Goal: Task Accomplishment & Management: Manage account settings

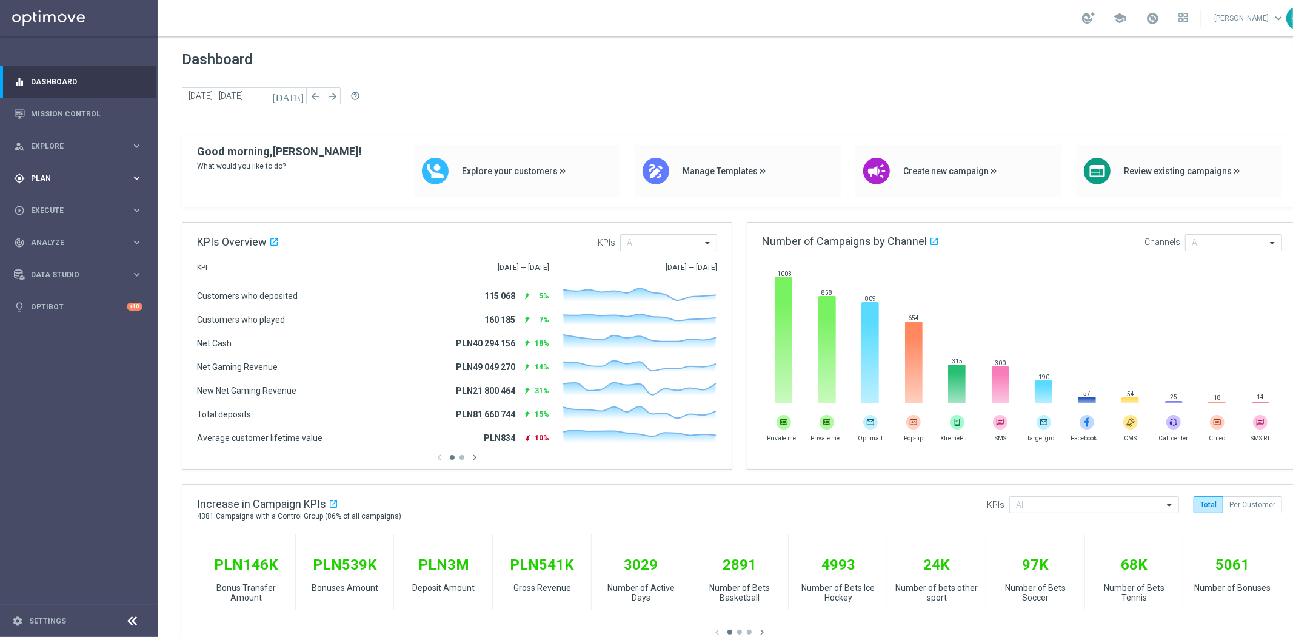
click at [98, 186] on div "gps_fixed Plan keyboard_arrow_right" at bounding box center [78, 178] width 156 height 32
click at [47, 206] on link "Target Groups" at bounding box center [79, 203] width 95 height 10
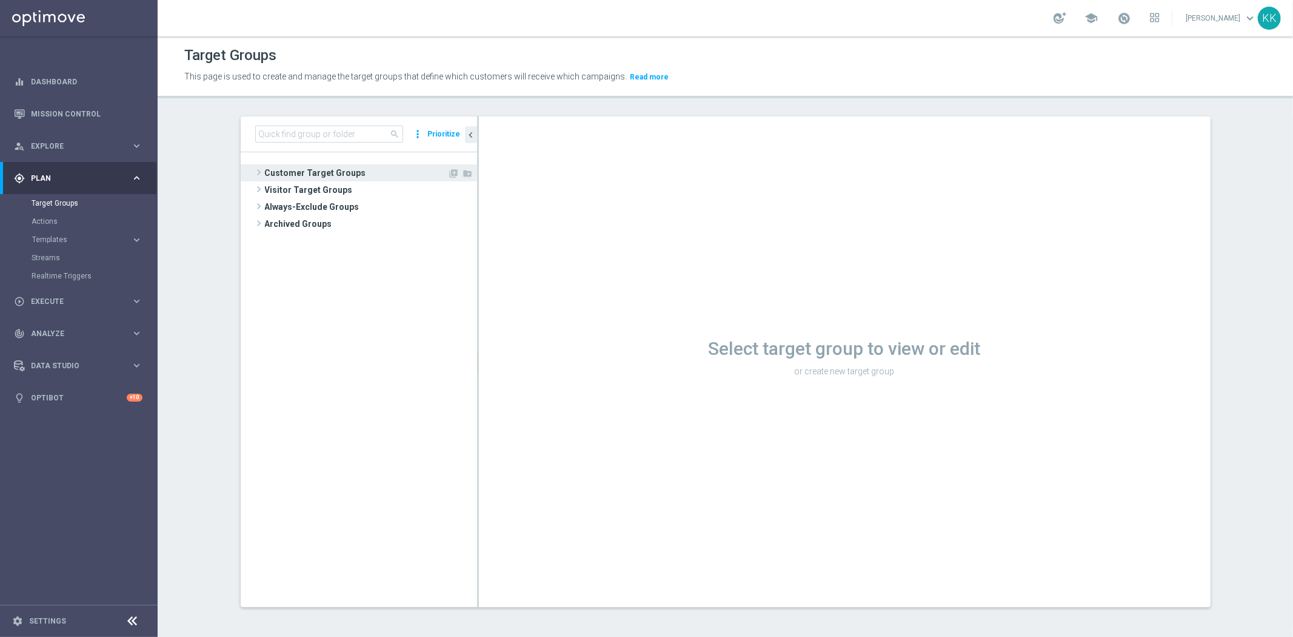
click at [324, 170] on span "Customer Target Groups" at bounding box center [356, 172] width 183 height 17
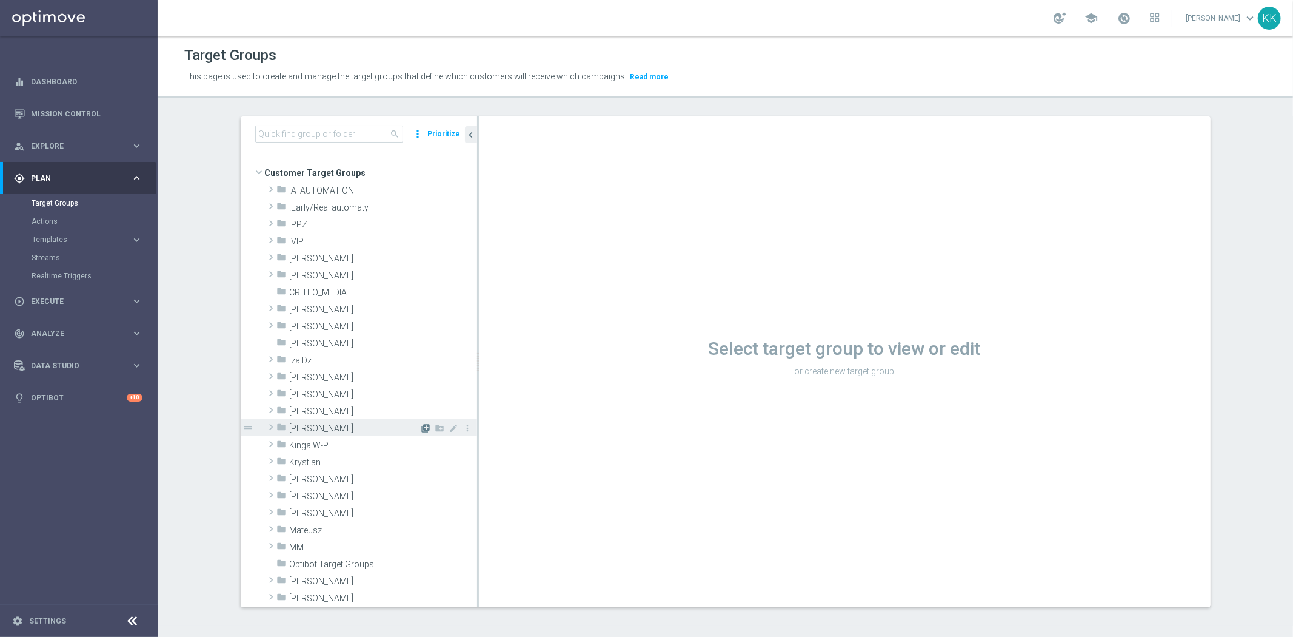
click at [421, 431] on icon "library_add" at bounding box center [426, 428] width 10 height 10
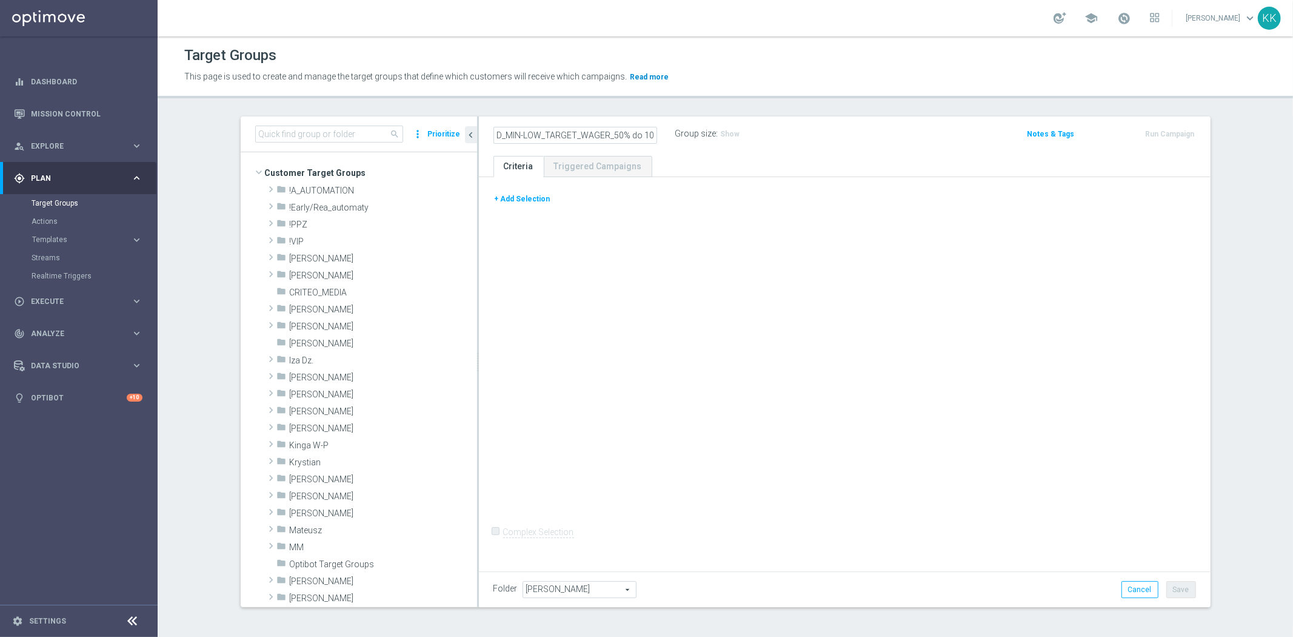
scroll to position [0, 73]
type input "D_MIN-LOW_TARGET_WAGER_50% do 100 PLN_120825_SMS"
click at [521, 194] on button "+ Add Selection" at bounding box center [522, 198] width 58 height 13
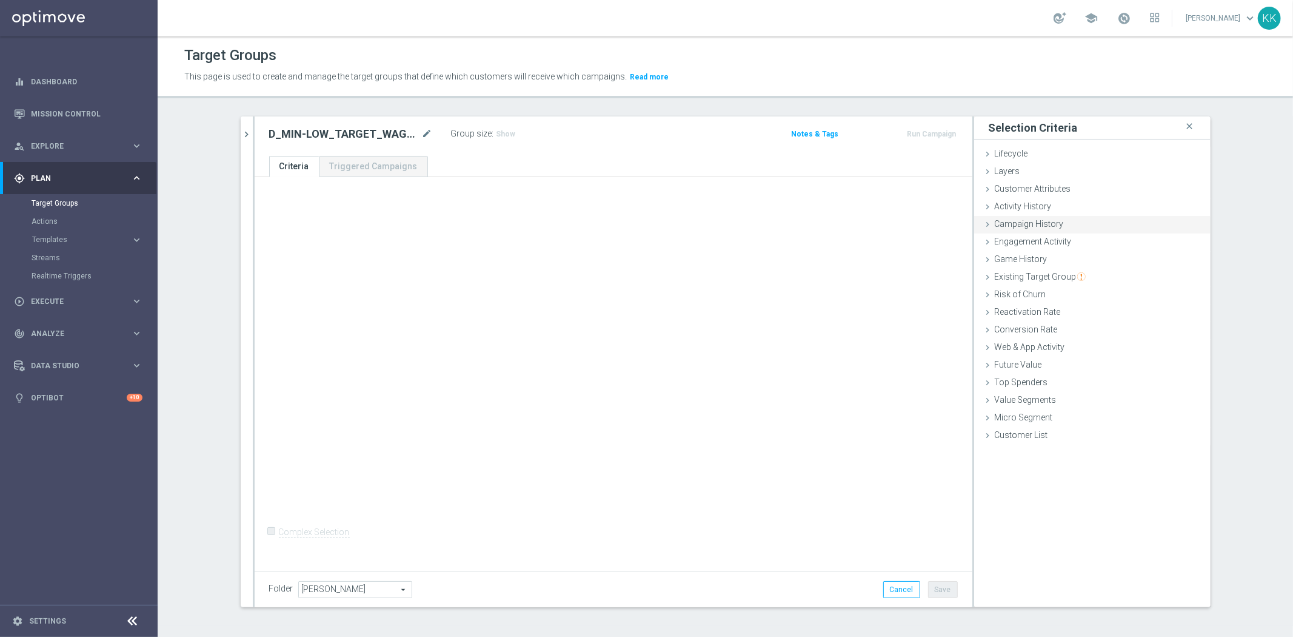
click at [1063, 229] on div "Campaign History done" at bounding box center [1092, 225] width 236 height 18
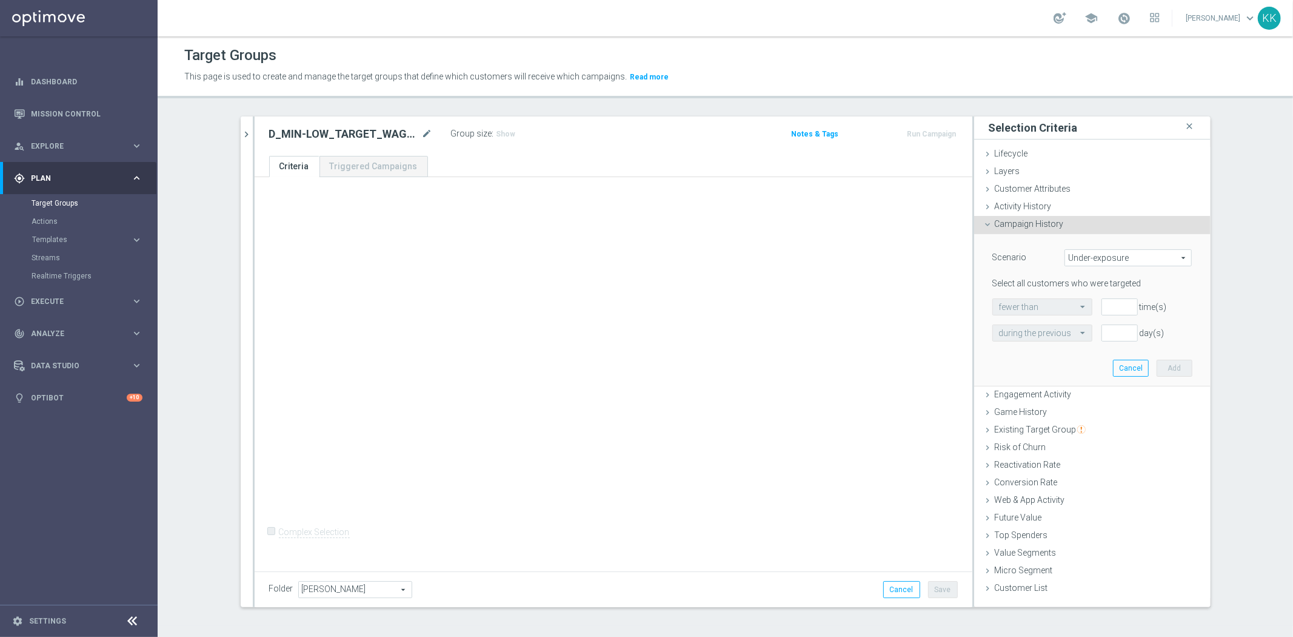
click at [1072, 252] on span "Under-exposure" at bounding box center [1128, 258] width 126 height 16
click at [1077, 344] on label "Custom" at bounding box center [1128, 338] width 126 height 16
type input "Custom"
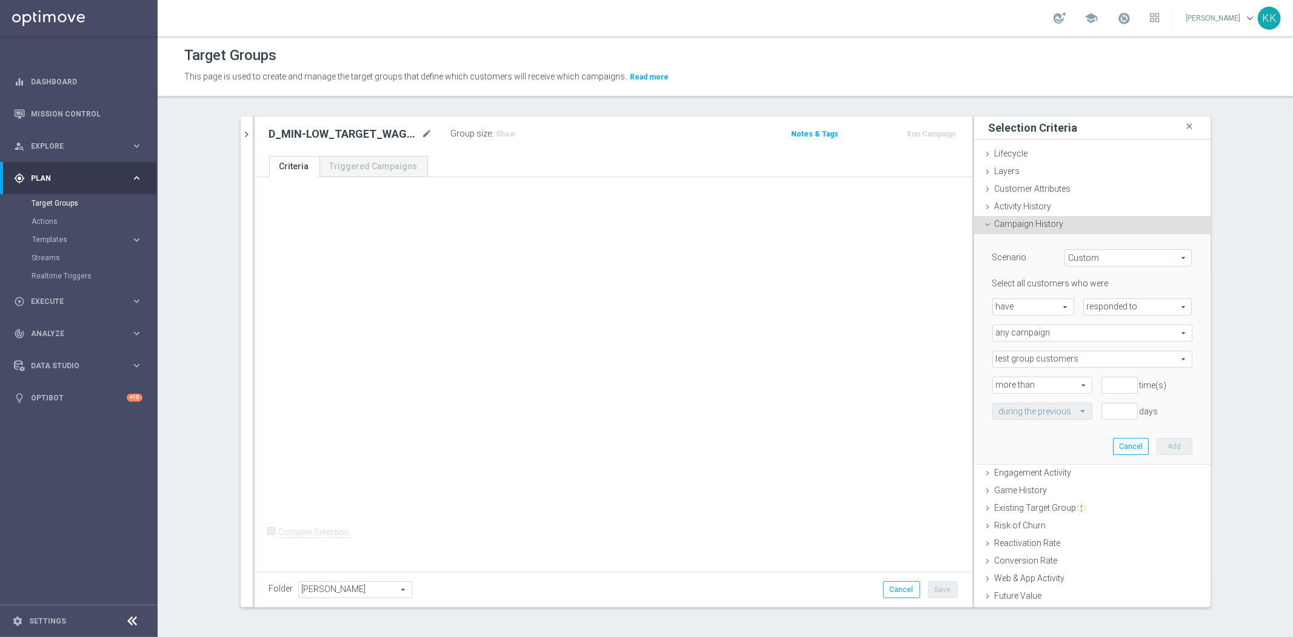
click at [1102, 315] on div "Select all customers who were have have arrow_drop_down search responded to res…" at bounding box center [1092, 348] width 200 height 141
click at [1105, 306] on span "responded to" at bounding box center [1138, 307] width 108 height 16
click at [1109, 340] on span "been targeted with" at bounding box center [1138, 340] width 96 height 10
type input "been targeted with"
click at [992, 331] on div "any campaign any campaign arrow_drop_down search" at bounding box center [1092, 332] width 200 height 17
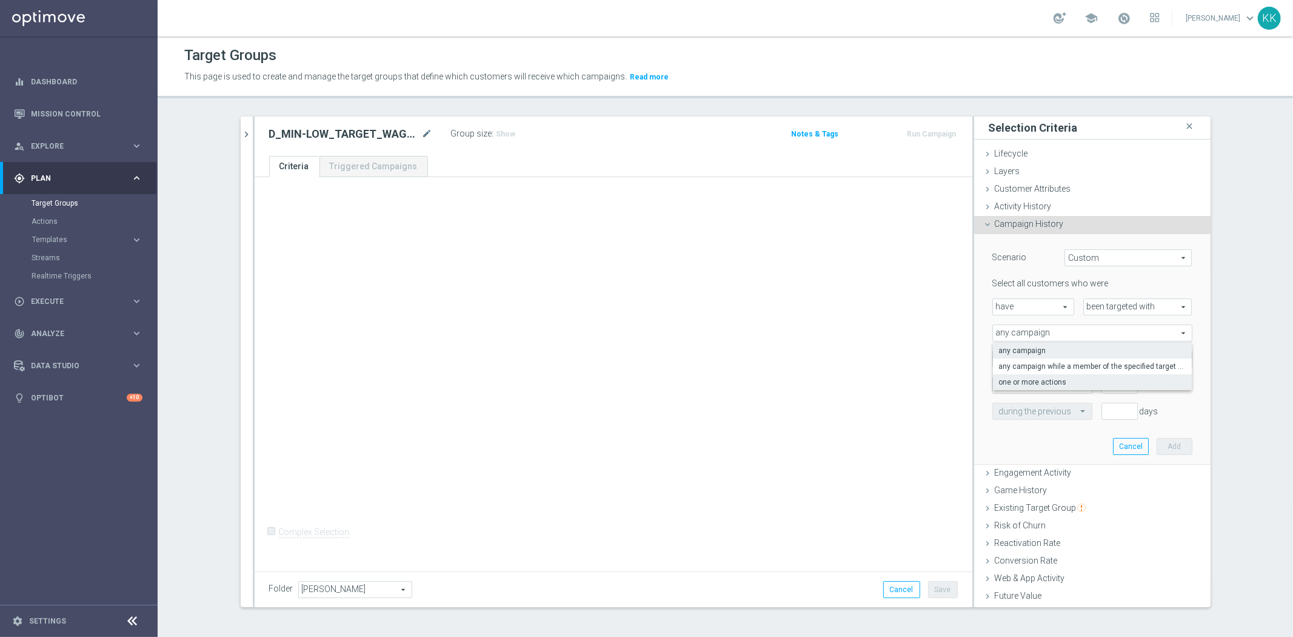
click at [1035, 381] on span "one or more actions" at bounding box center [1092, 382] width 187 height 10
type input "one or more actions"
click at [1034, 353] on span at bounding box center [1092, 359] width 199 height 16
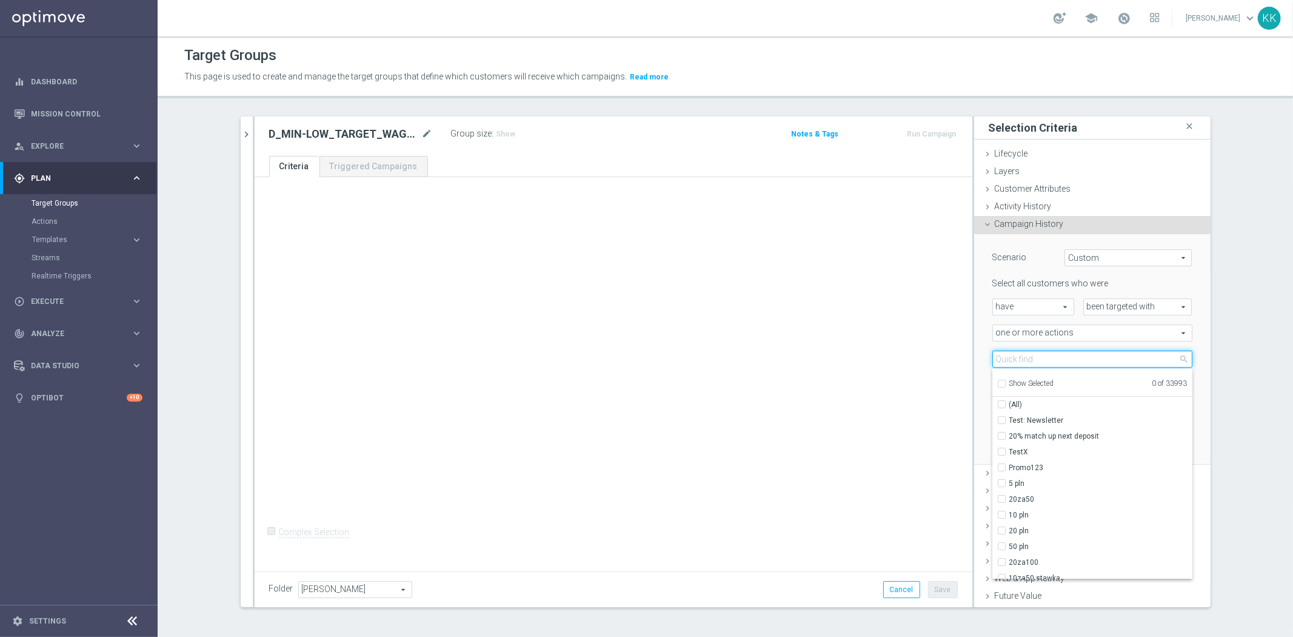
click at [1034, 353] on input "search" at bounding box center [1092, 358] width 200 height 17
paste input "D_MIN-LOW_TARGET_WAGER_50% do 100 PLN_120825_SMS"
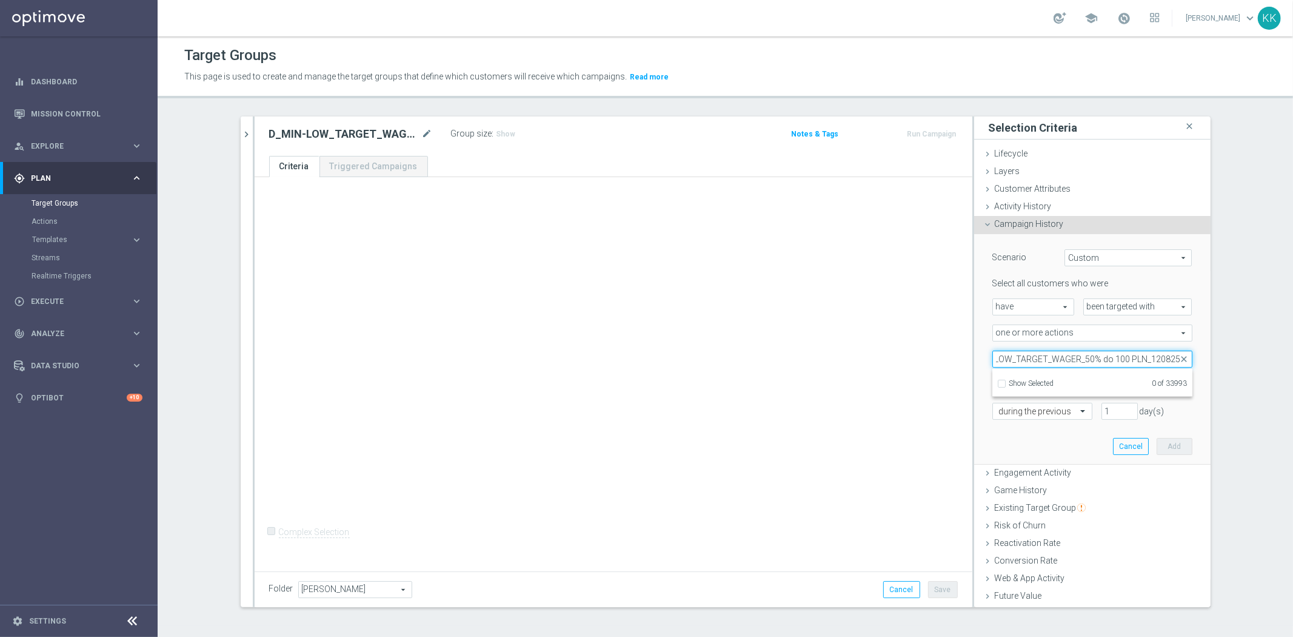
scroll to position [0, 34]
type input "D_MIN-LOW_TARGET_WAGER_50% do 100 PLN_120825"
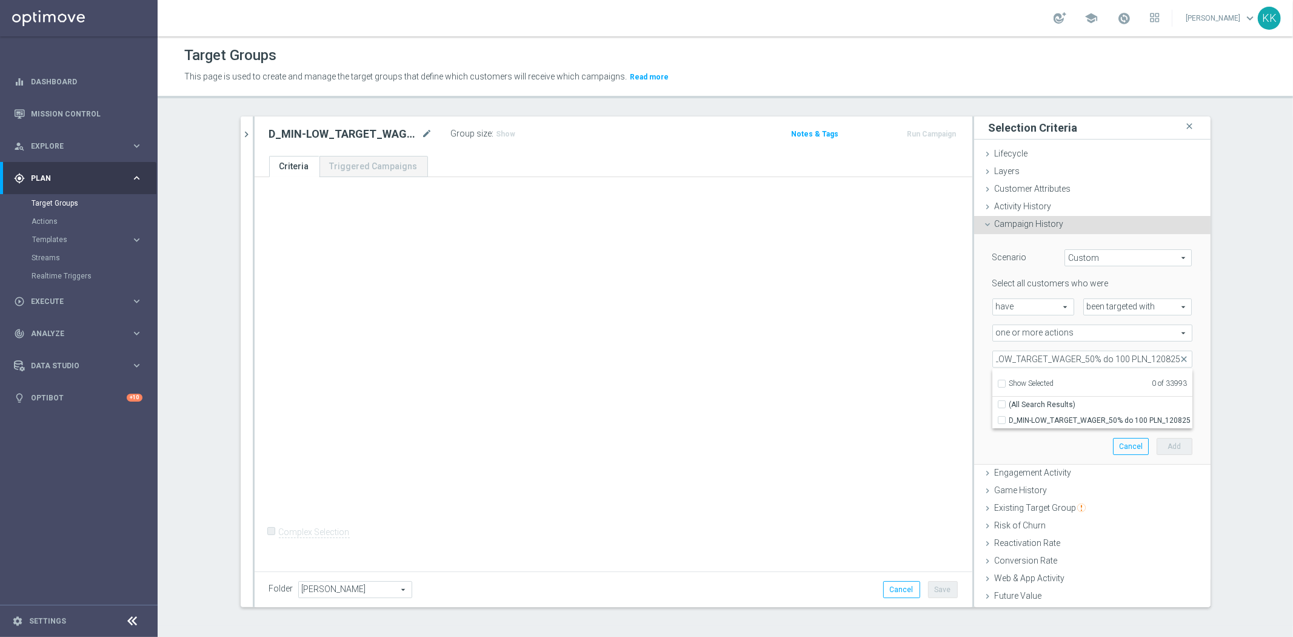
click at [1025, 415] on span "D_MIN-LOW_TARGET_WAGER_50% do 100 PLN_120825" at bounding box center [1100, 420] width 183 height 10
click at [1009, 416] on input "D_MIN-LOW_TARGET_WAGER_50% do 100 PLN_120825" at bounding box center [1006, 420] width 8 height 8
checkbox input "true"
type input "D_MIN-LOW_TARGET_WAGER_50% do 100 PLN_120825"
checkbox input "true"
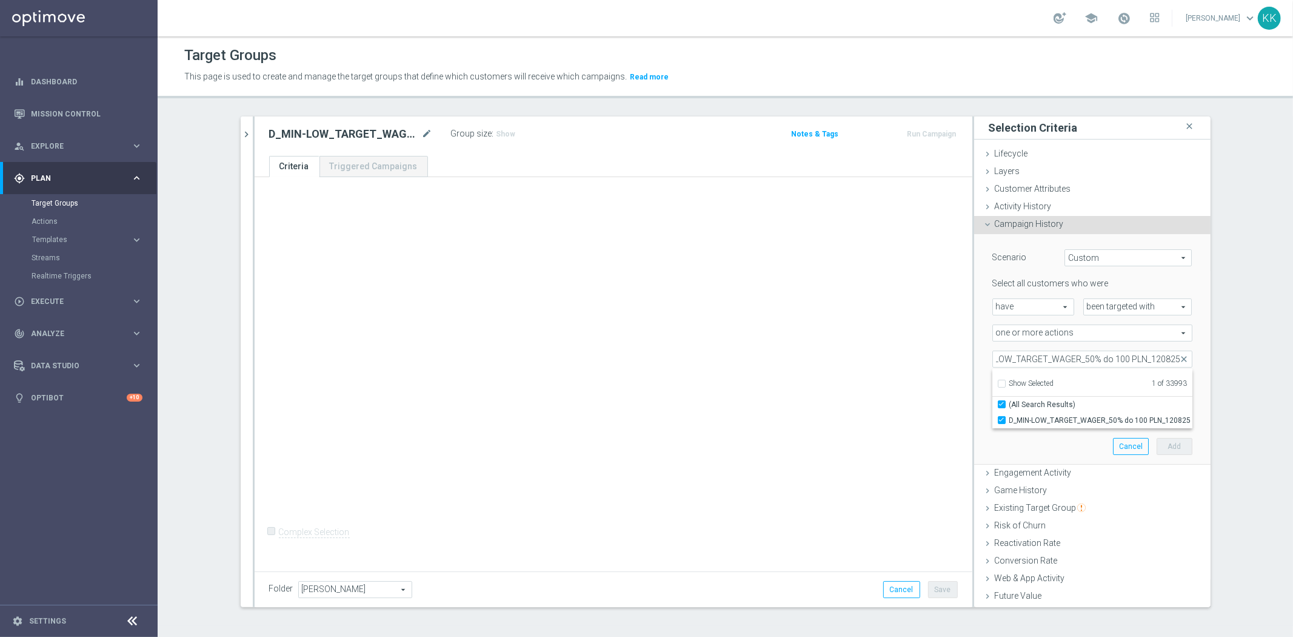
click at [872, 386] on div "+ Add Selection Complex Selection Invalid Expression" at bounding box center [614, 372] width 718 height 390
click at [1102, 380] on input "number" at bounding box center [1120, 384] width 36 height 17
type input "0"
click at [1049, 411] on input "text" at bounding box center [1030, 411] width 62 height 11
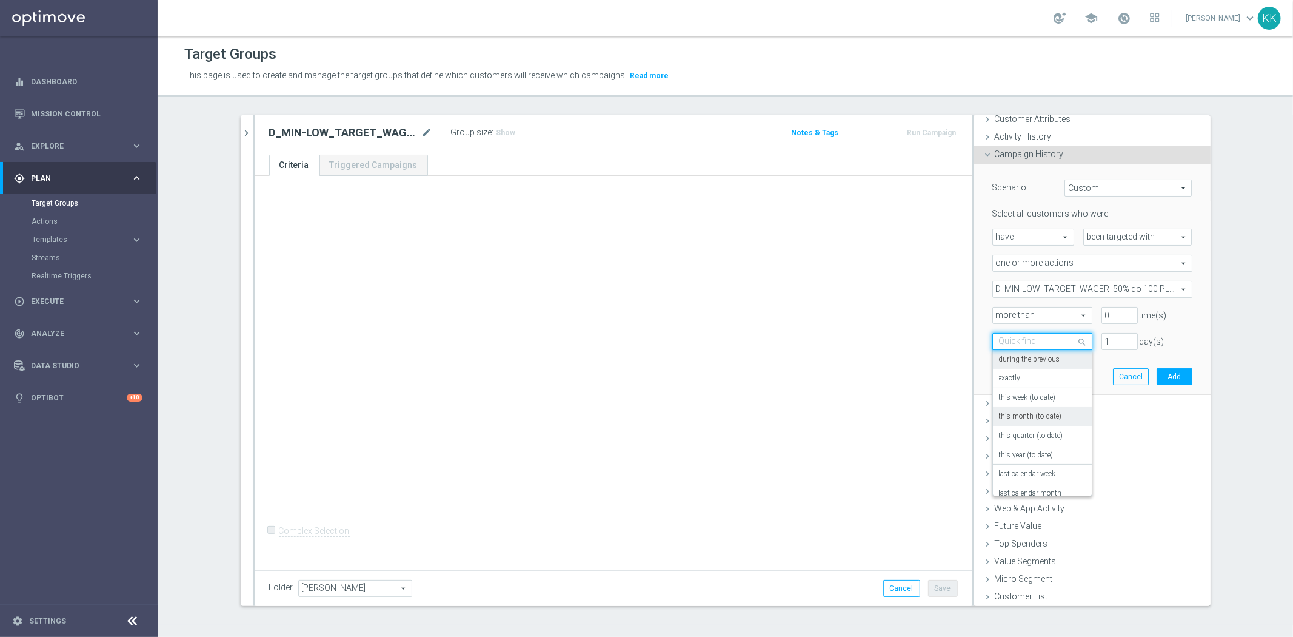
scroll to position [106, 0]
click at [1059, 455] on div "in this range" at bounding box center [1042, 463] width 87 height 19
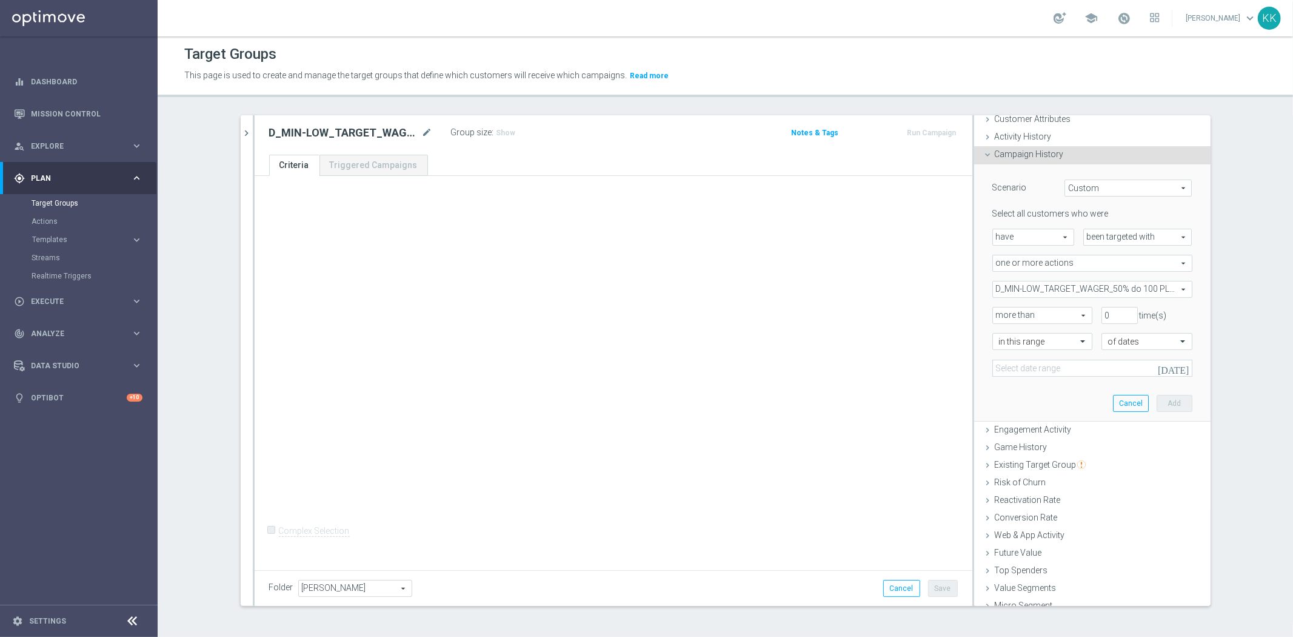
click at [1060, 376] on div "Scenario Custom Custom arrow_drop_down search Select all customers who were hav…" at bounding box center [1092, 292] width 218 height 256
click at [1068, 368] on input at bounding box center [1092, 368] width 200 height 17
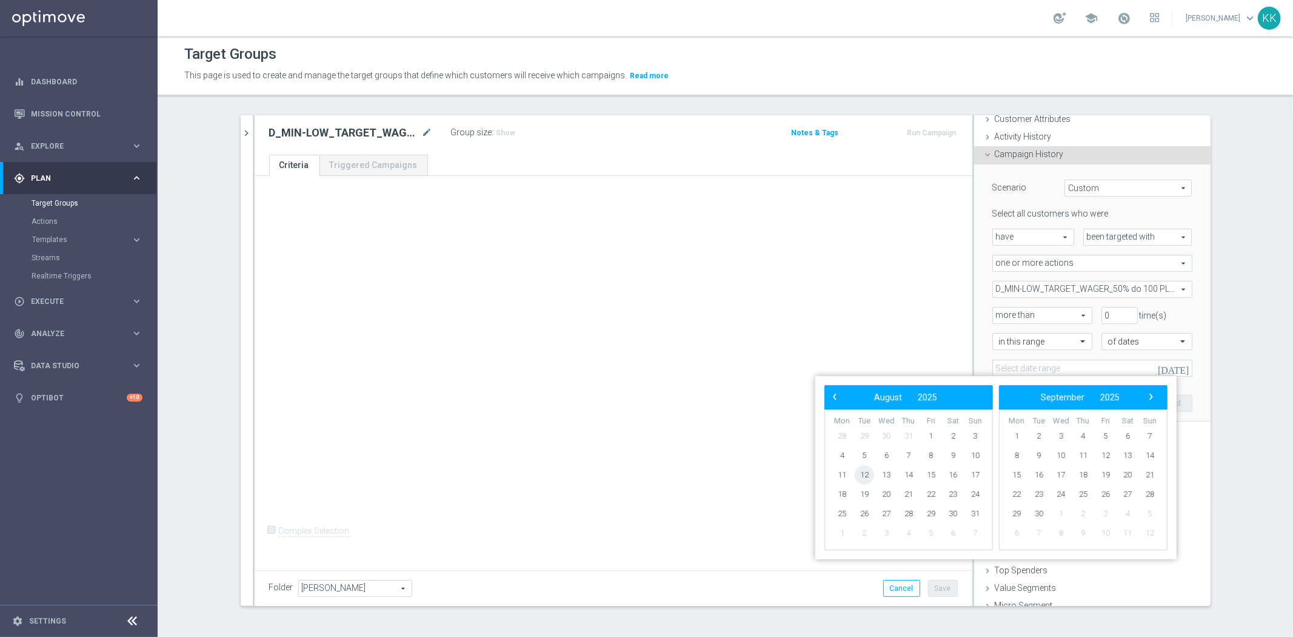
click at [858, 475] on span "12" at bounding box center [864, 474] width 19 height 19
click at [889, 467] on span "13" at bounding box center [886, 474] width 19 height 19
type input "[DATE] - [DATE]"
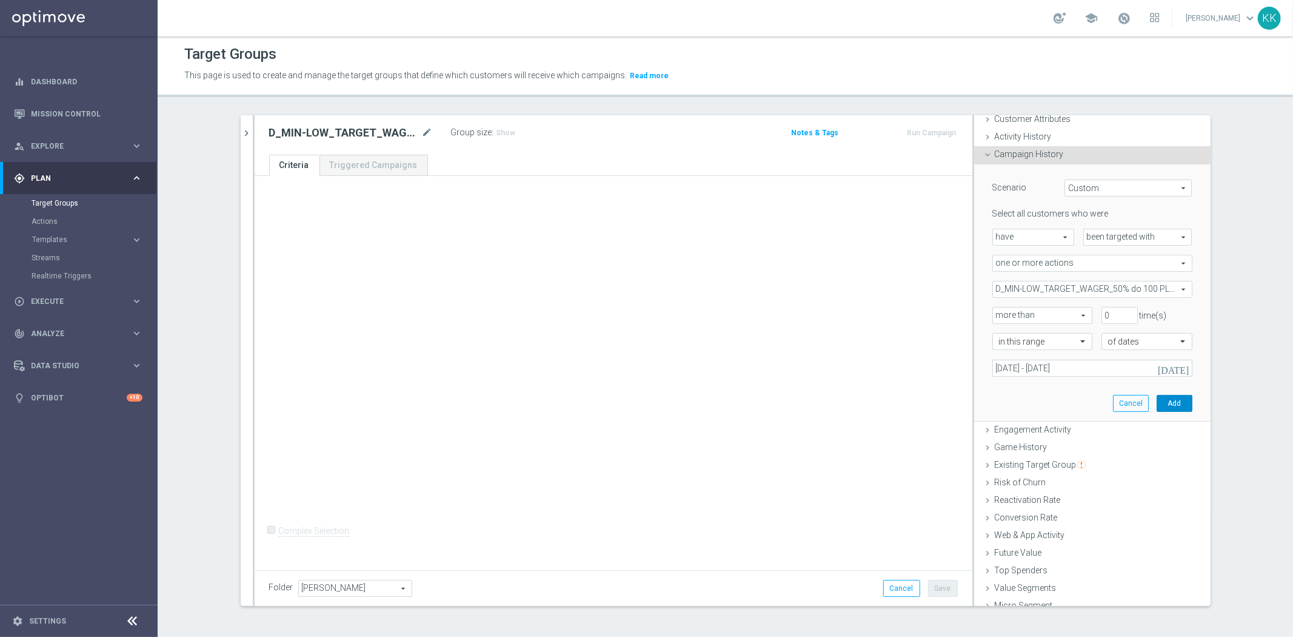
click at [1171, 403] on button "Add" at bounding box center [1175, 403] width 36 height 17
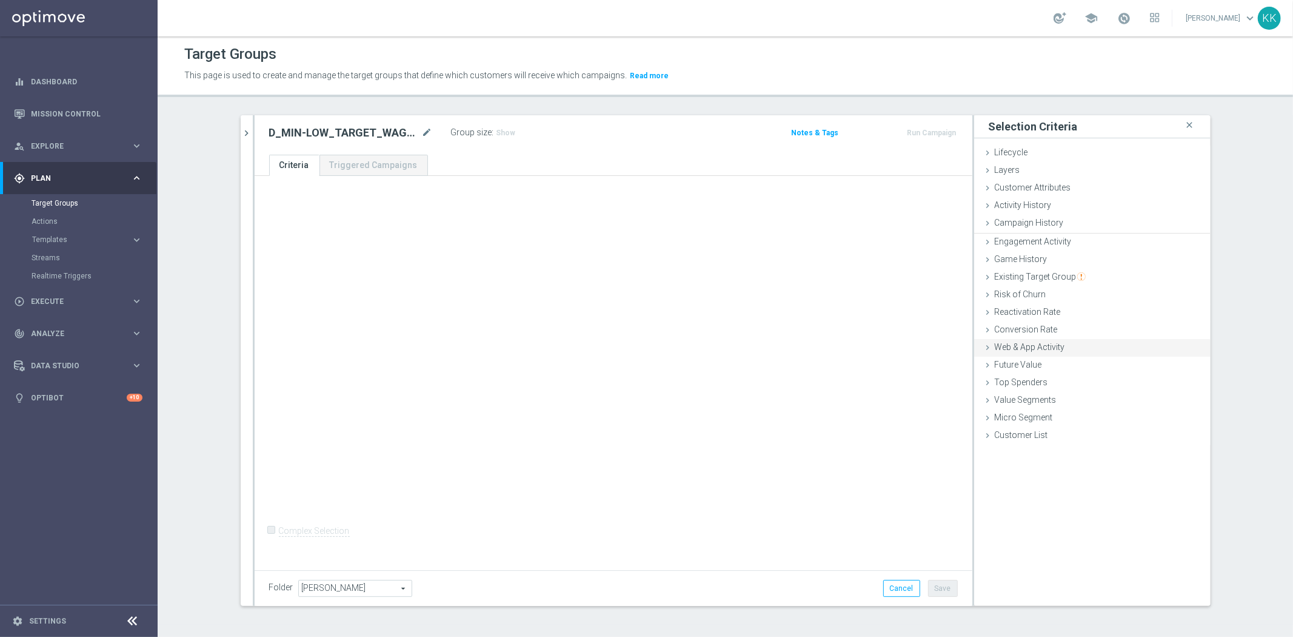
scroll to position [0, 0]
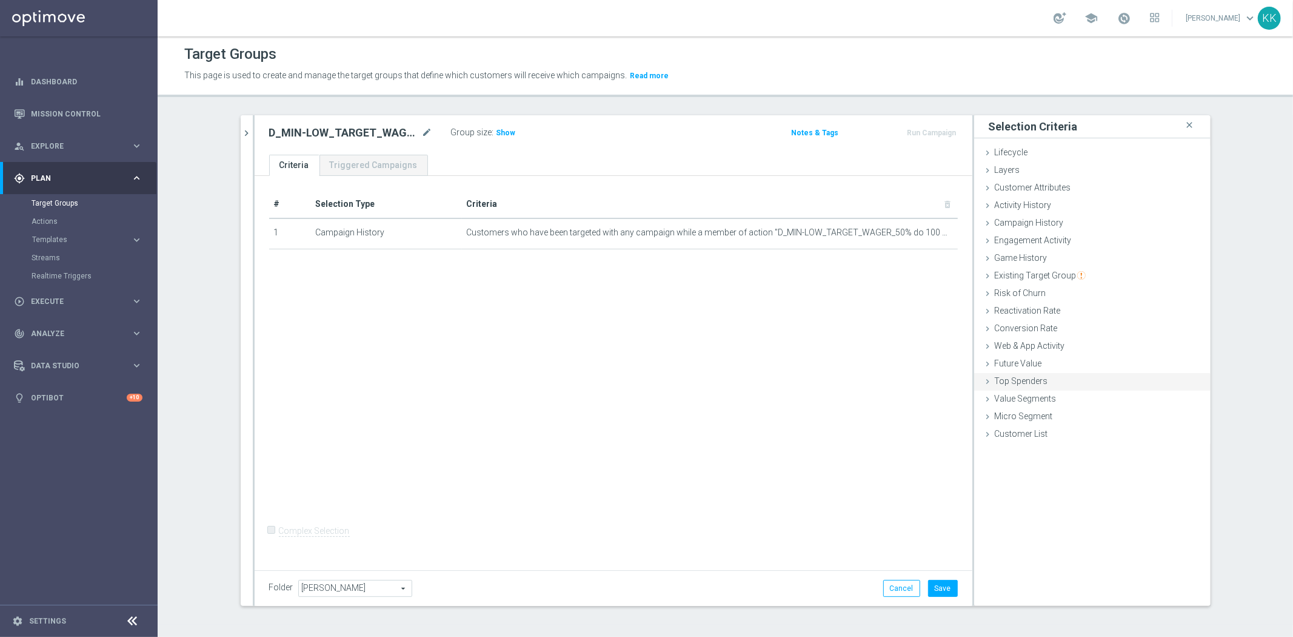
click at [1089, 347] on div "Web & App Activity done" at bounding box center [1092, 347] width 236 height 18
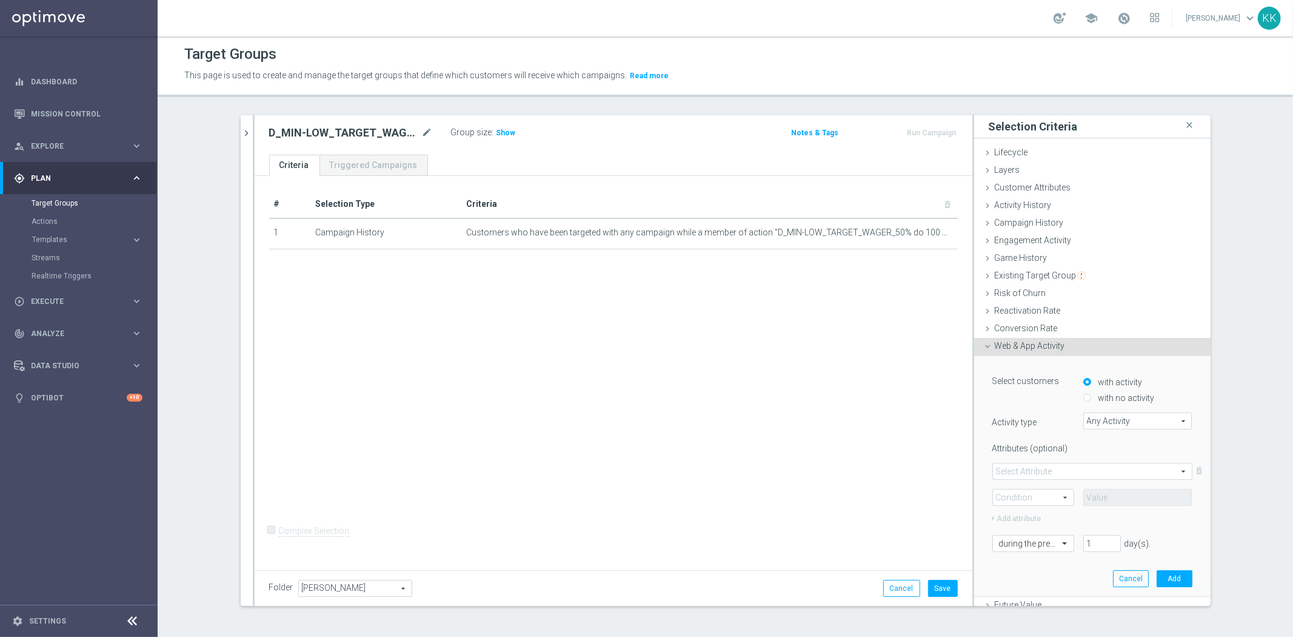
click at [1132, 396] on label "with no activity" at bounding box center [1125, 397] width 59 height 11
click at [1091, 396] on input "with no activity" at bounding box center [1087, 398] width 8 height 8
radio input "true"
click at [1126, 426] on span "Any Activity" at bounding box center [1138, 421] width 108 height 16
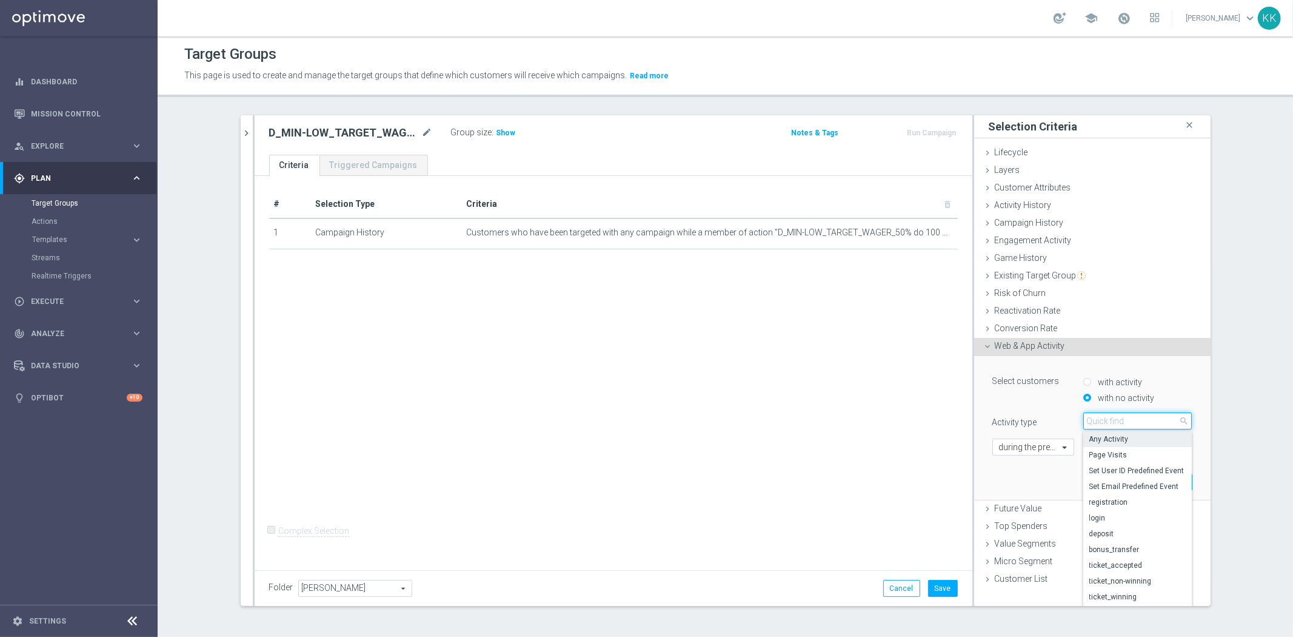
click at [1124, 419] on input "search" at bounding box center [1137, 420] width 109 height 17
type input "camp"
click at [1090, 439] on span "campaign_opt_in" at bounding box center [1137, 439] width 97 height 10
type input "campaign_opt_in"
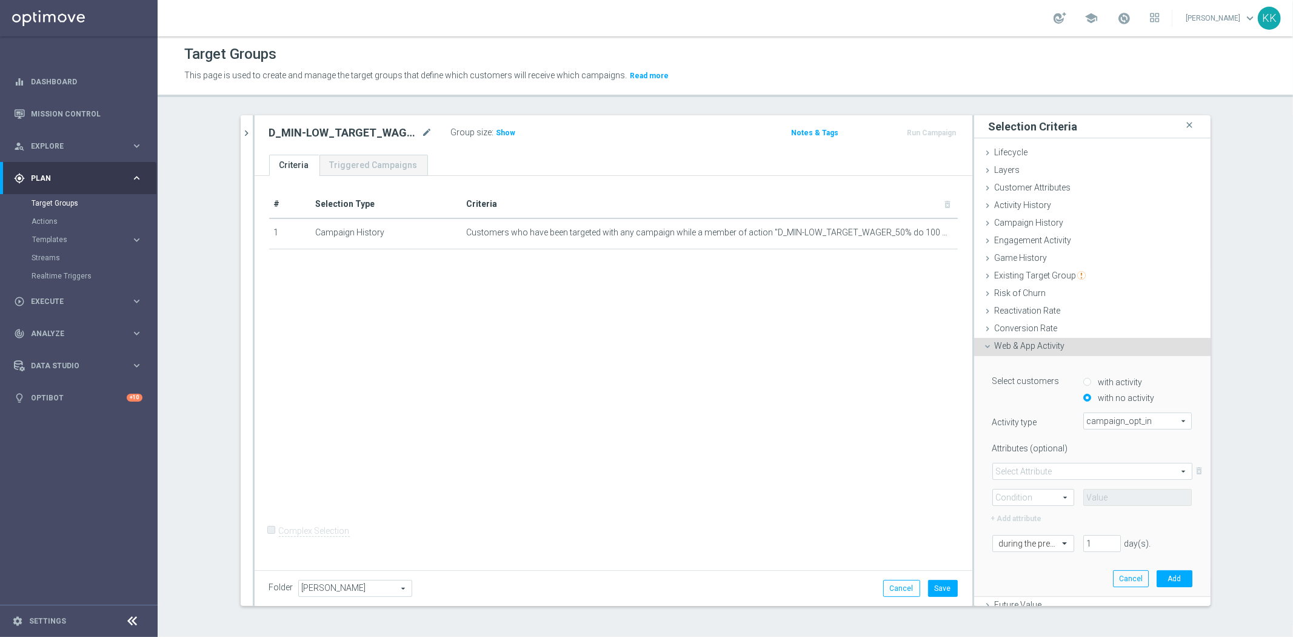
click at [1022, 466] on span at bounding box center [1092, 471] width 199 height 16
click at [1022, 485] on span "campaign_id" at bounding box center [1092, 489] width 187 height 10
type input "campaign_id"
click at [1022, 493] on span at bounding box center [1033, 497] width 81 height 16
click at [1023, 510] on span "=" at bounding box center [1033, 515] width 69 height 10
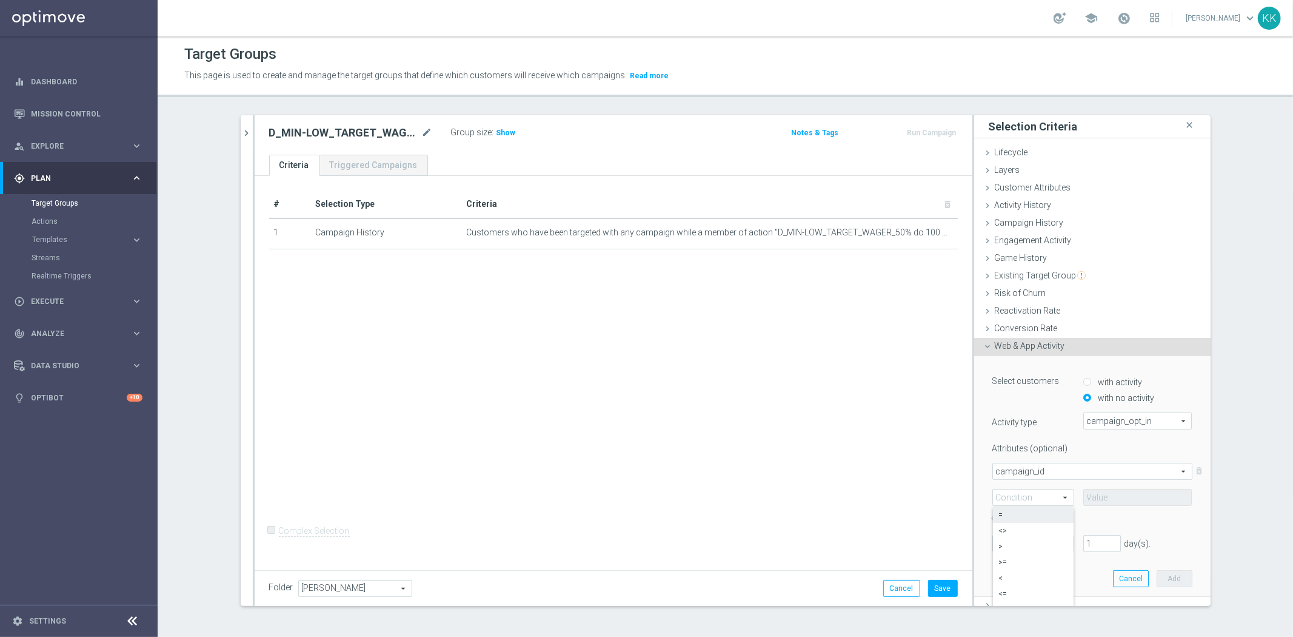
type input "="
click at [1083, 504] on input at bounding box center [1137, 497] width 109 height 17
paste input "166310"
type input "166310"
click at [1022, 538] on input "text" at bounding box center [1021, 543] width 44 height 11
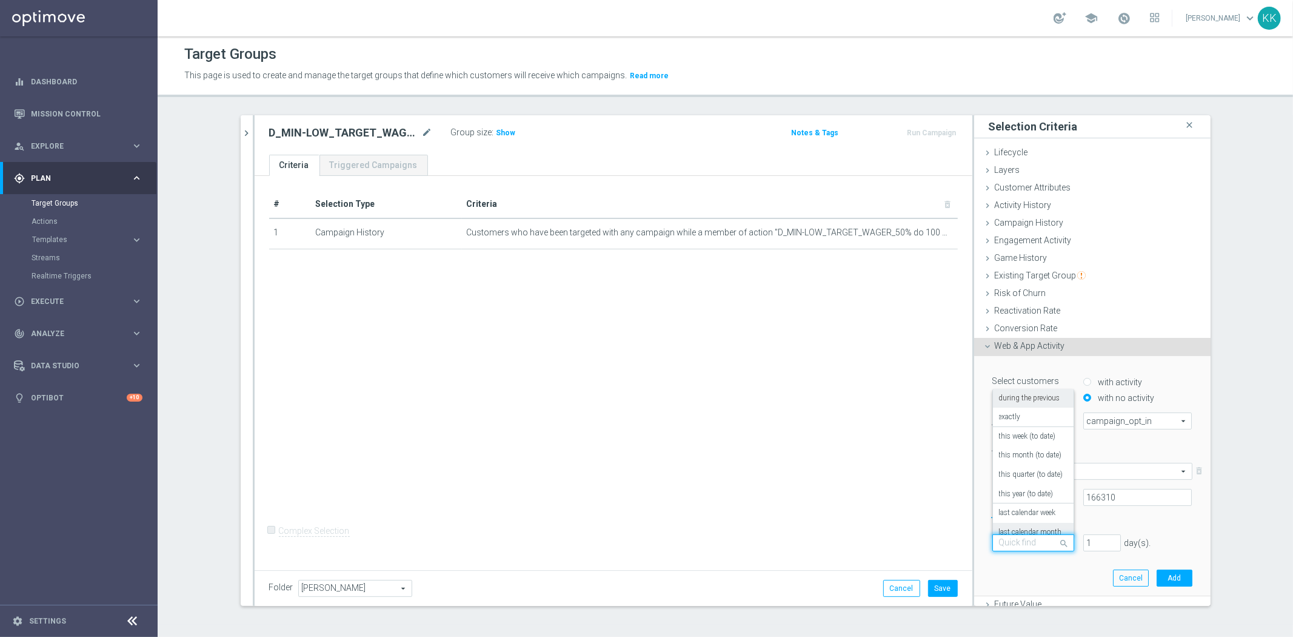
scroll to position [106, 0]
drag, startPoint x: 1028, startPoint y: 524, endPoint x: 1031, endPoint y: 530, distance: 6.2
click at [1027, 524] on label "in this range" at bounding box center [1018, 522] width 39 height 10
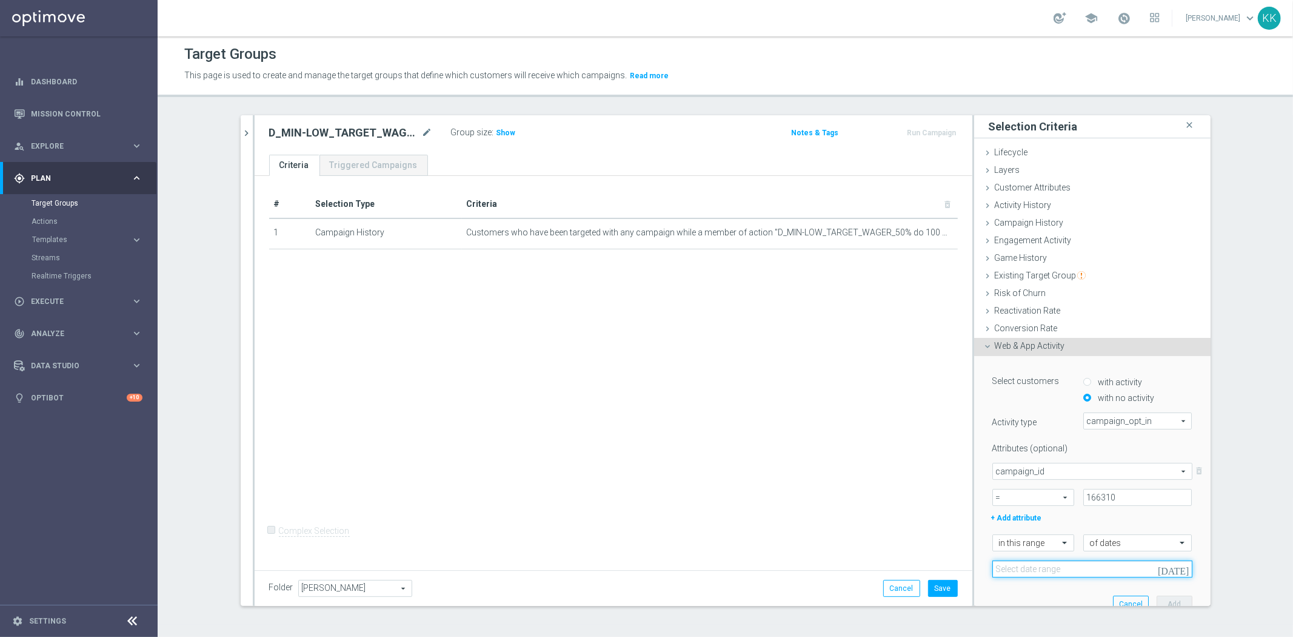
click at [1074, 571] on input at bounding box center [1092, 568] width 200 height 17
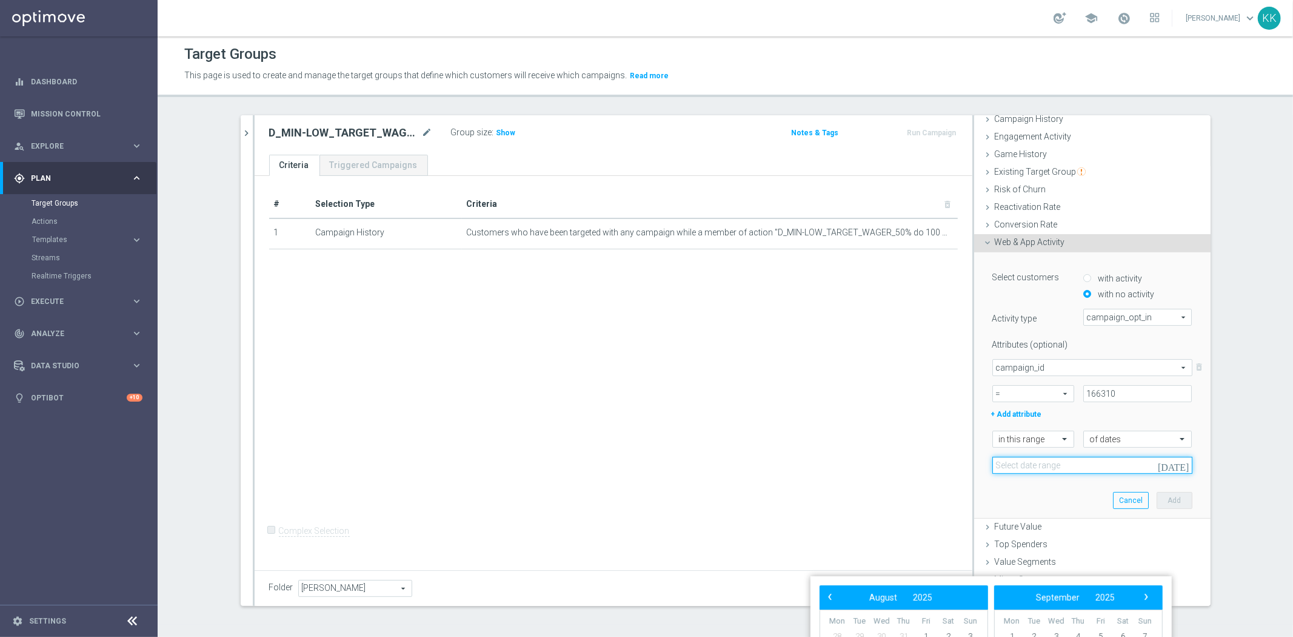
scroll to position [9, 0]
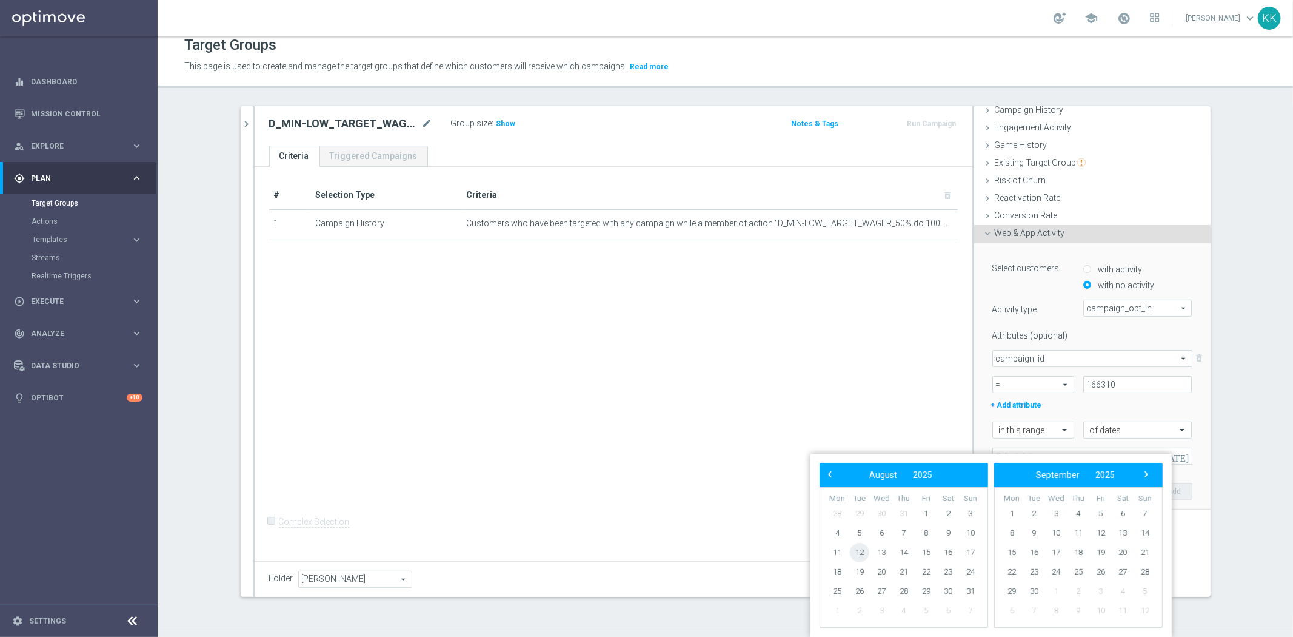
click at [858, 552] on span "12" at bounding box center [859, 552] width 19 height 19
click at [877, 549] on span "13" at bounding box center [881, 552] width 19 height 19
type input "[DATE] - [DATE]"
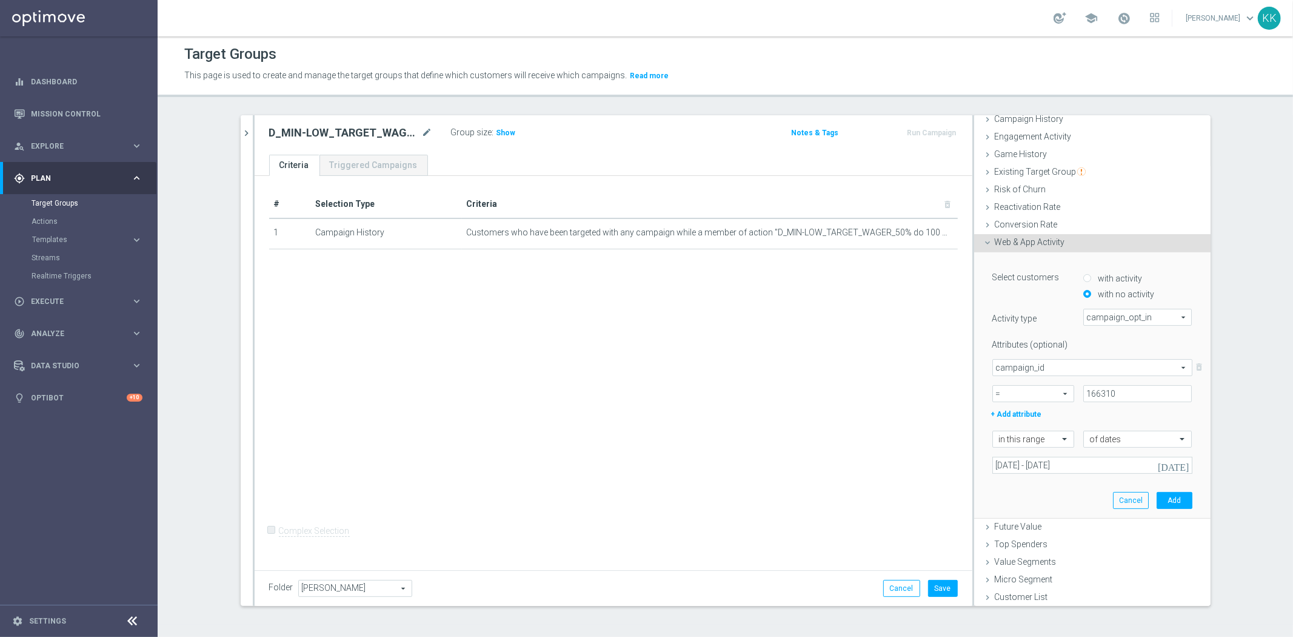
click at [1179, 498] on div "Select customers with activity with no activity Activity type campaign_opt_in c…" at bounding box center [1092, 385] width 218 height 266
click at [1173, 498] on button "Add" at bounding box center [1175, 500] width 36 height 17
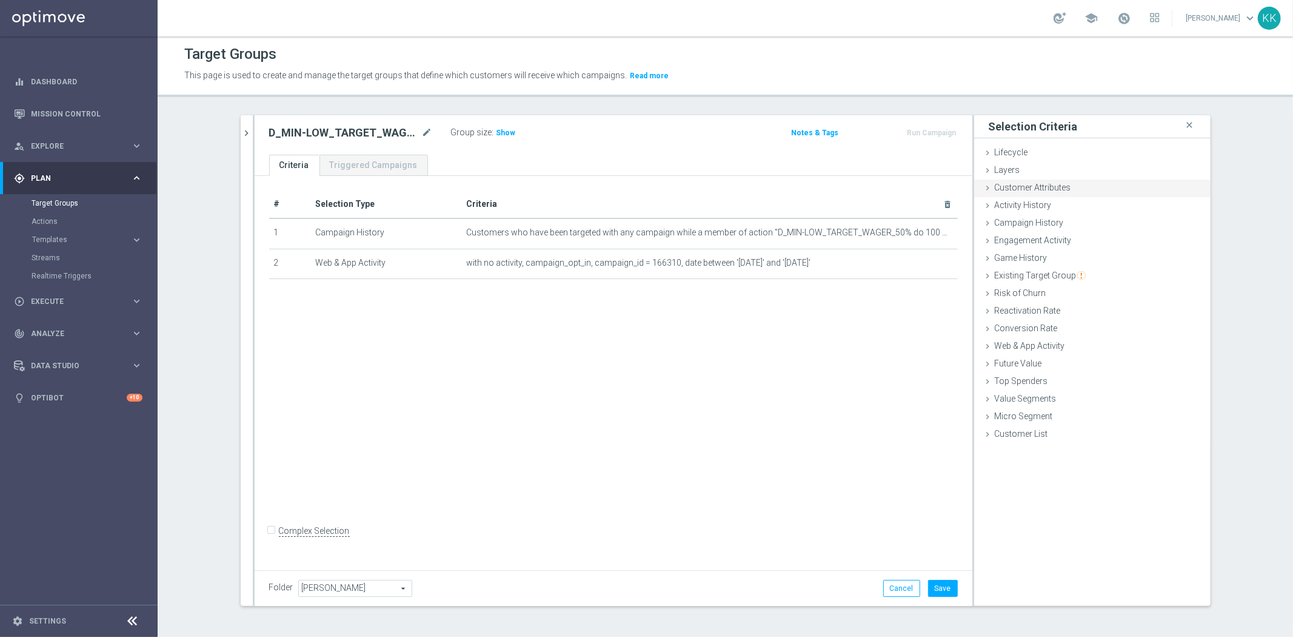
click at [1074, 190] on div "Customer Attributes done" at bounding box center [1092, 188] width 236 height 18
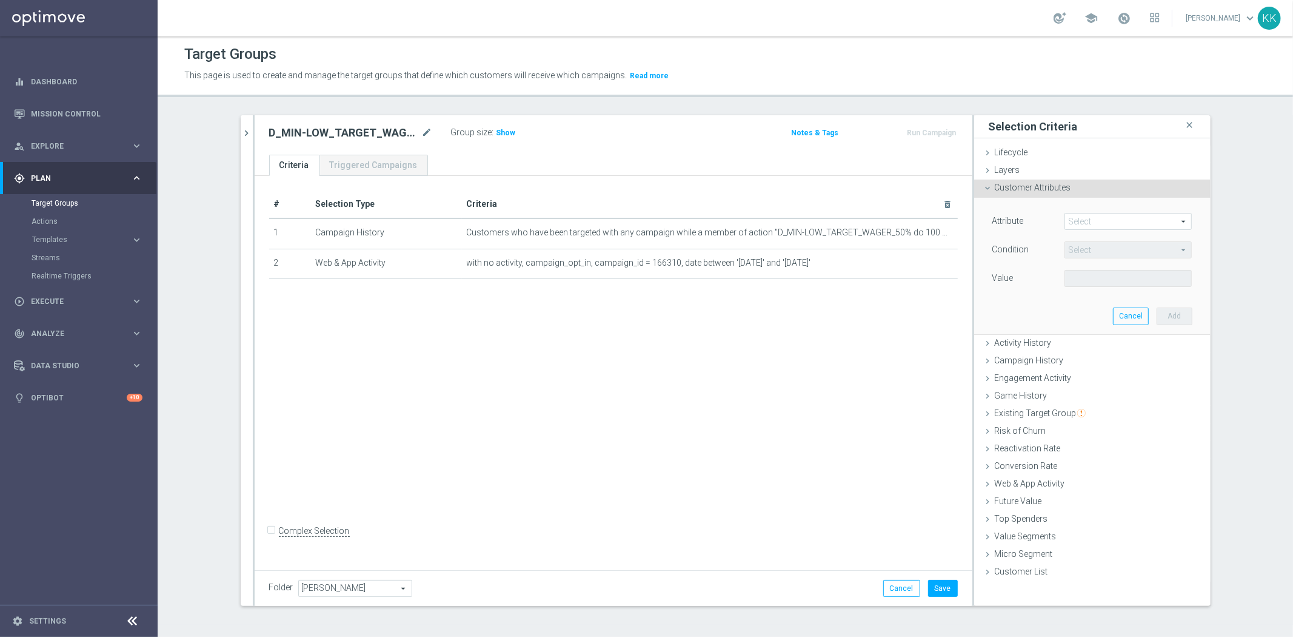
click at [1095, 223] on span at bounding box center [1128, 221] width 126 height 16
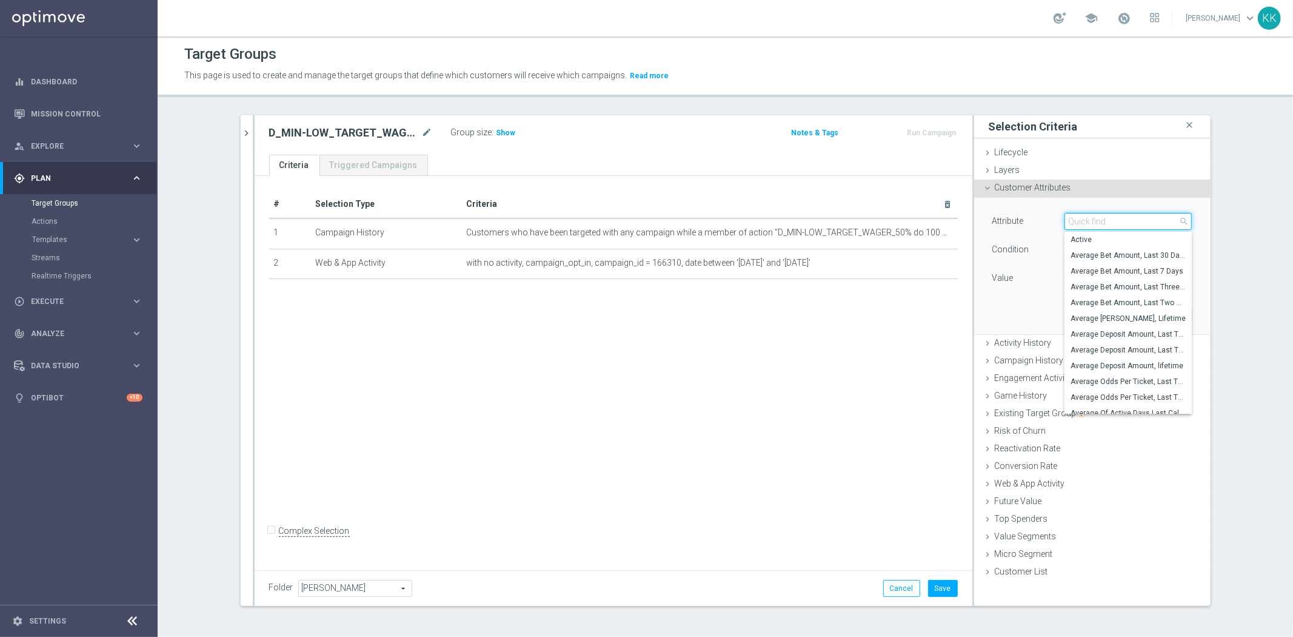
click at [1095, 223] on input "search" at bounding box center [1128, 221] width 127 height 17
click at [1095, 220] on input "search" at bounding box center [1128, 221] width 127 height 17
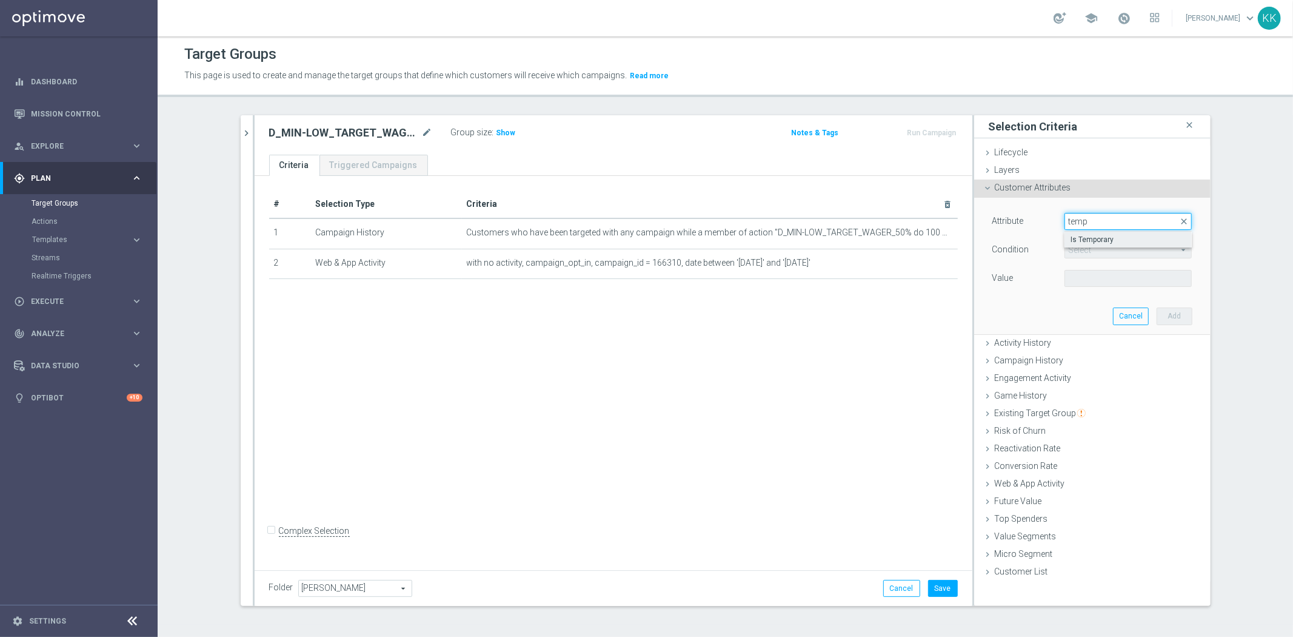
type input "temp"
drag, startPoint x: 1101, startPoint y: 237, endPoint x: 1102, endPoint y: 246, distance: 9.1
click at [1102, 237] on span "Is Temporary" at bounding box center [1128, 240] width 115 height 10
type input "Is Temporary"
type input "Equals"
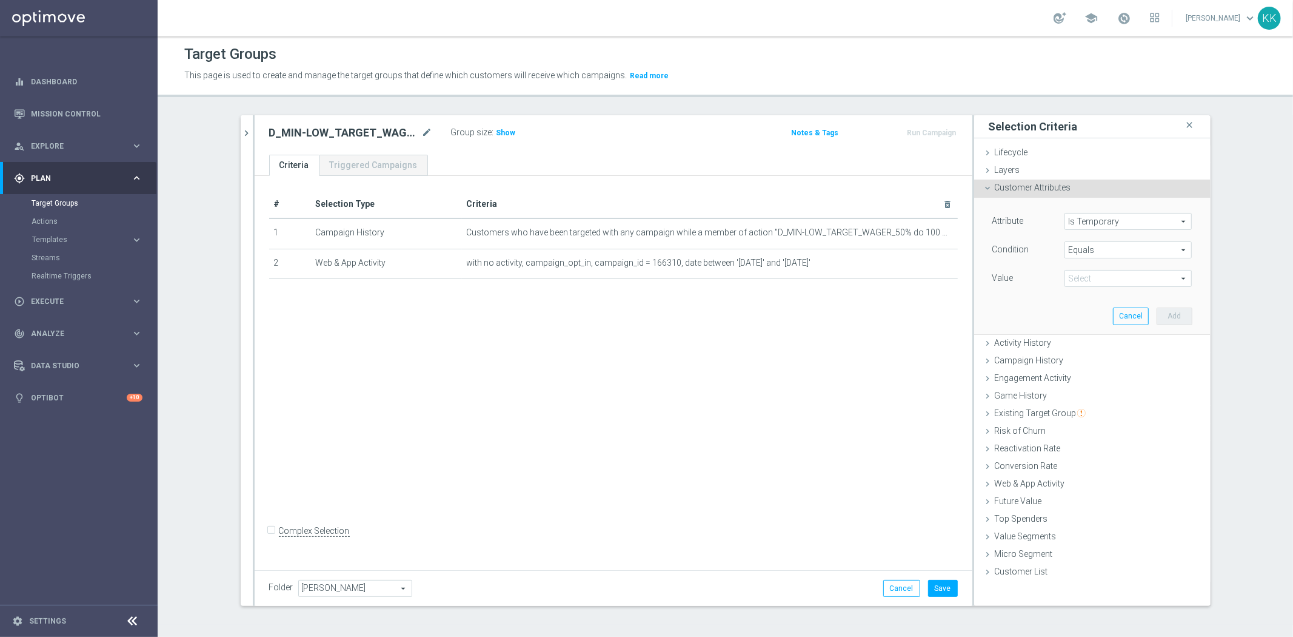
click at [1103, 288] on div "Value Select arrow_drop_down search" at bounding box center [1092, 279] width 218 height 19
click at [1104, 278] on span at bounding box center [1128, 278] width 126 height 16
drag, startPoint x: 1108, startPoint y: 296, endPoint x: 1148, endPoint y: 316, distance: 44.7
click at [1108, 296] on span "False" at bounding box center [1128, 297] width 115 height 10
type input "False"
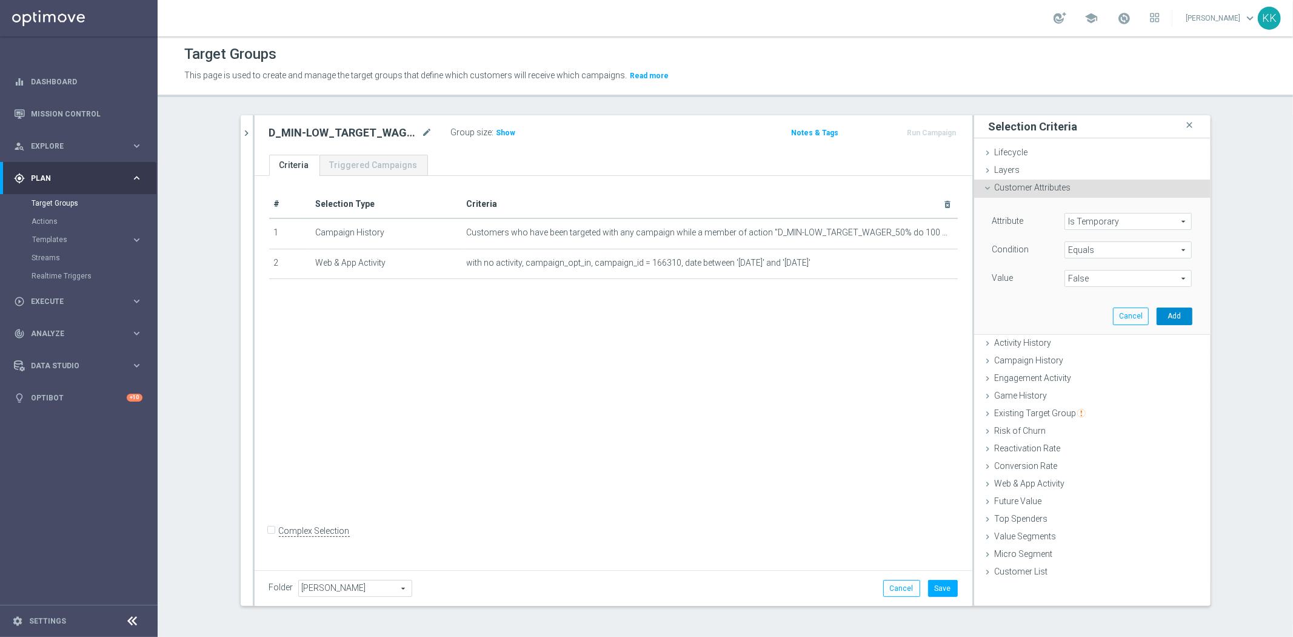
click at [1180, 318] on button "Add" at bounding box center [1175, 315] width 36 height 17
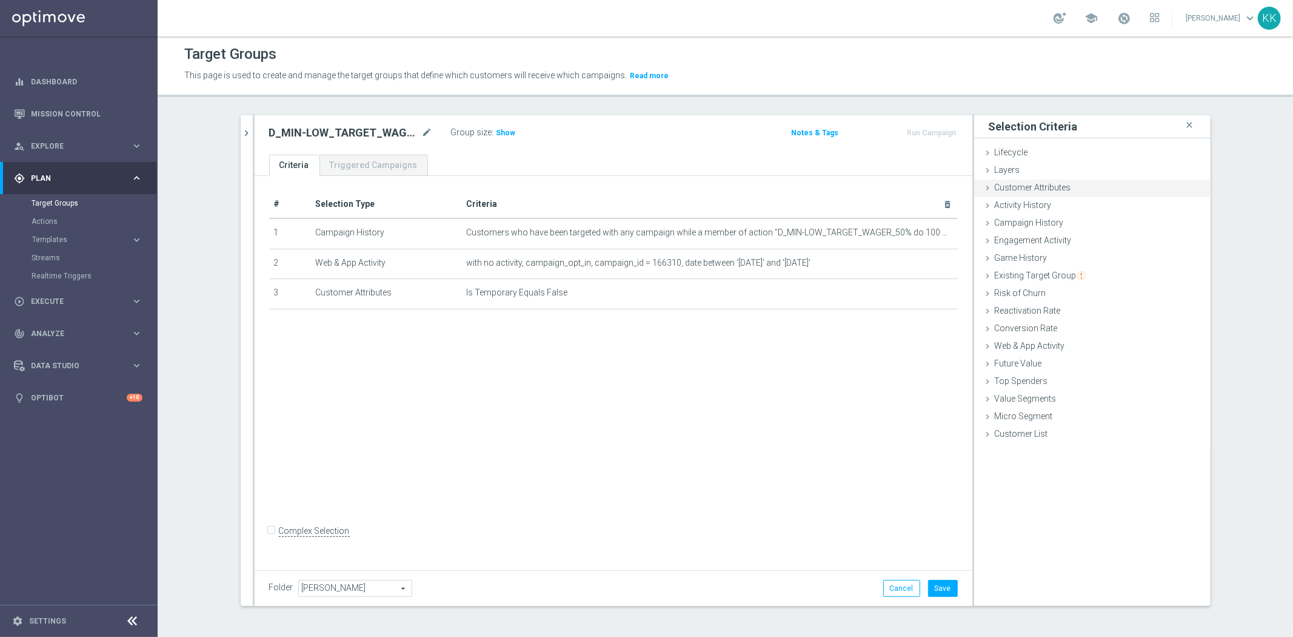
click at [1065, 192] on div "Customer Attributes done selection saved" at bounding box center [1092, 188] width 236 height 18
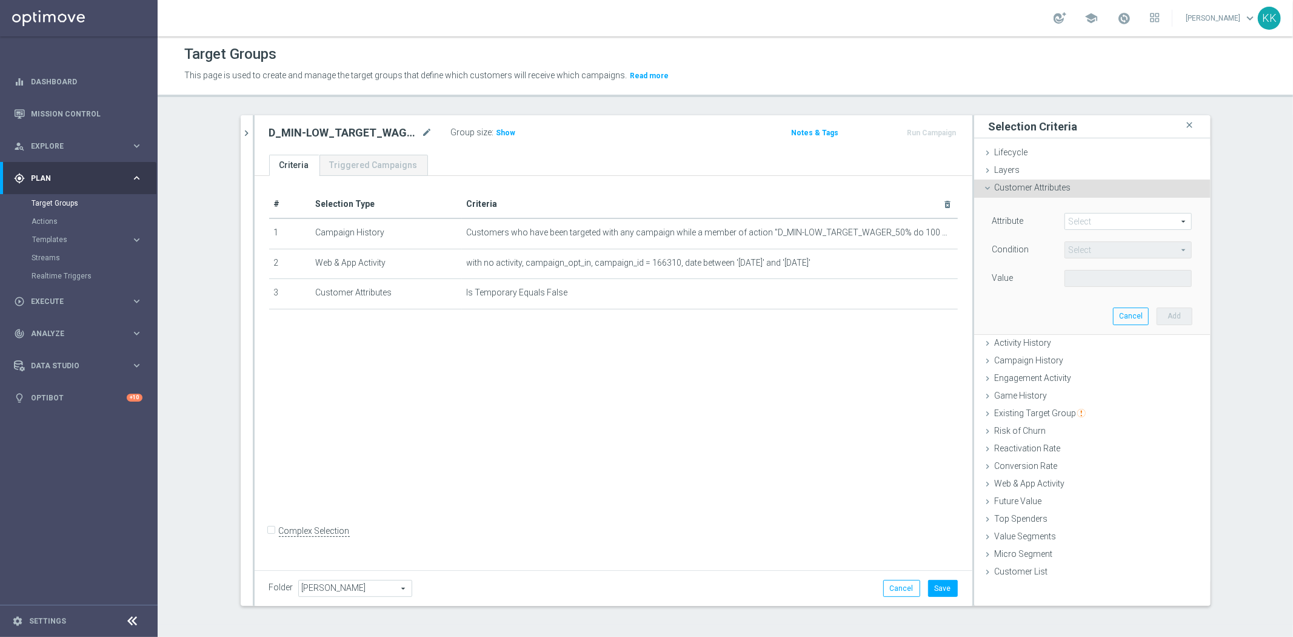
click at [1122, 224] on span at bounding box center [1128, 221] width 126 height 16
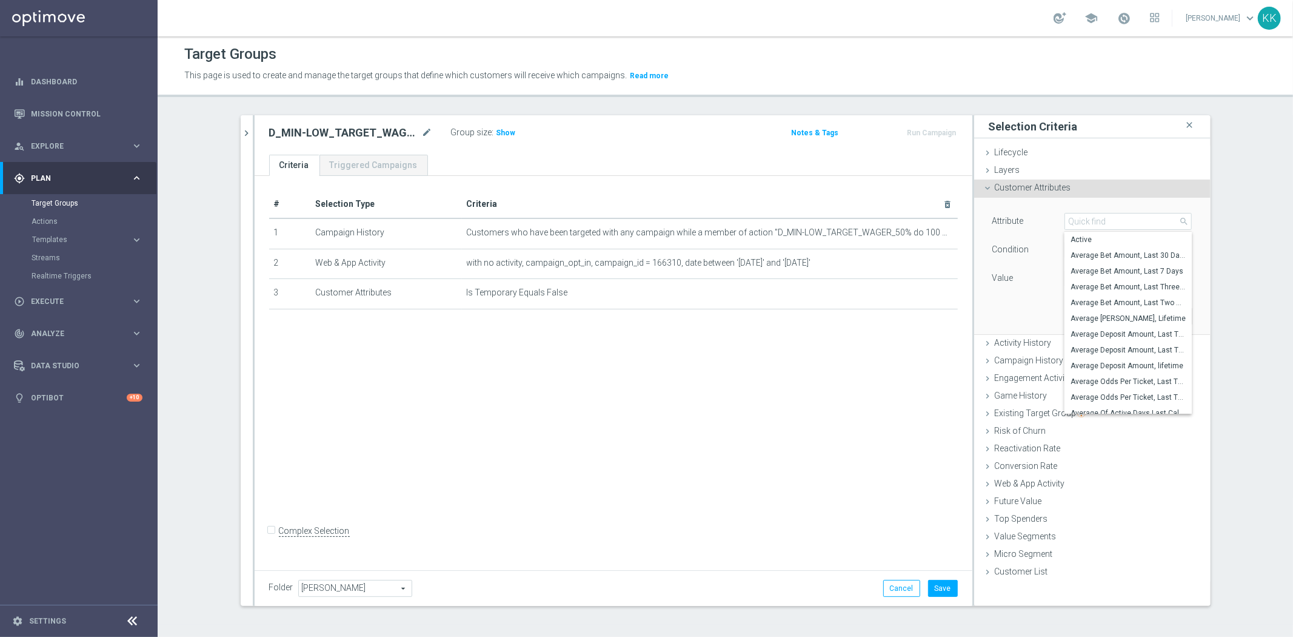
click at [1122, 224] on input "search" at bounding box center [1128, 221] width 127 height 17
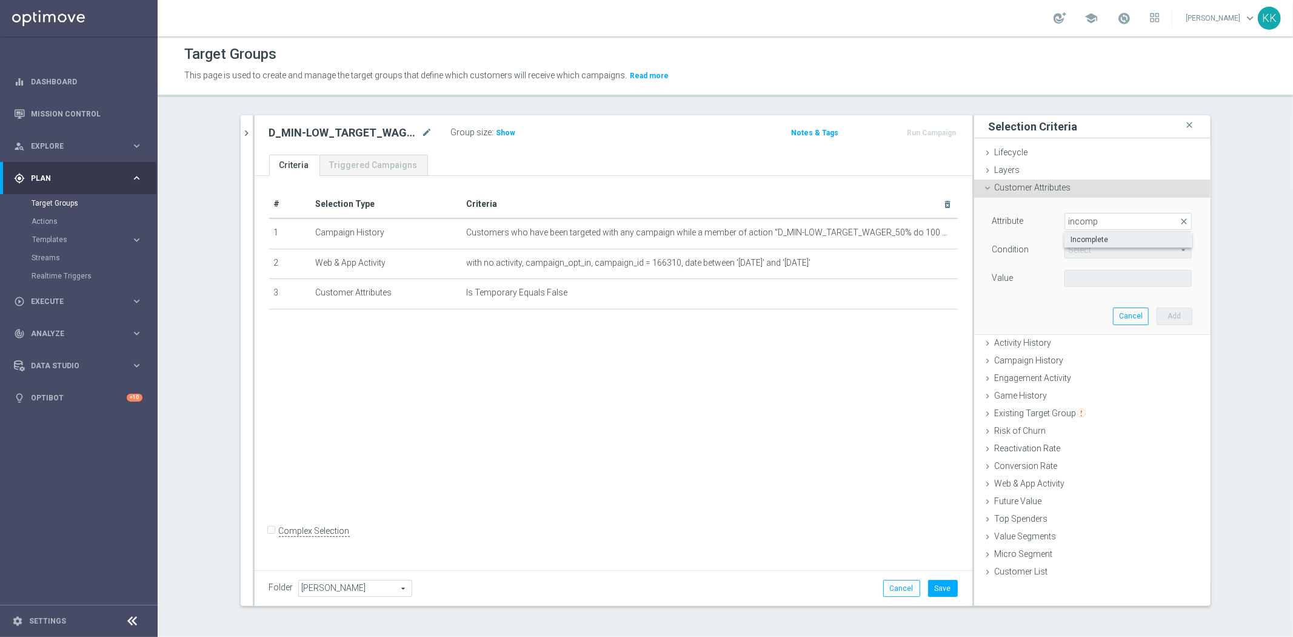
type input "incomp"
click at [1100, 236] on span "Incomplete" at bounding box center [1128, 240] width 115 height 10
type input "Incomplete"
type input "Equals"
click at [1102, 291] on div "Attribute Incomplete Incomplete arrow_drop_down search Condition Equals Equals …" at bounding box center [1092, 266] width 218 height 136
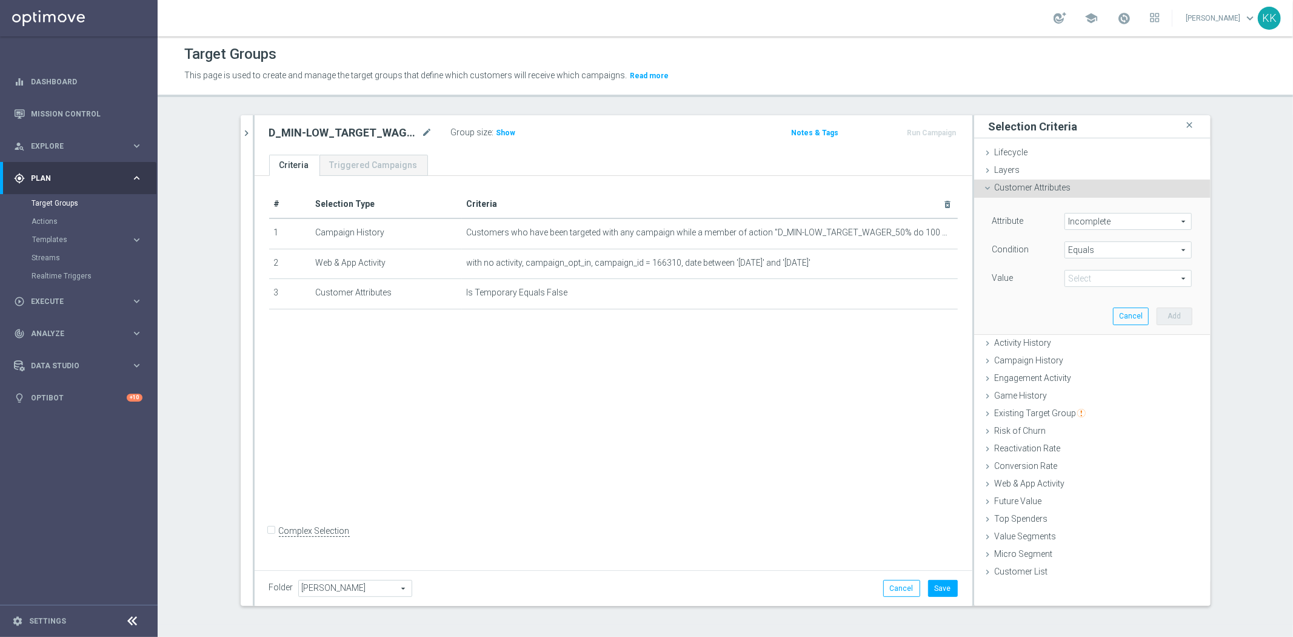
click at [1097, 274] on span at bounding box center [1128, 278] width 126 height 16
click at [1092, 299] on span "False" at bounding box center [1128, 297] width 115 height 10
type input "False"
click at [1191, 318] on div "Attribute Incomplete Incomplete arrow_drop_down search Condition Equals Equals …" at bounding box center [1092, 266] width 218 height 136
click at [1186, 317] on button "Add" at bounding box center [1175, 315] width 36 height 17
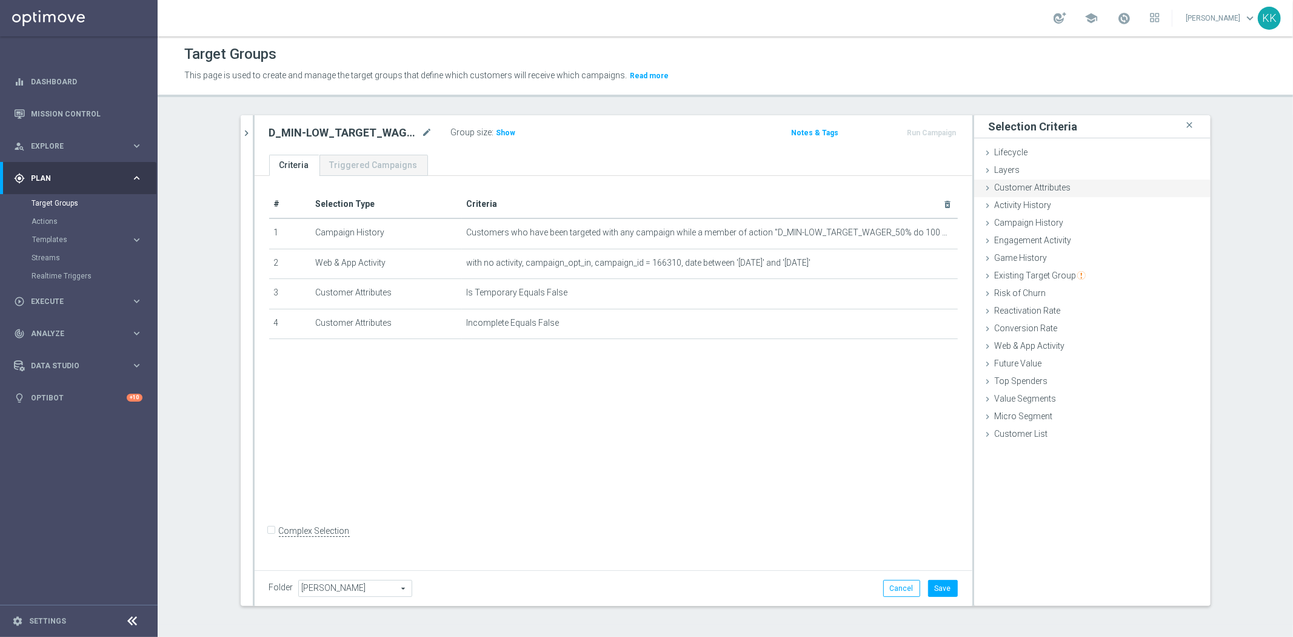
click at [1103, 184] on div "Customer Attributes done selection saved" at bounding box center [1092, 188] width 236 height 18
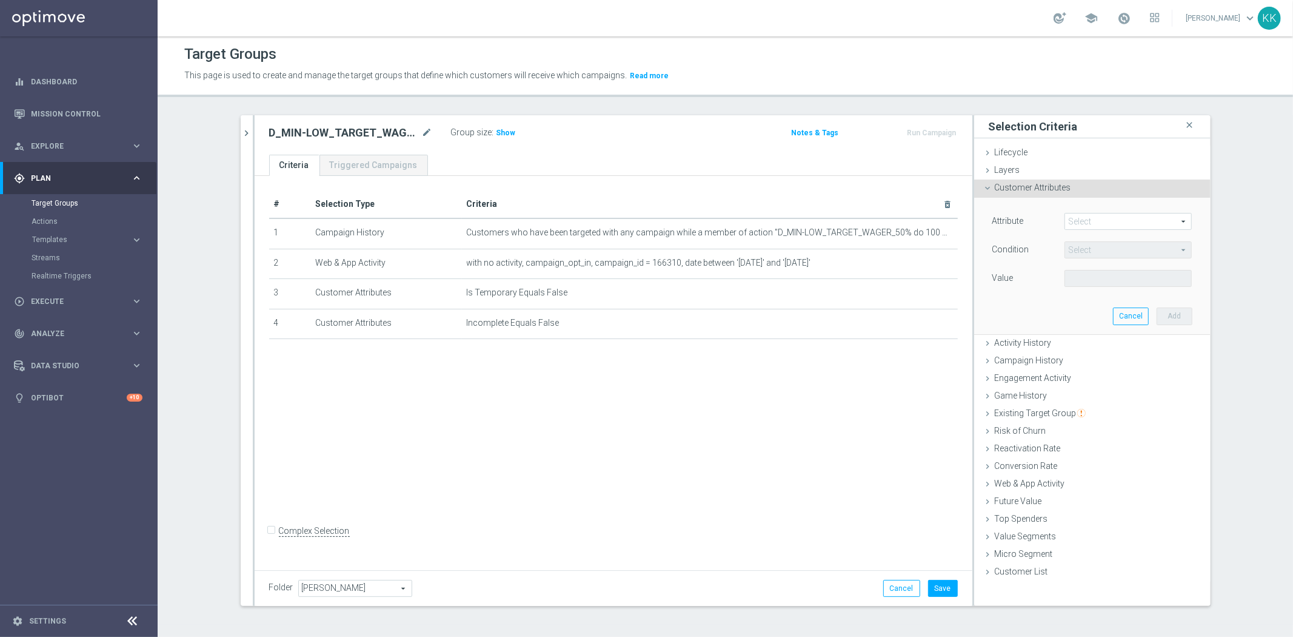
click at [1119, 221] on span at bounding box center [1128, 221] width 126 height 16
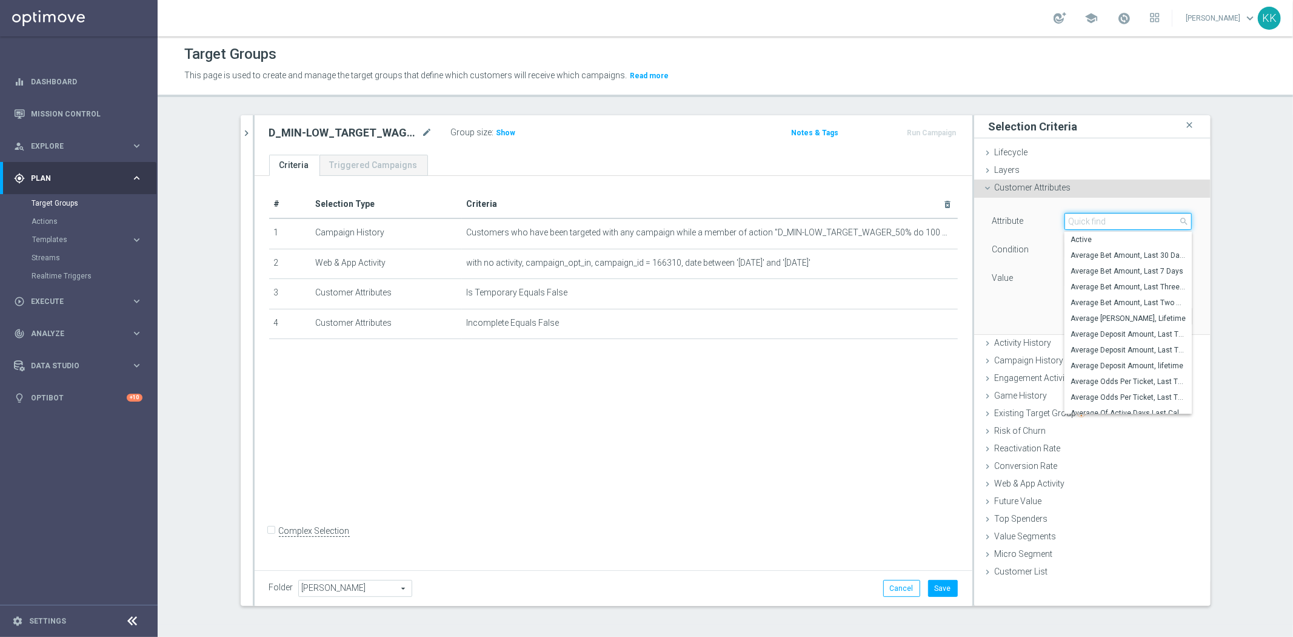
click at [1119, 221] on input "search" at bounding box center [1128, 221] width 127 height 17
click at [1120, 221] on input "search" at bounding box center [1128, 221] width 127 height 17
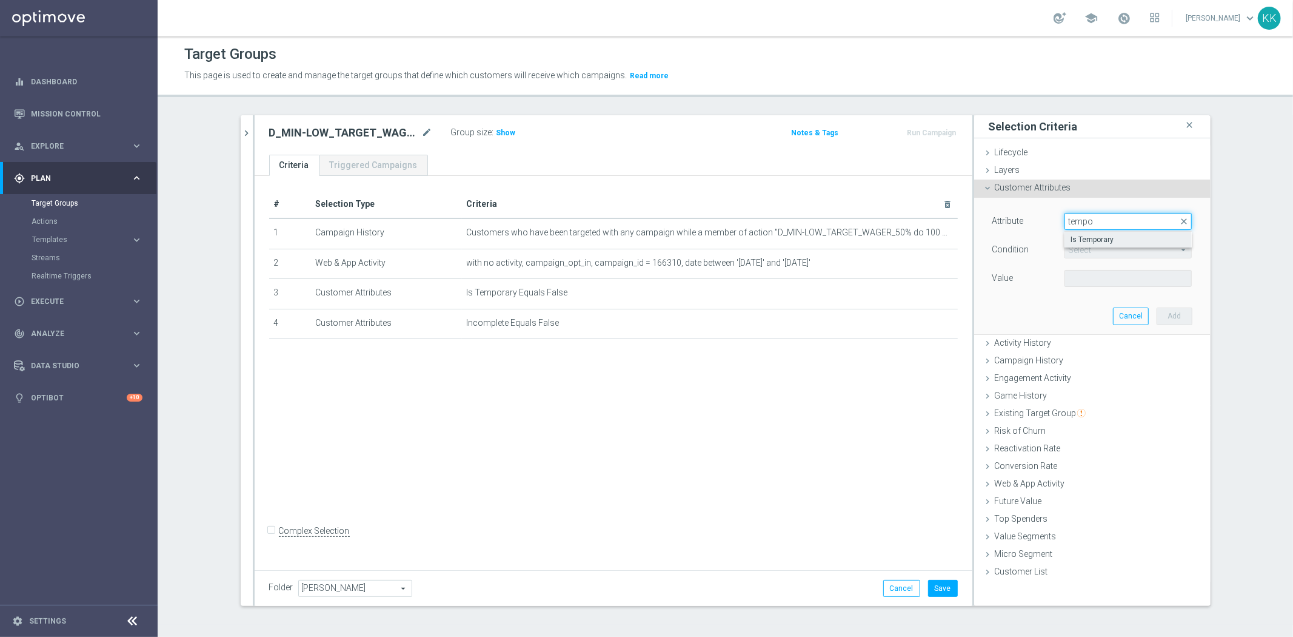
type input "tempo"
click at [1109, 236] on span "Is Temporary" at bounding box center [1128, 240] width 115 height 10
type input "Is Temporary"
type input "Equals"
click at [1105, 283] on span at bounding box center [1128, 278] width 126 height 16
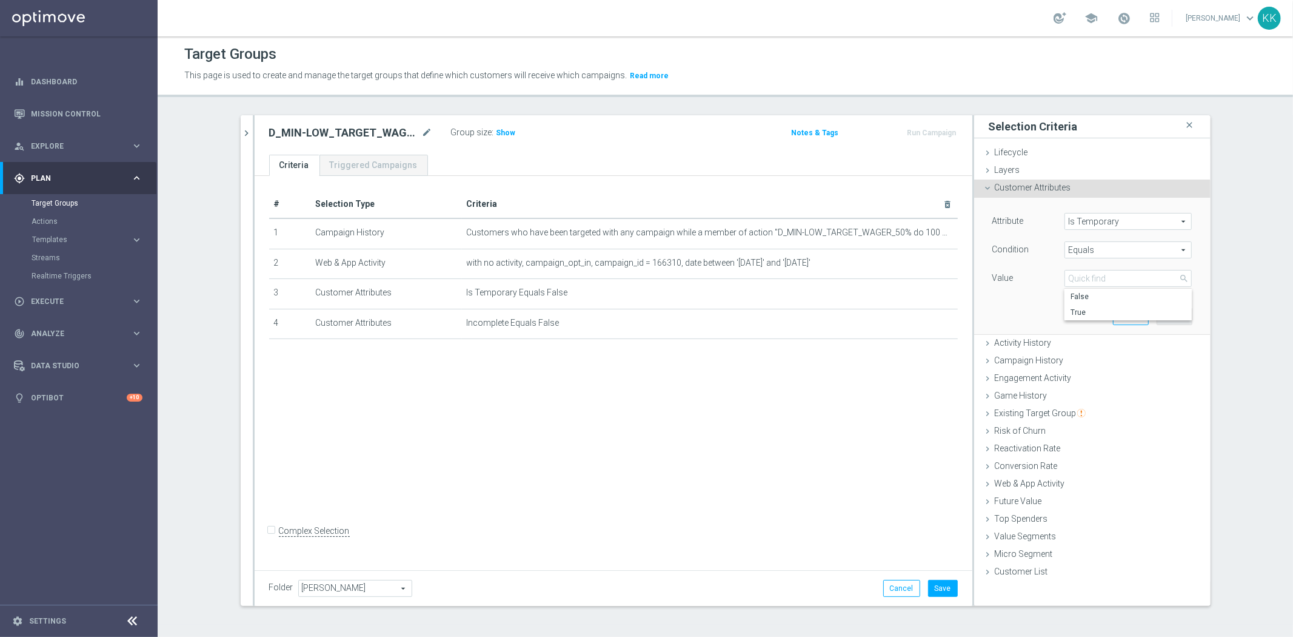
click at [1109, 221] on span "Is Temporary" at bounding box center [1128, 221] width 126 height 16
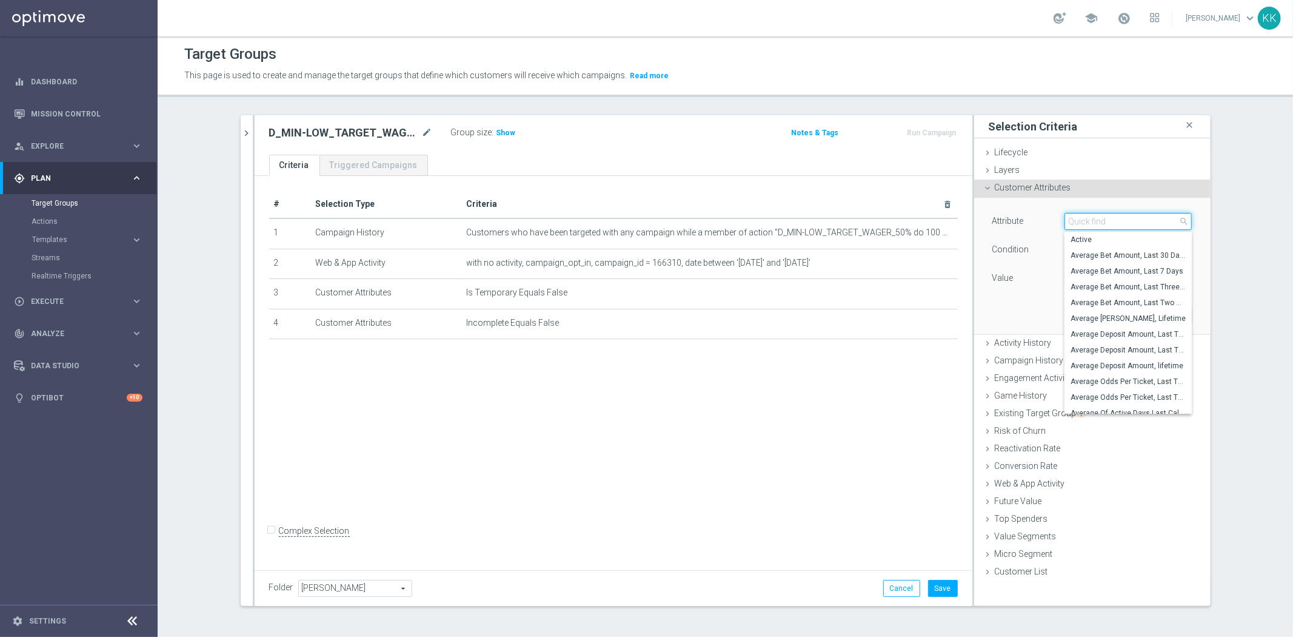
click at [1116, 228] on input "search" at bounding box center [1128, 221] width 127 height 17
type input "mark"
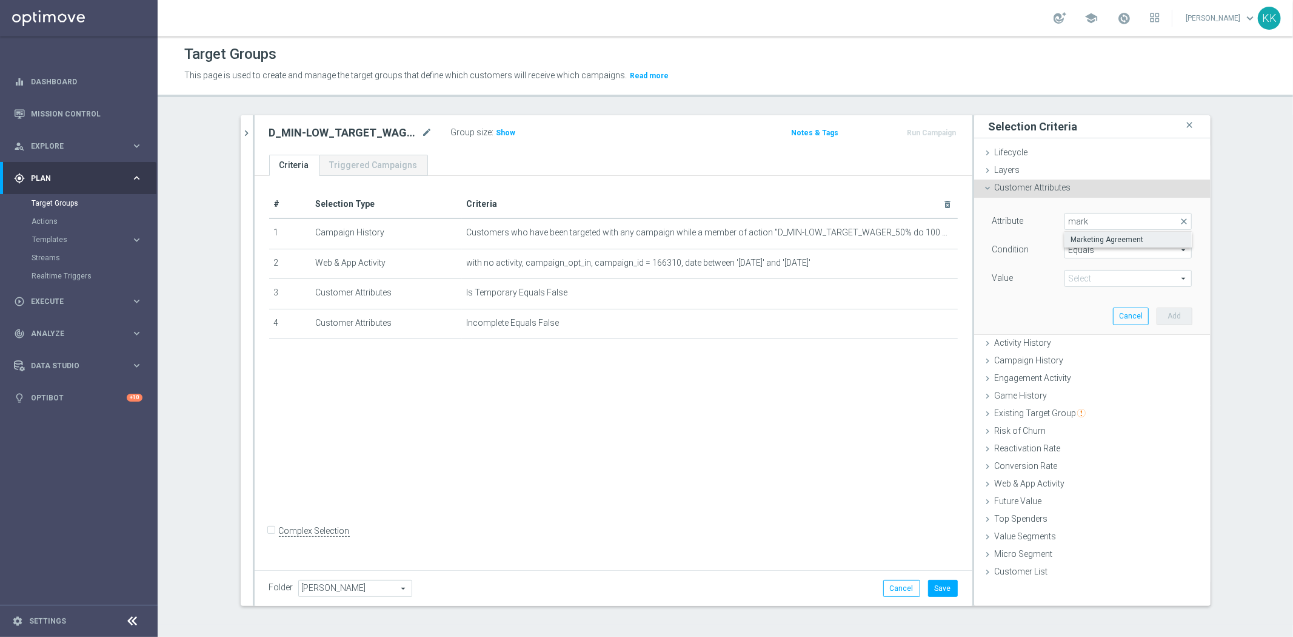
click at [1120, 240] on span "Marketing Agreement" at bounding box center [1128, 240] width 115 height 10
type input "Marketing Agreement"
click at [1120, 294] on div "Attribute Marketing Agreement Marketing Agreement arrow_drop_down search Condit…" at bounding box center [1092, 266] width 218 height 136
click at [1117, 281] on span at bounding box center [1128, 278] width 126 height 16
click at [1102, 326] on span "True" at bounding box center [1128, 328] width 115 height 10
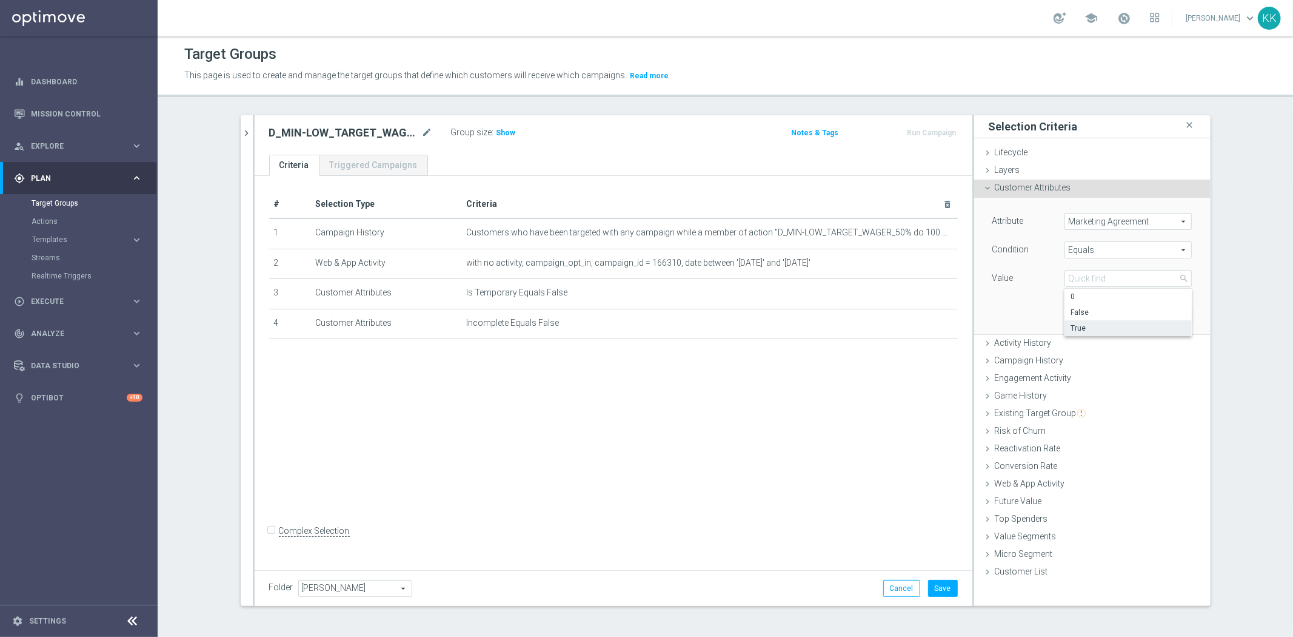
type input "True"
click at [1177, 312] on button "Add" at bounding box center [1175, 315] width 36 height 17
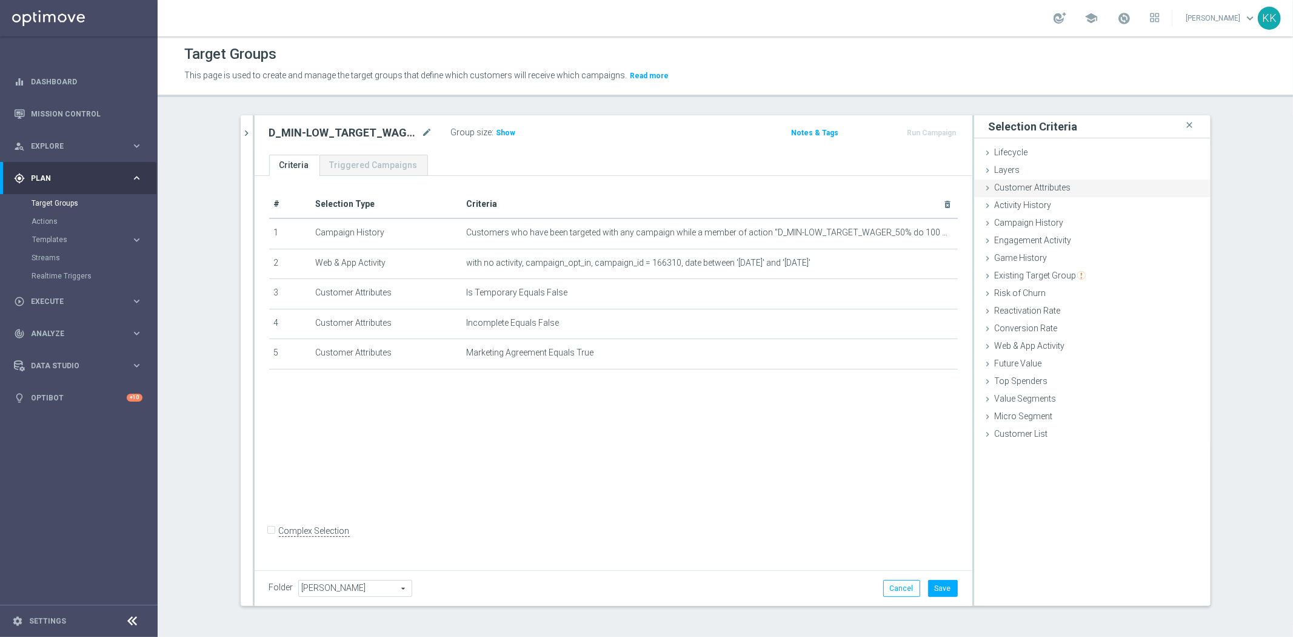
click at [1069, 186] on div "Customer Attributes done selection saved" at bounding box center [1092, 188] width 236 height 18
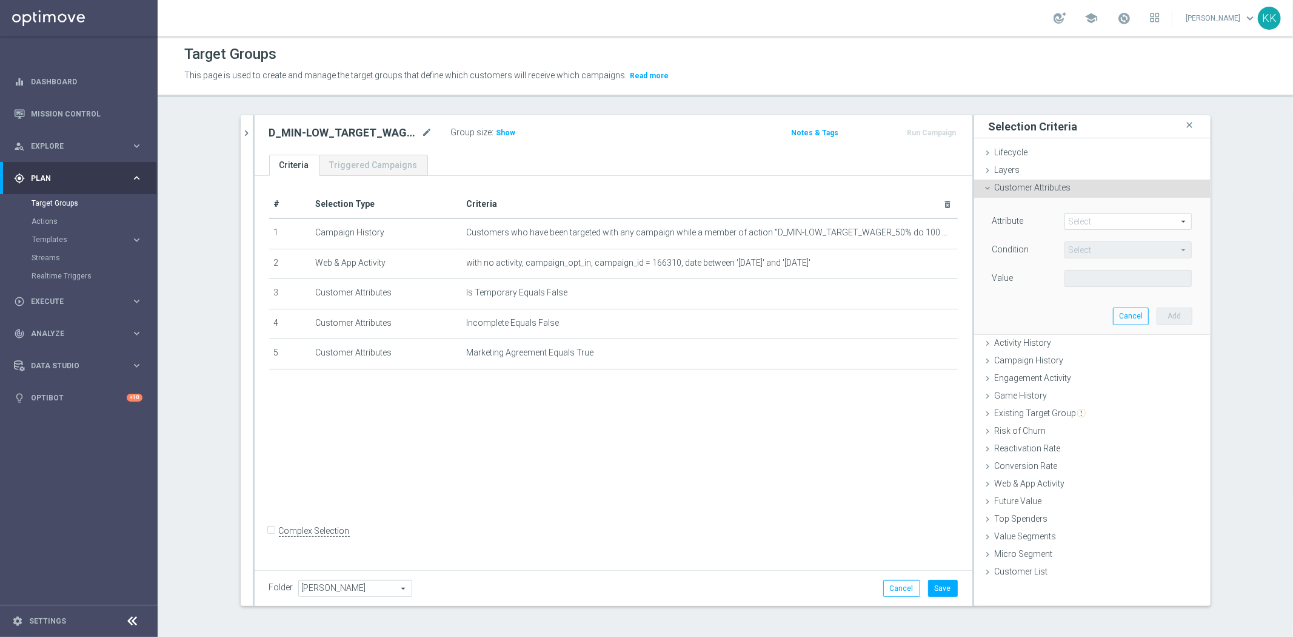
click at [1095, 218] on span at bounding box center [1128, 221] width 126 height 16
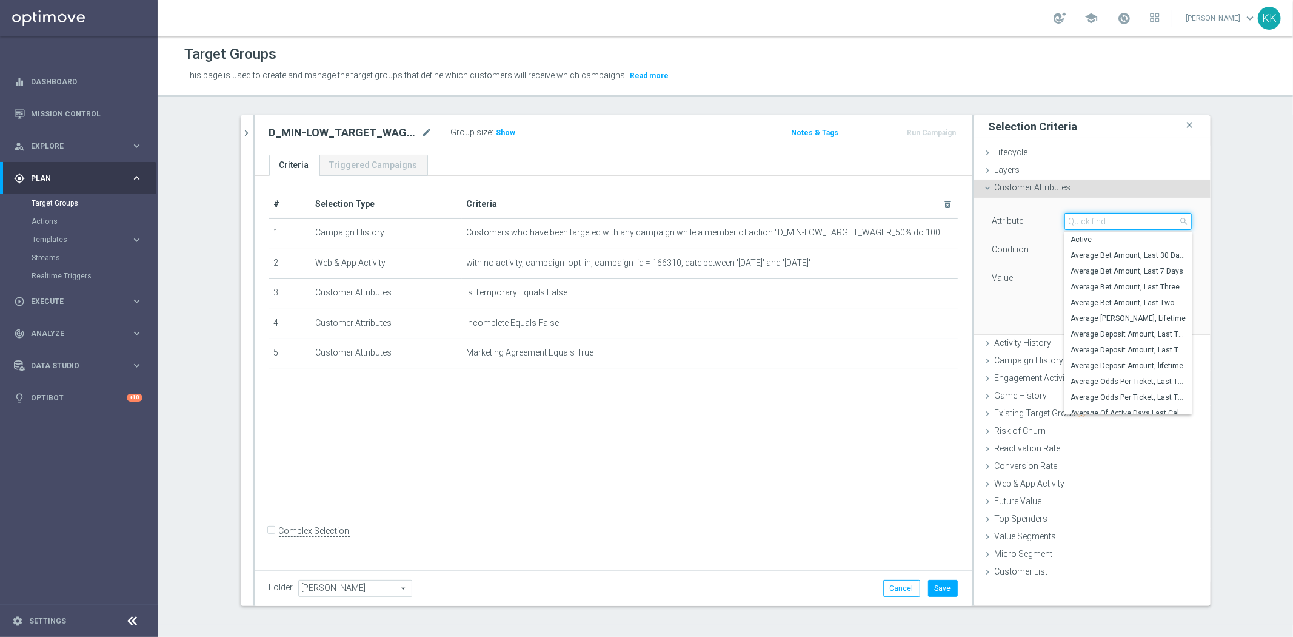
click at [1095, 218] on input "search" at bounding box center [1128, 221] width 127 height 17
type input "phone"
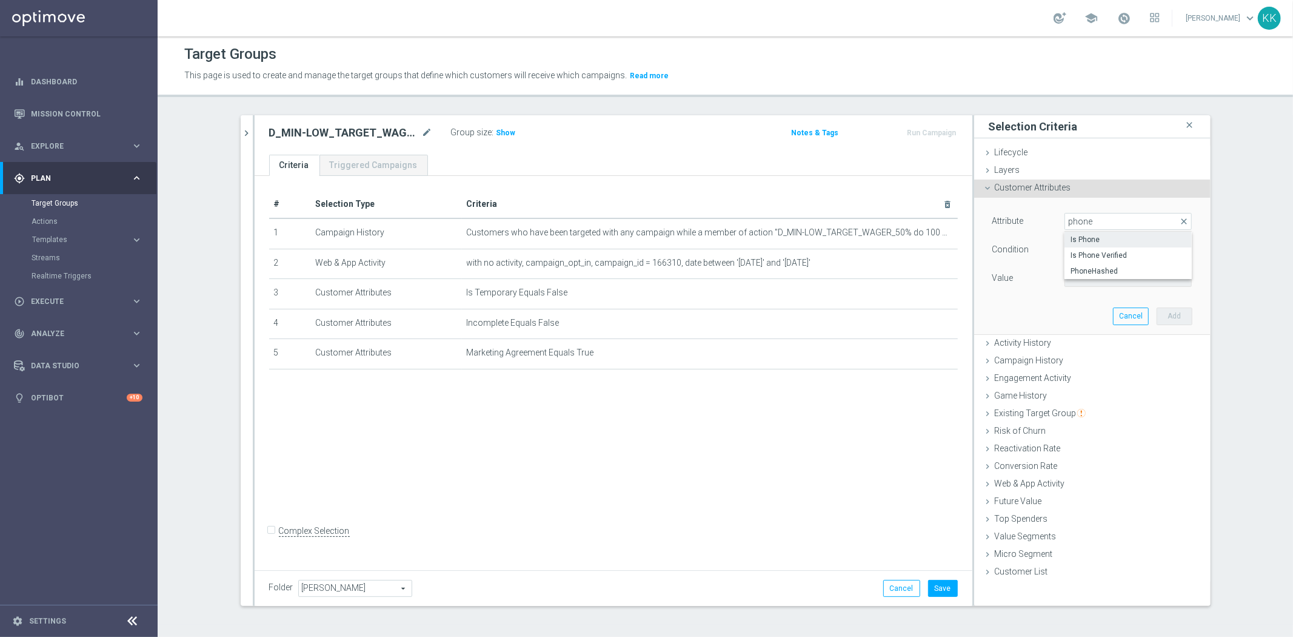
click at [1117, 238] on span "Is Phone" at bounding box center [1128, 240] width 115 height 10
type input "Is Phone"
type input "Equals"
click at [1116, 283] on span at bounding box center [1128, 278] width 126 height 16
click at [1114, 307] on span "Yes" at bounding box center [1128, 312] width 115 height 10
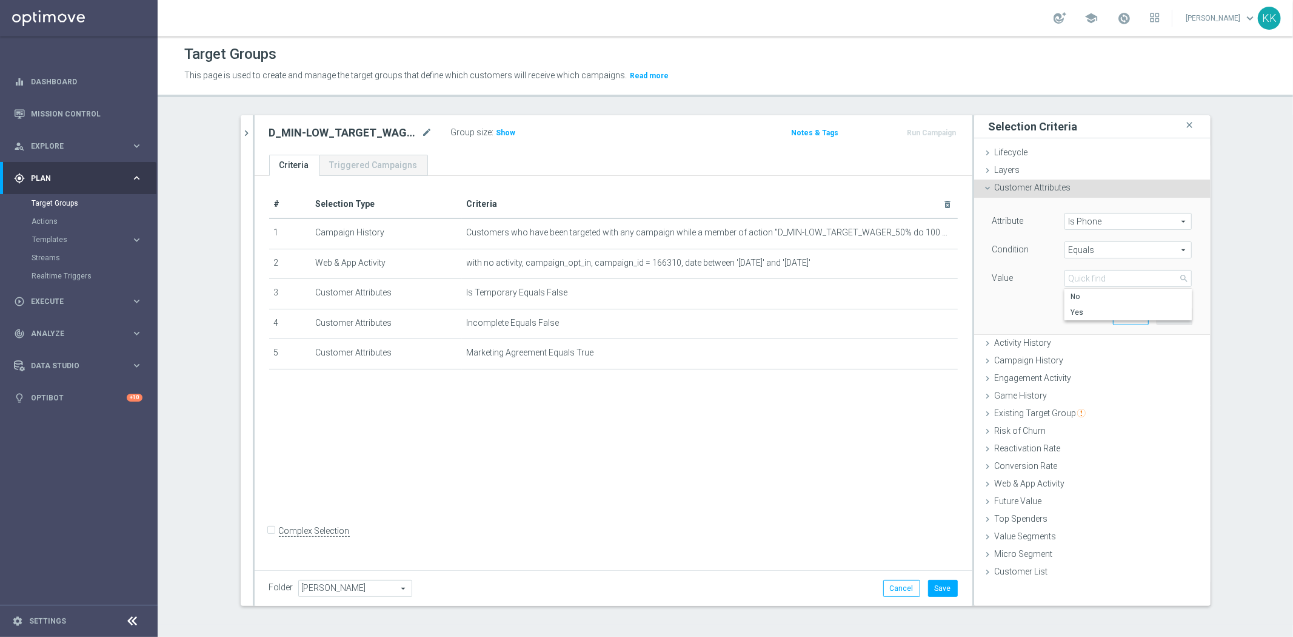
type input "Yes"
click at [1178, 319] on button "Add" at bounding box center [1175, 315] width 36 height 17
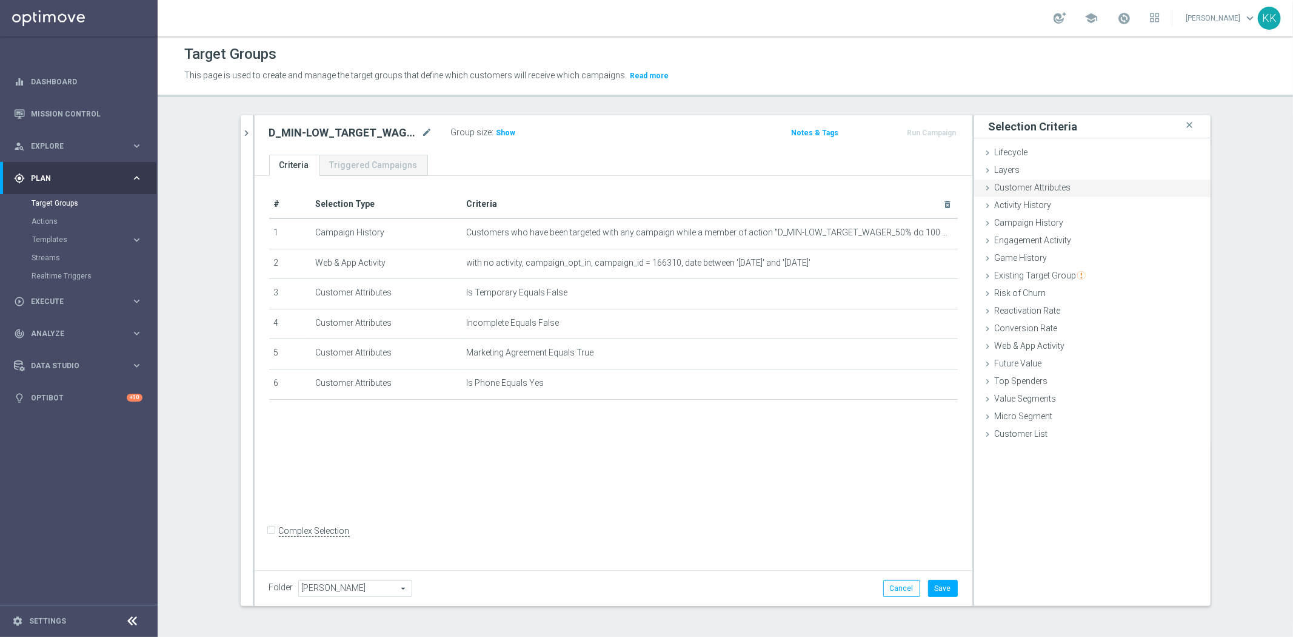
click at [1043, 186] on span "Customer Attributes" at bounding box center [1033, 187] width 76 height 10
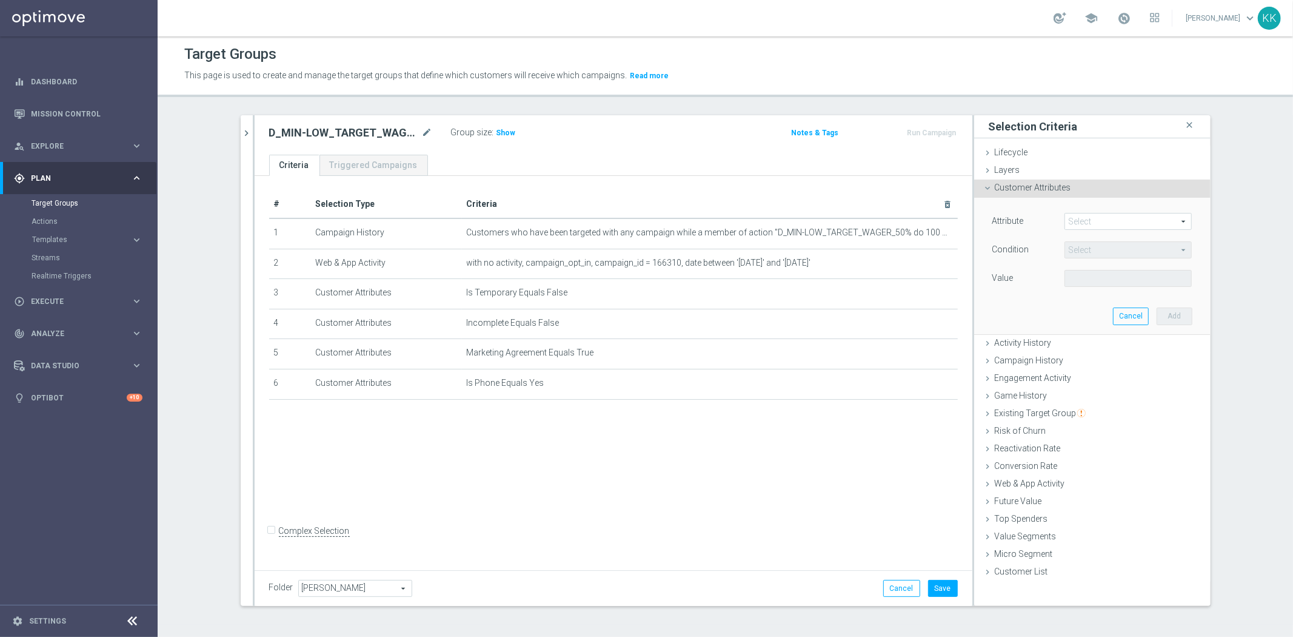
click at [1106, 219] on span at bounding box center [1128, 221] width 126 height 16
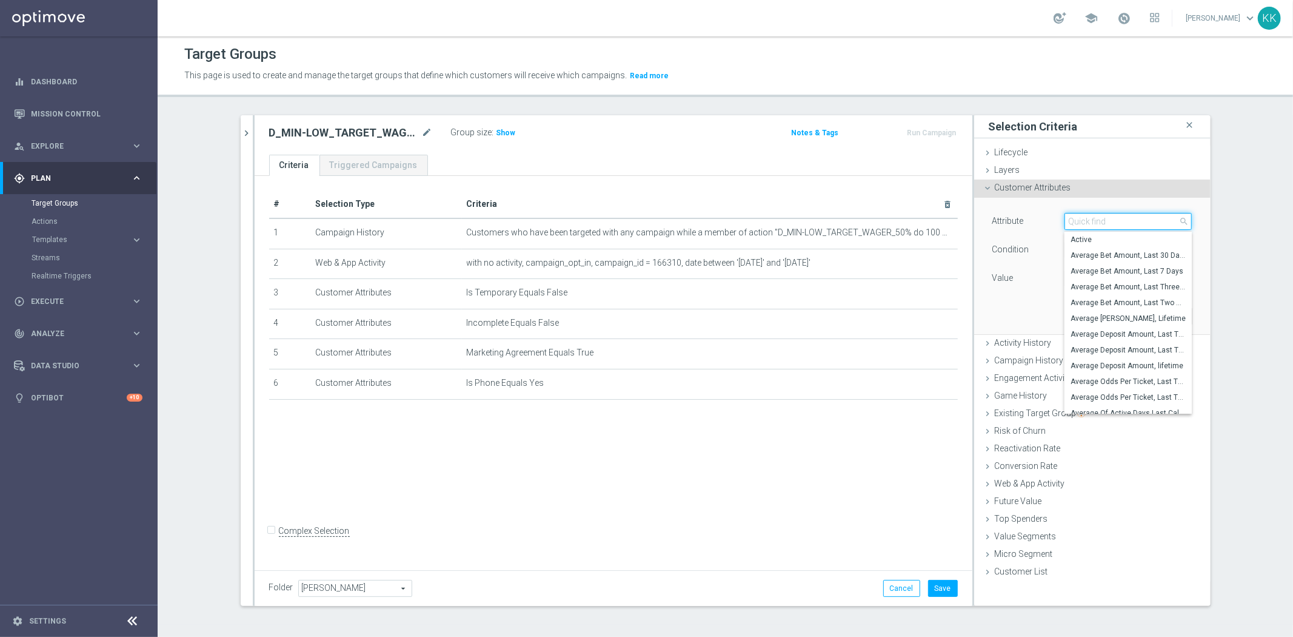
click at [1106, 219] on input "search" at bounding box center [1128, 221] width 127 height 17
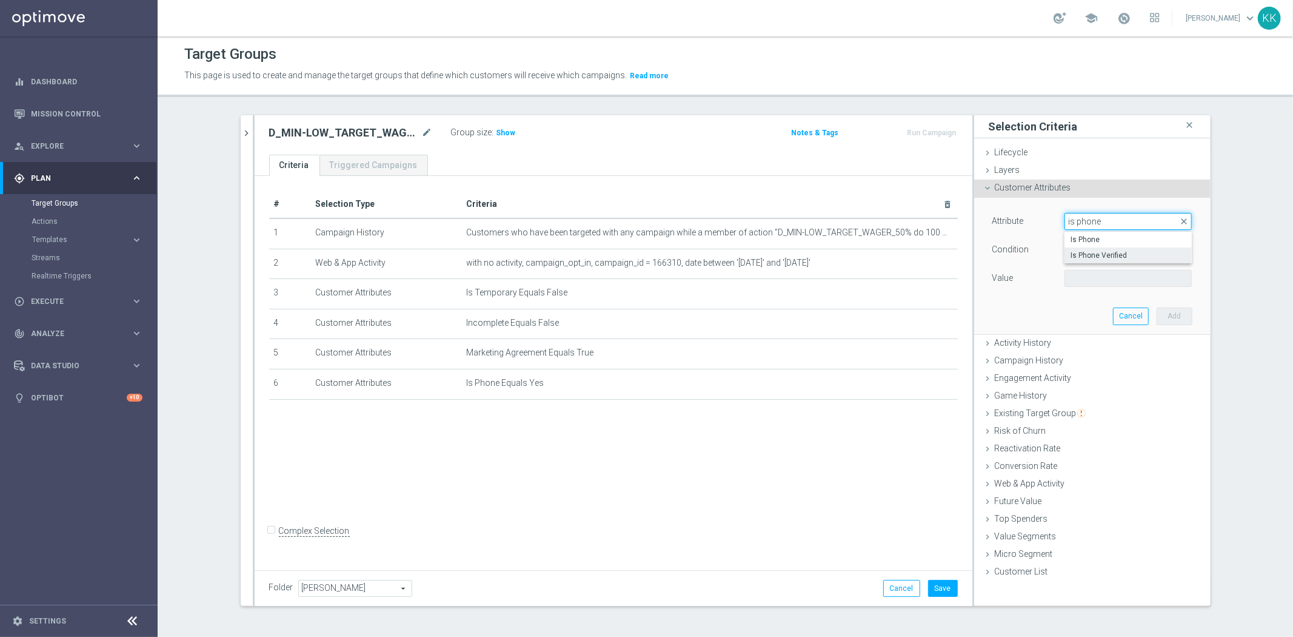
type input "is phone"
click at [1109, 258] on span "Is Phone Verified" at bounding box center [1128, 255] width 115 height 10
type input "Is Phone Verified"
type input "Equals"
click at [1111, 287] on div "Value Select arrow_drop_down search" at bounding box center [1092, 279] width 218 height 19
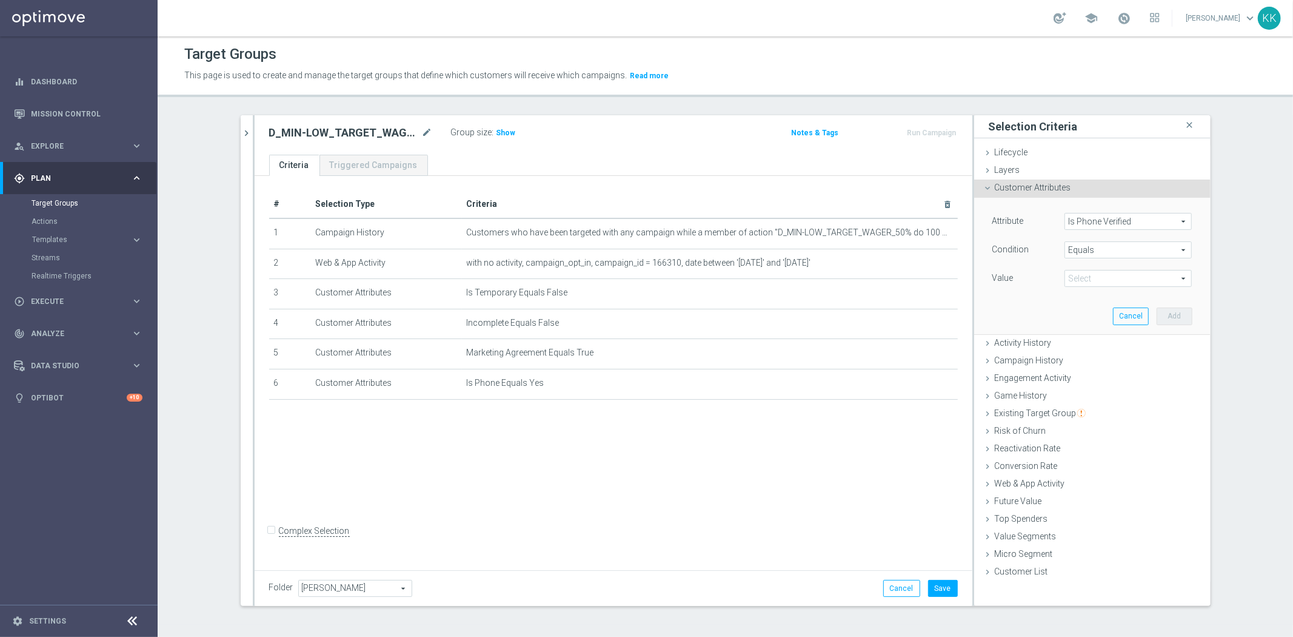
click at [1111, 285] on span at bounding box center [1128, 278] width 126 height 16
click at [1111, 276] on input "search" at bounding box center [1128, 278] width 127 height 17
click at [1107, 307] on span "True" at bounding box center [1128, 312] width 115 height 10
type input "True"
click at [1157, 316] on button "Add" at bounding box center [1175, 315] width 36 height 17
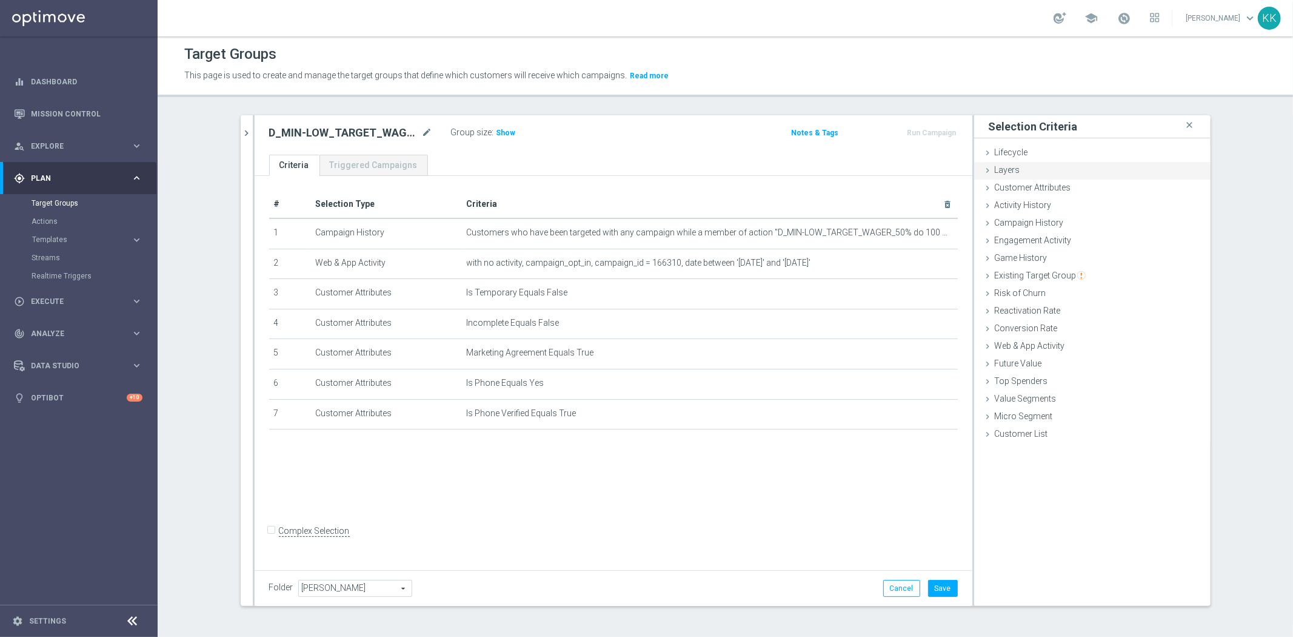
click at [1008, 175] on div "Layers done" at bounding box center [1092, 171] width 236 height 18
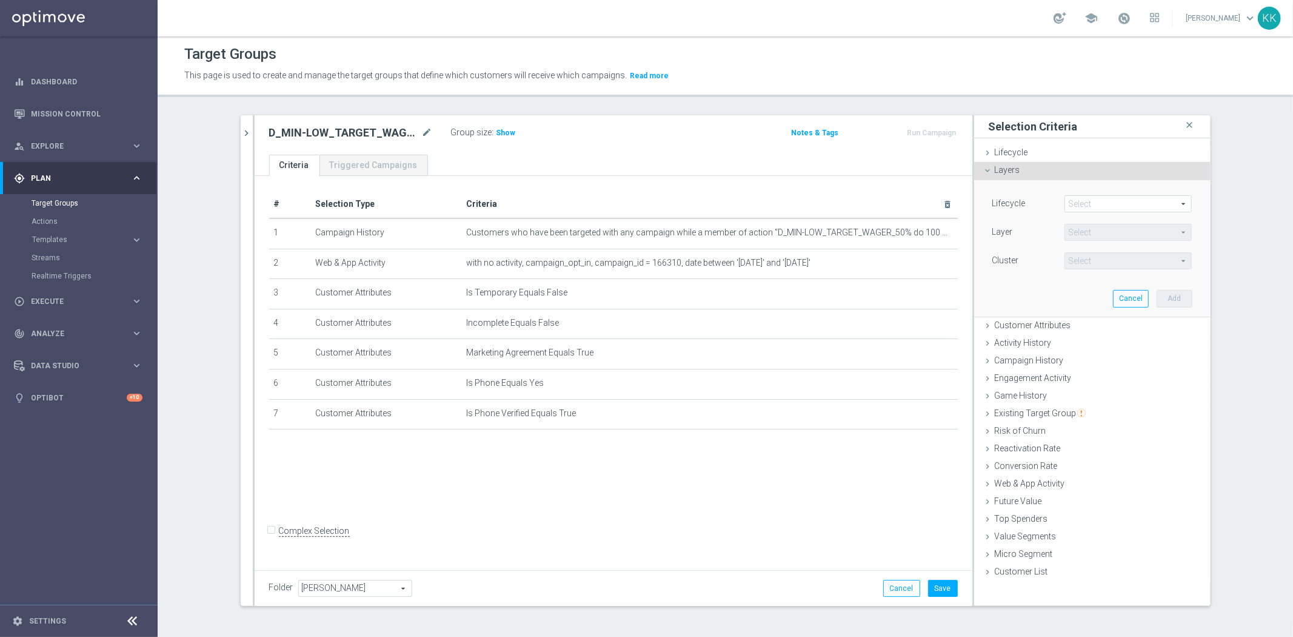
click at [1022, 167] on div "Layers done" at bounding box center [1092, 171] width 236 height 18
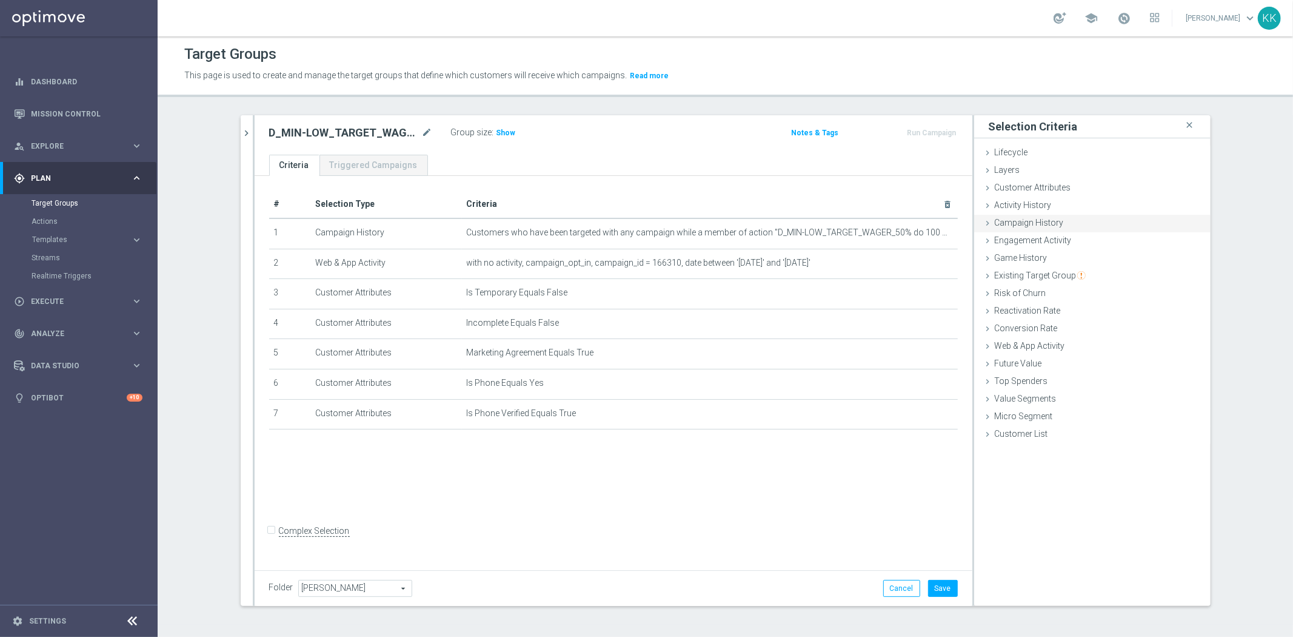
click at [1031, 222] on span "Campaign History" at bounding box center [1029, 223] width 69 height 10
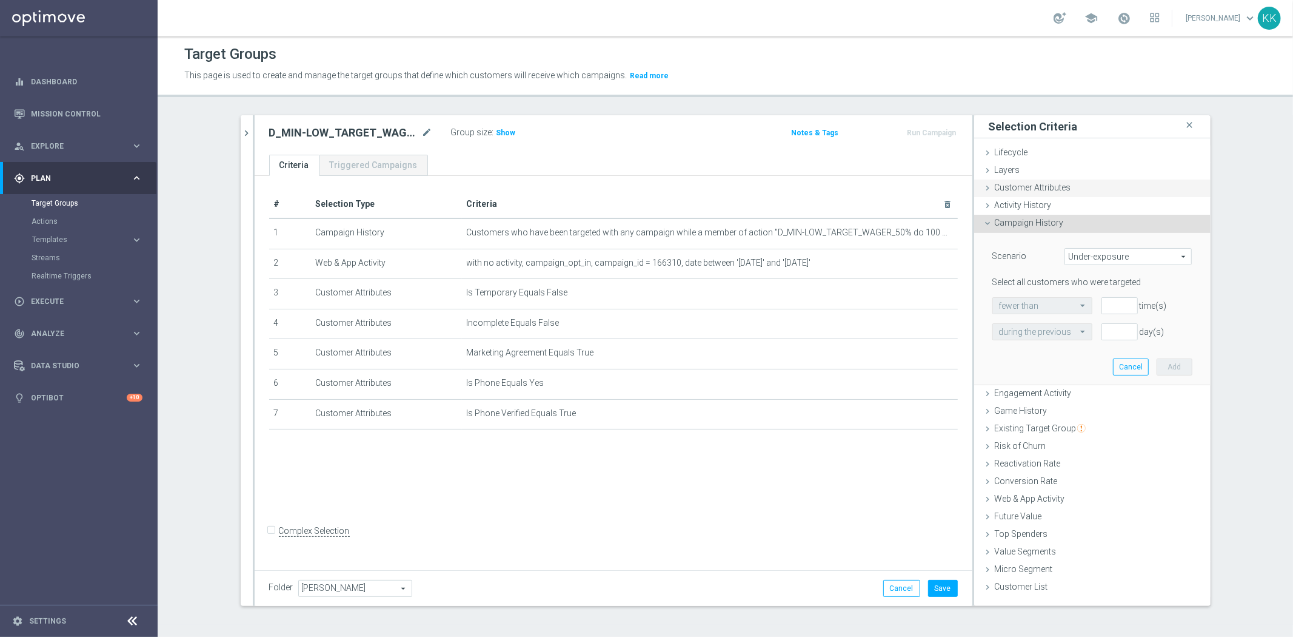
click at [1033, 189] on span "Customer Attributes" at bounding box center [1033, 187] width 76 height 10
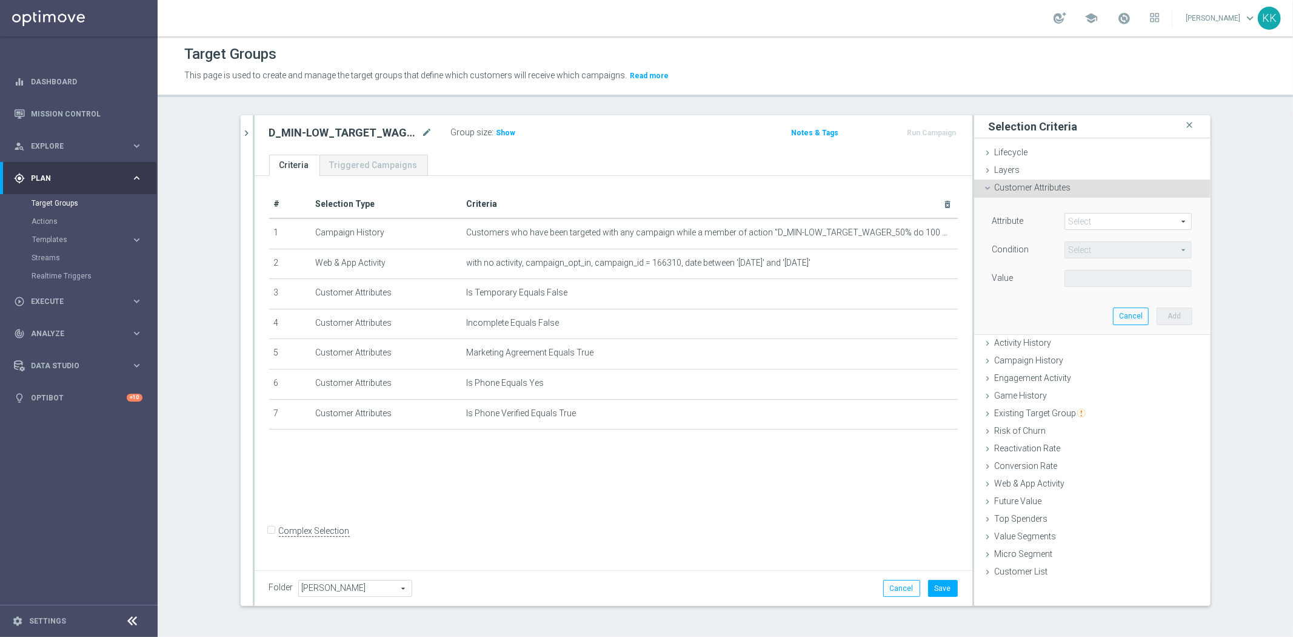
click at [1114, 225] on span at bounding box center [1128, 221] width 126 height 16
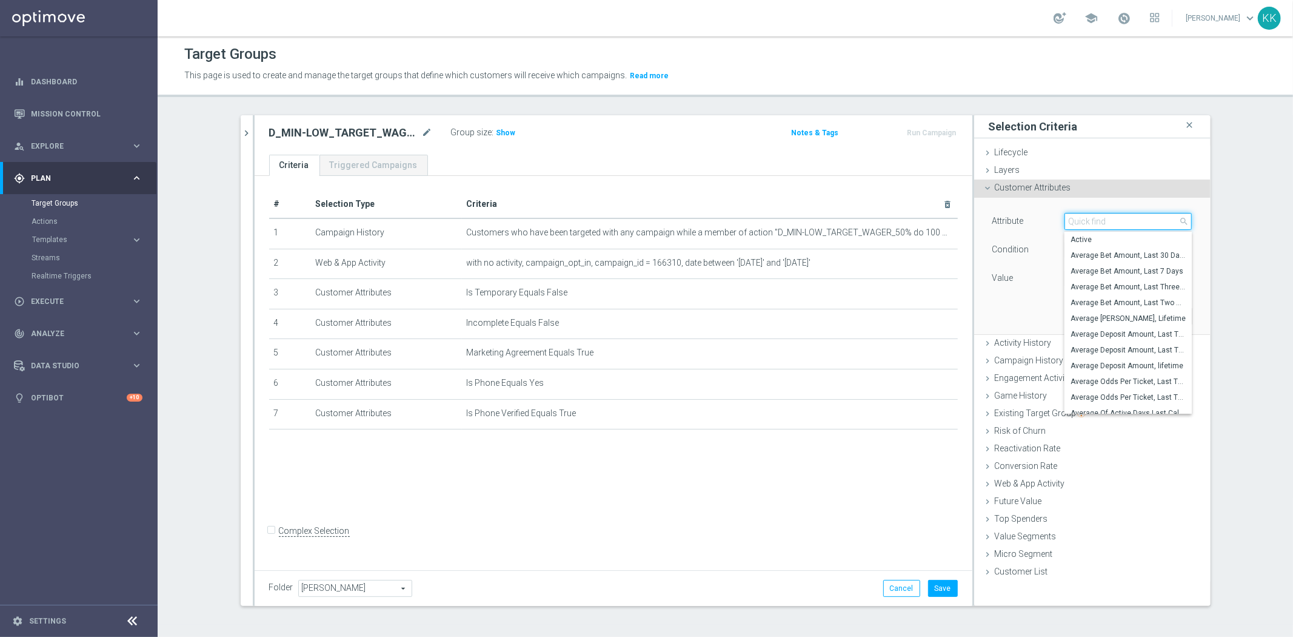
click at [1114, 225] on input "search" at bounding box center [1128, 221] width 127 height 17
click at [1114, 223] on input "search" at bounding box center [1128, 221] width 127 height 17
type input "genero"
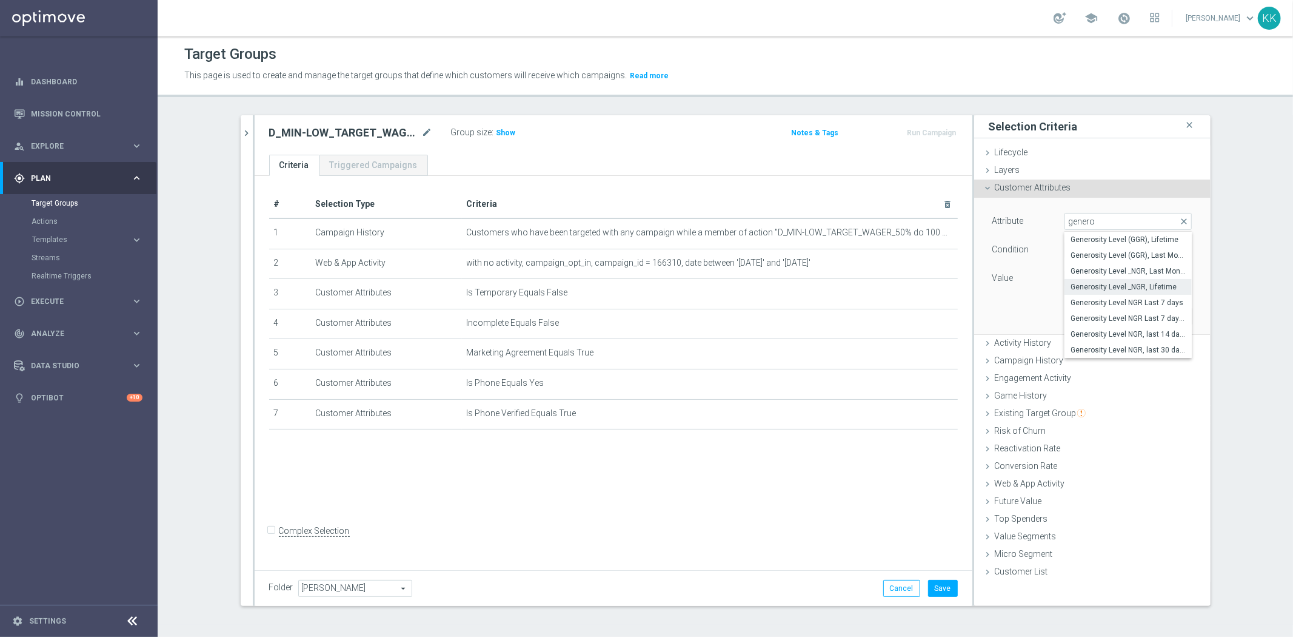
click at [1146, 282] on span "Generosity Level _NGR, Lifetime" at bounding box center [1128, 287] width 115 height 10
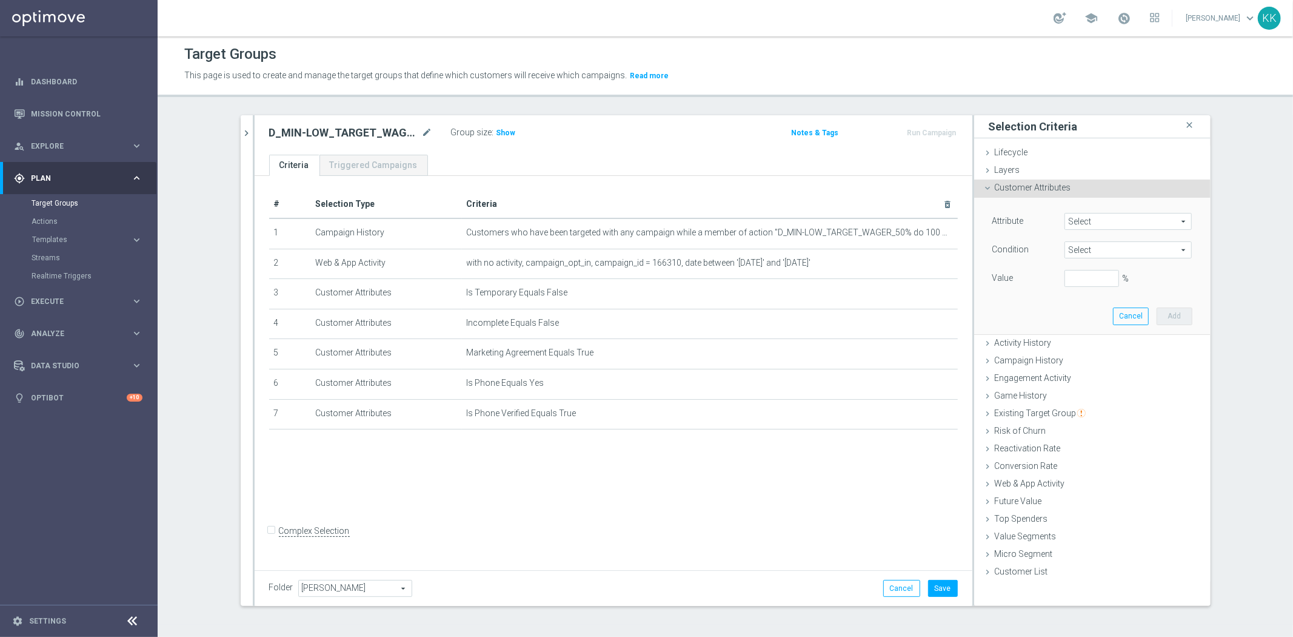
type input "Generosity Level _NGR, Lifetime"
click at [1090, 251] on span "=" at bounding box center [1128, 250] width 126 height 16
click at [1077, 362] on span "between" at bounding box center [1128, 363] width 115 height 10
type input "between"
click at [1065, 276] on input "%" at bounding box center [1092, 278] width 55 height 17
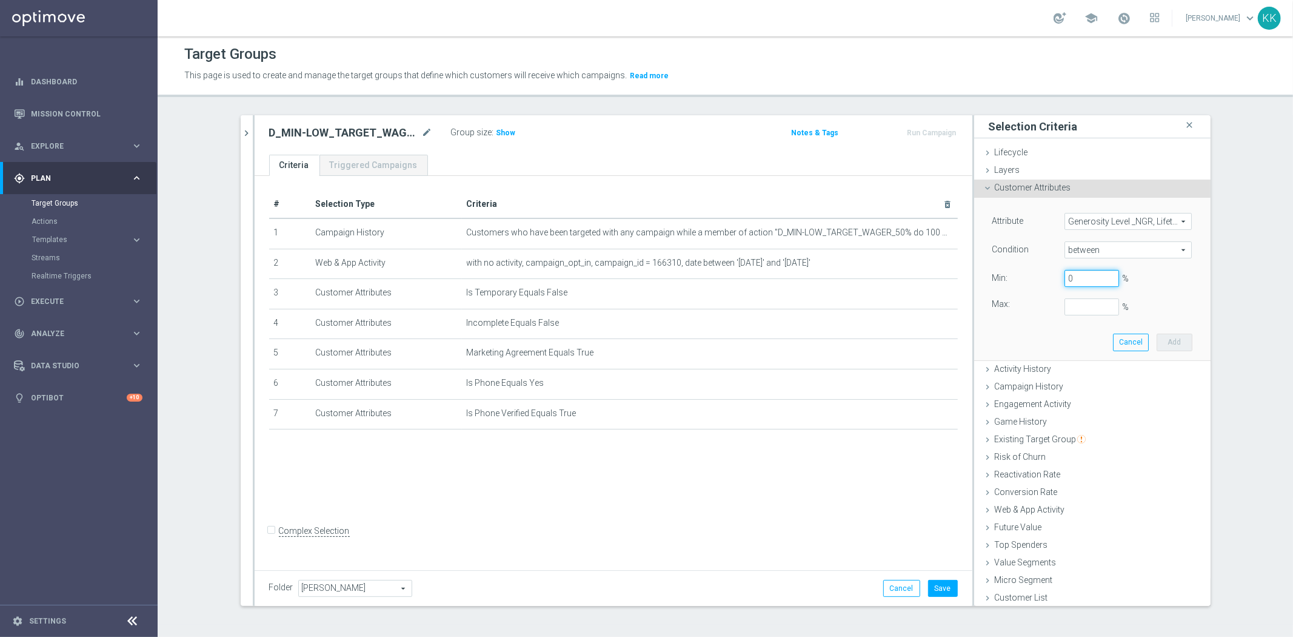
type input "0"
type input "1"
click at [1095, 306] on input "1" at bounding box center [1092, 306] width 55 height 17
click at [1088, 310] on input "1" at bounding box center [1092, 306] width 55 height 17
click at [1168, 329] on div "Attribute Generosity Level _NGR, Lifetime Generosity Level _NGR, Lifetime arrow…" at bounding box center [1092, 279] width 218 height 162
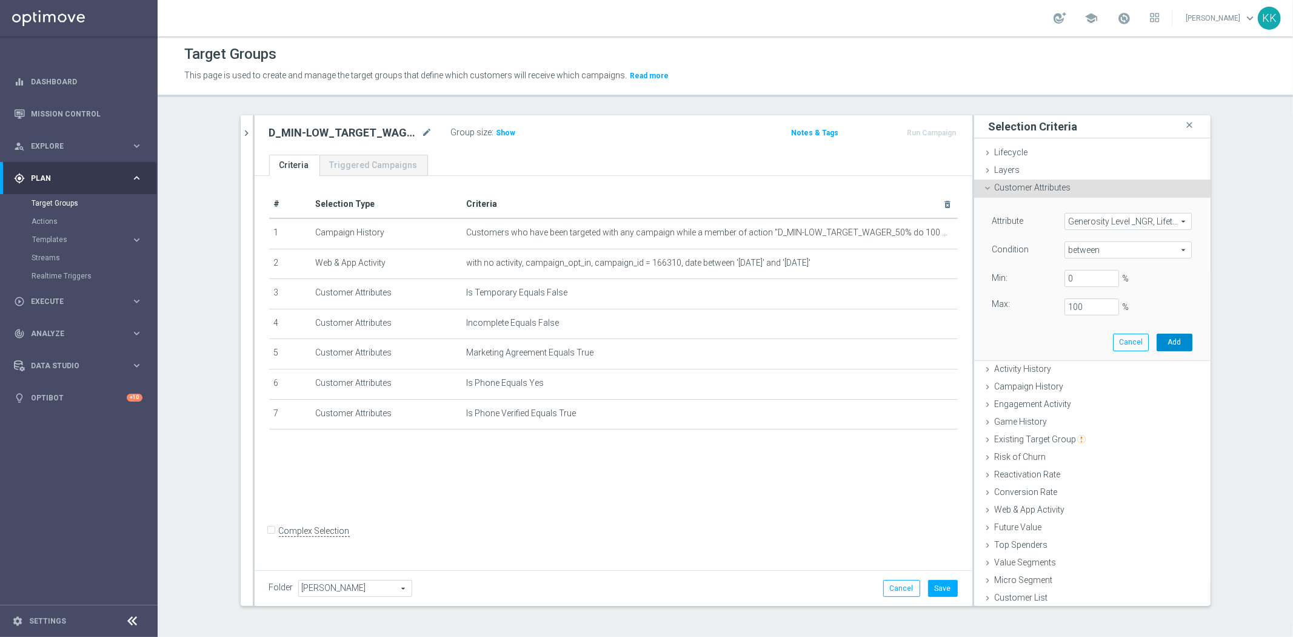
click at [1168, 336] on button "Add" at bounding box center [1175, 341] width 36 height 17
type input "1"
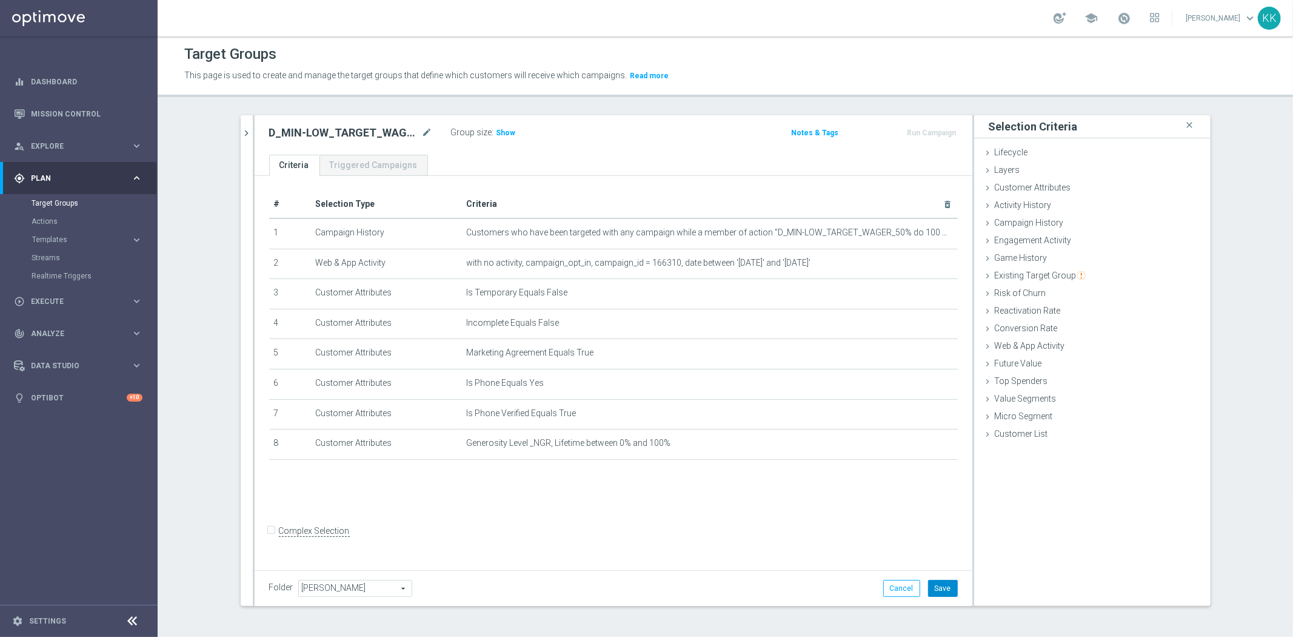
click at [949, 589] on button "Save" at bounding box center [943, 588] width 30 height 17
click at [500, 130] on span "Show" at bounding box center [506, 133] width 19 height 8
click at [1074, 224] on div "Campaign History done selection saved" at bounding box center [1092, 224] width 236 height 18
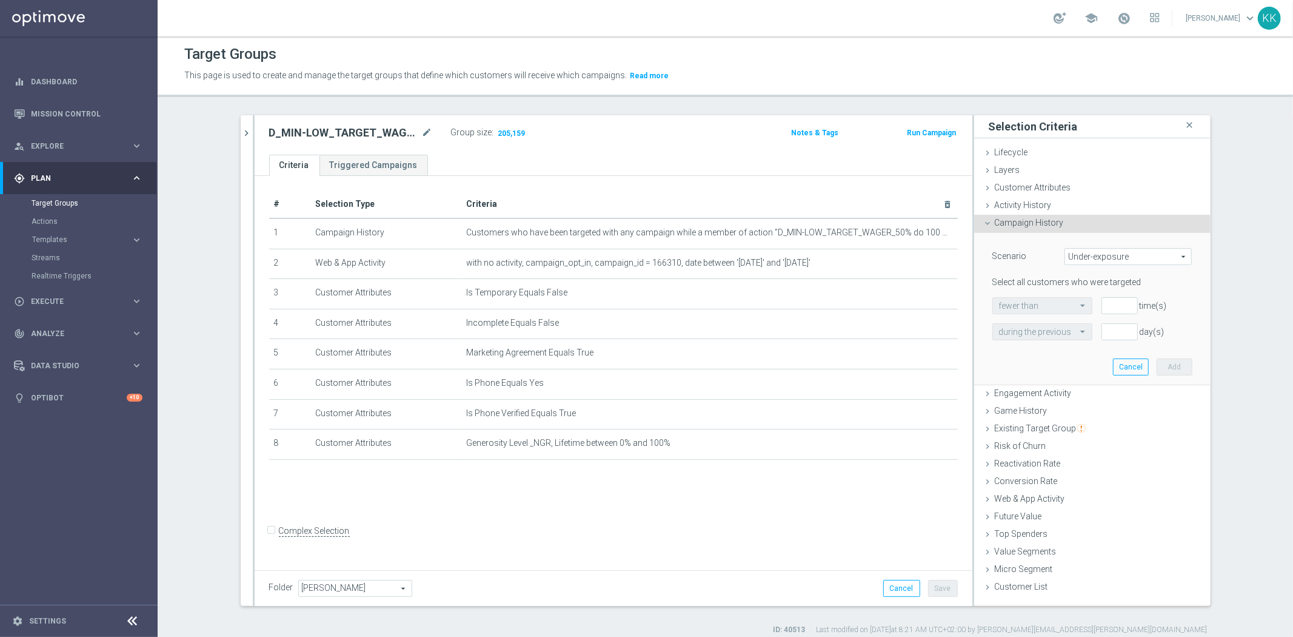
click at [1122, 264] on span "Under-exposure" at bounding box center [1128, 257] width 126 height 16
click at [1027, 416] on div "Game History done" at bounding box center [1092, 412] width 236 height 18
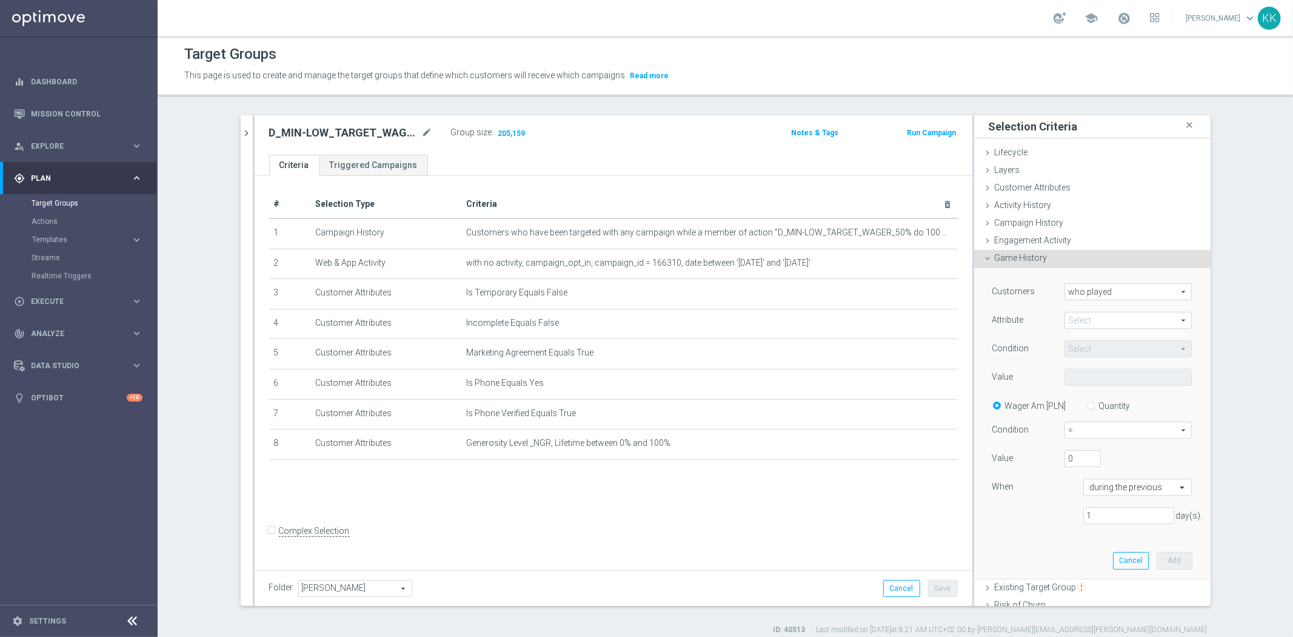
click at [1101, 318] on span at bounding box center [1128, 320] width 126 height 16
click at [1094, 333] on span "sport" at bounding box center [1128, 338] width 115 height 10
type input "sport"
click at [1095, 352] on span "Equals" at bounding box center [1128, 349] width 126 height 16
click at [1065, 464] on label "One of" at bounding box center [1128, 461] width 127 height 16
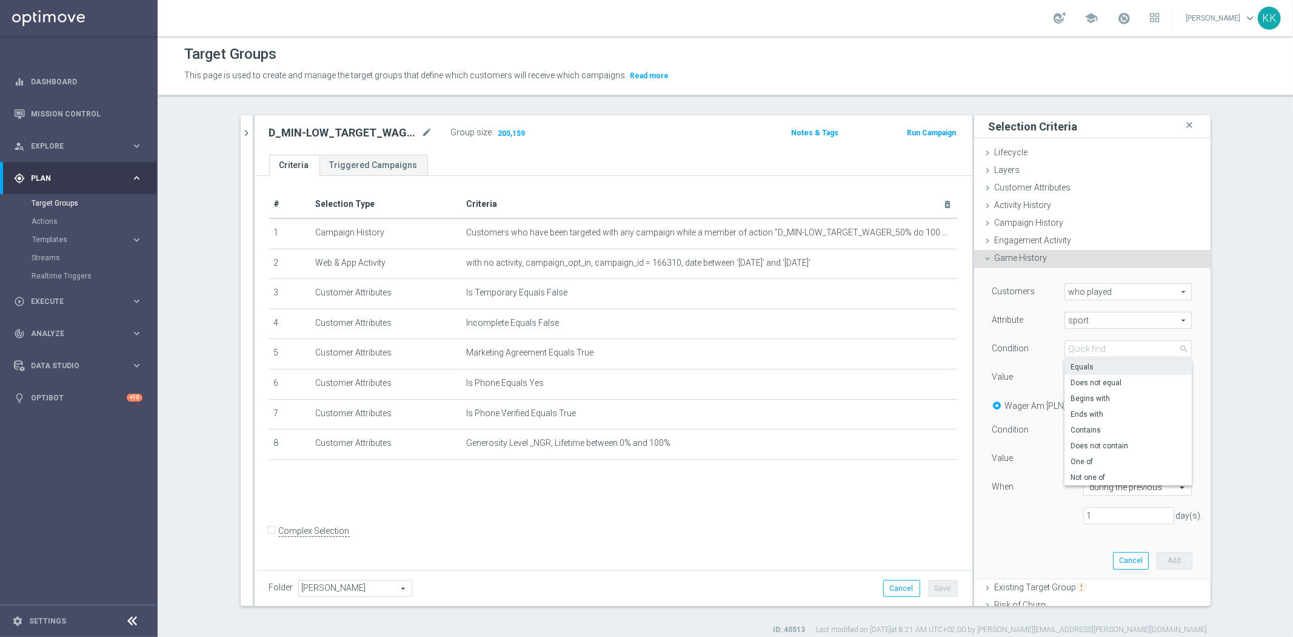
type input "One of"
click at [1111, 375] on span at bounding box center [1128, 377] width 126 height 16
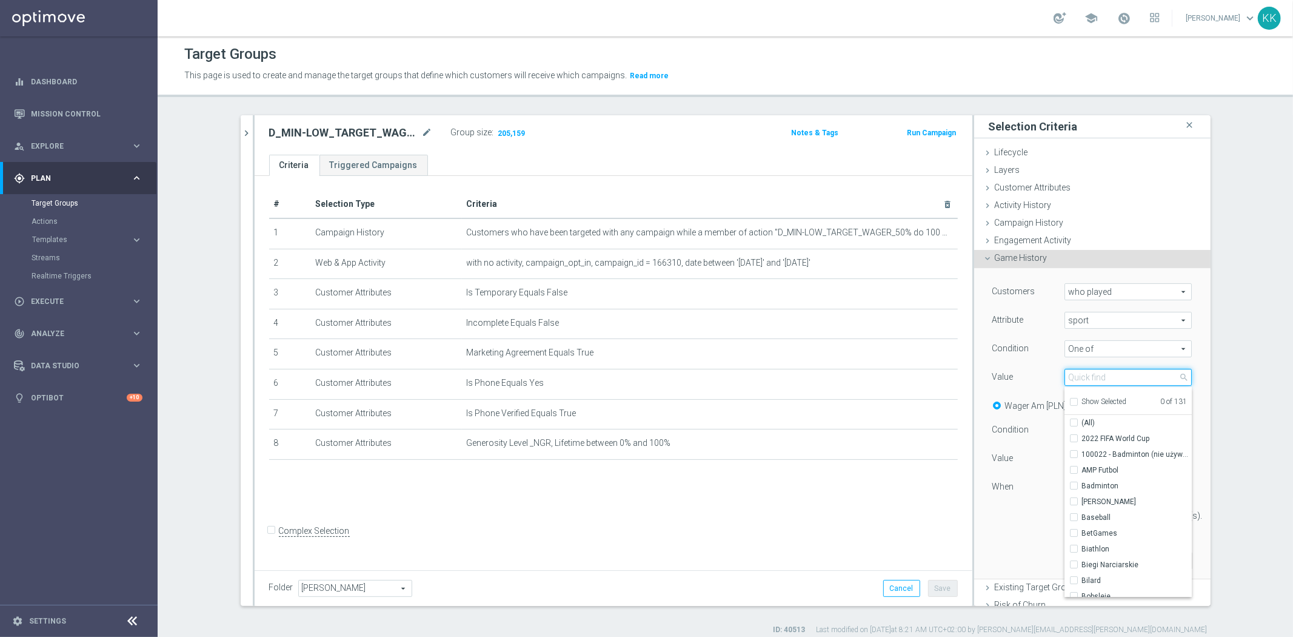
click at [1105, 375] on input "search" at bounding box center [1128, 377] width 127 height 17
type input "pi"
click at [1074, 482] on input "PiÅ‚ka NoÅ¼na" at bounding box center [1078, 486] width 8 height 8
checkbox input "true"
type input "PiÅ‚ka NoÅ¼na"
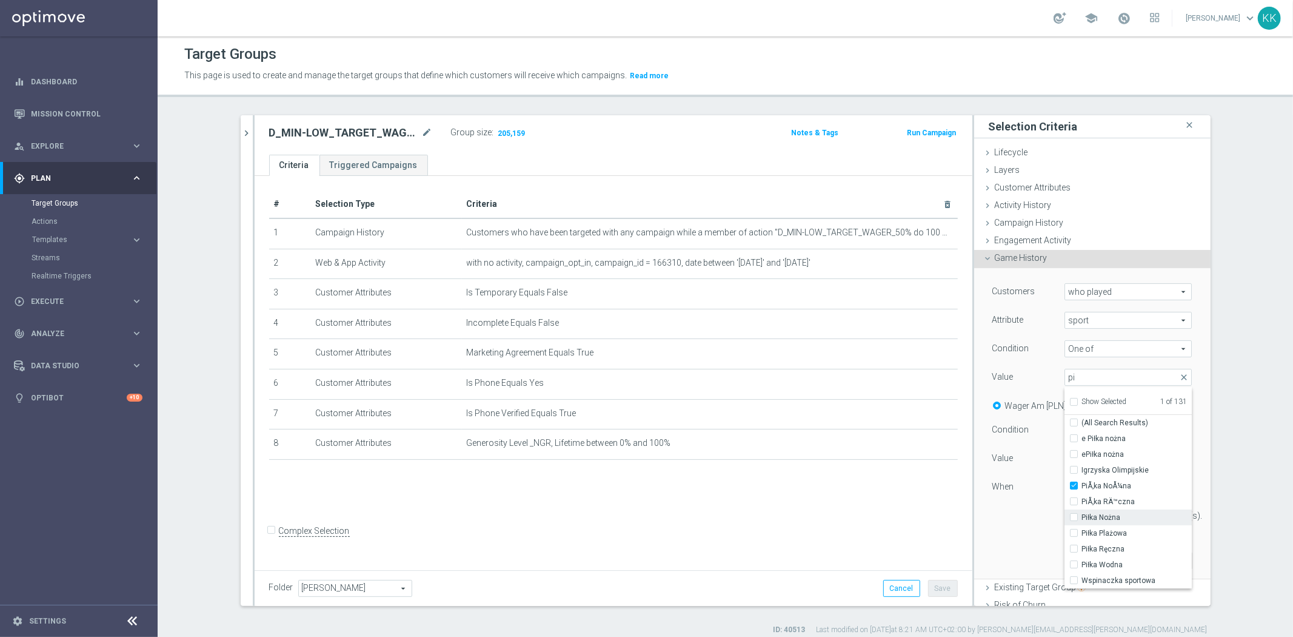
click at [1068, 509] on div "Piłka Nożna" at bounding box center [1128, 517] width 127 height 16
click at [1074, 517] on input "Piłka Nożna" at bounding box center [1078, 518] width 8 height 8
checkbox input "true"
type input "Selected 2 of 131"
click at [1023, 541] on div "Customers who played who played arrow_drop_down search Attribute sport sport ar…" at bounding box center [1092, 423] width 218 height 310
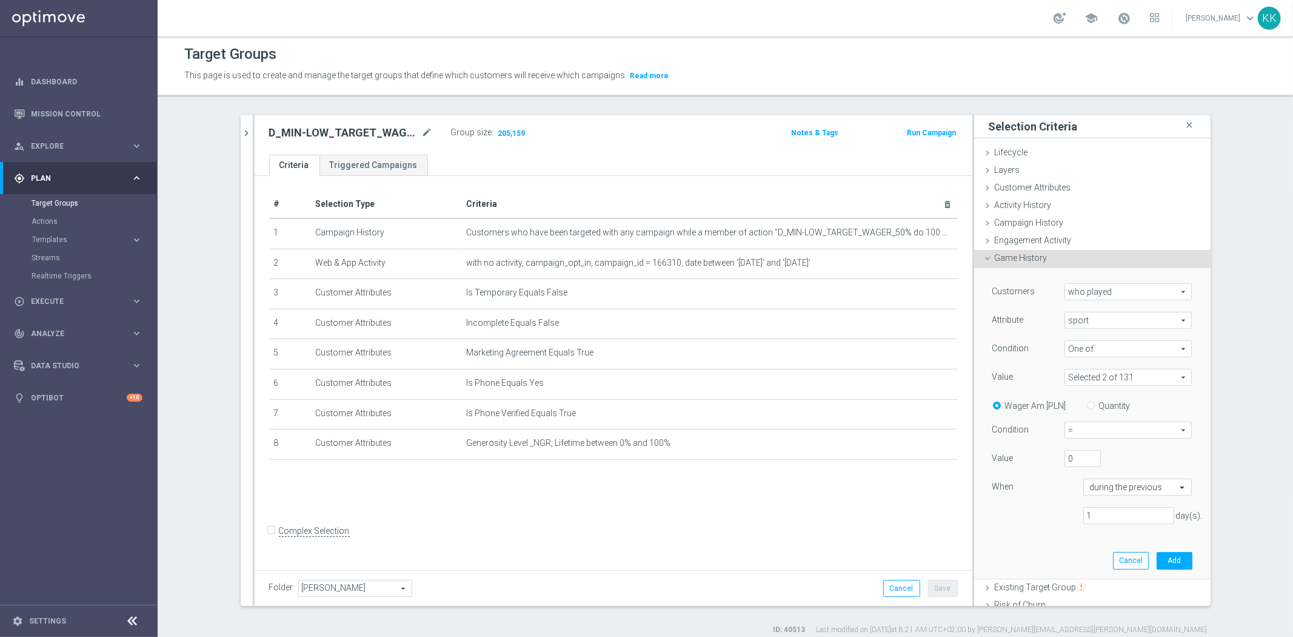
click at [1102, 400] on label "Quantity" at bounding box center [1115, 405] width 32 height 11
click at [1097, 400] on input "Quantity" at bounding box center [1093, 404] width 8 height 8
radio input "true"
click at [1106, 433] on span "=" at bounding box center [1128, 430] width 126 height 16
click at [1100, 487] on label ">=" at bounding box center [1128, 495] width 126 height 16
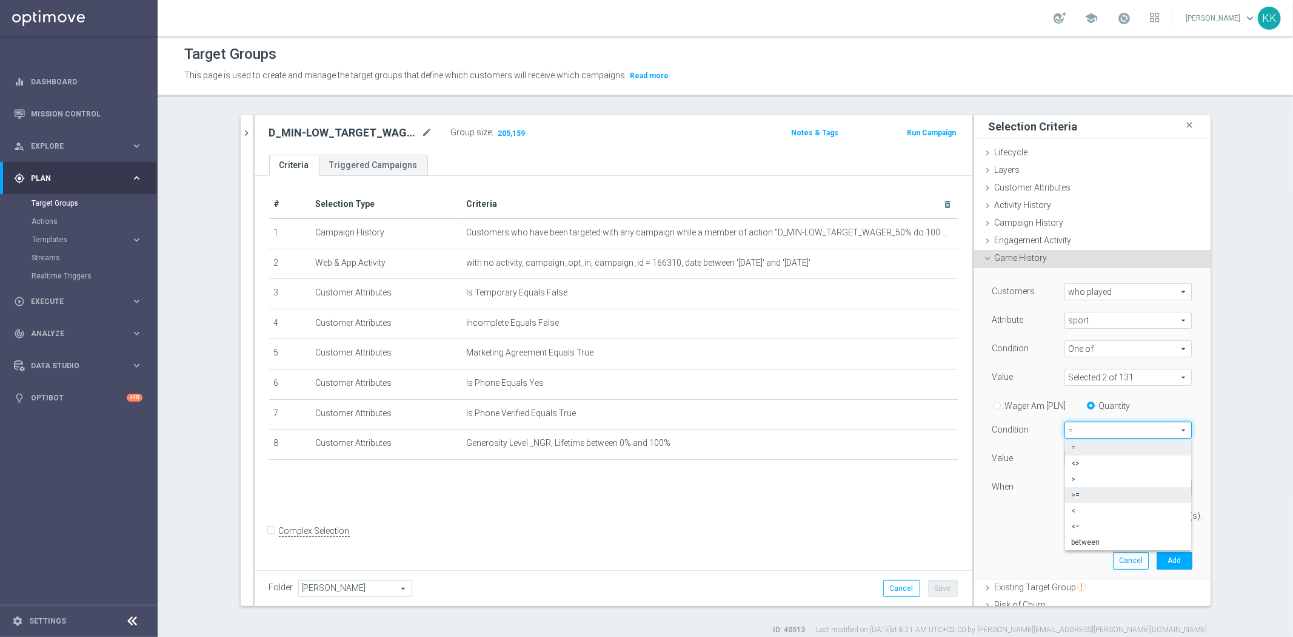
type input ">="
click at [1067, 459] on input "0" at bounding box center [1083, 458] width 36 height 17
type input "4"
click at [1137, 513] on input "1" at bounding box center [1128, 515] width 91 height 17
type input "730"
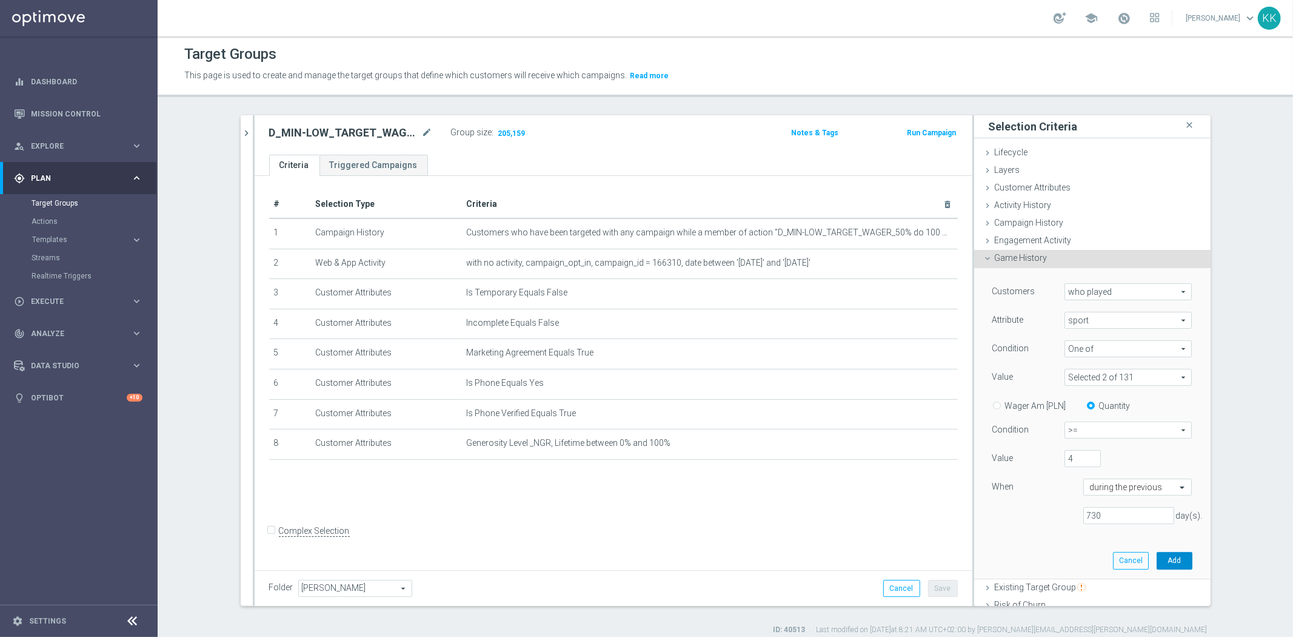
click at [1162, 561] on button "Add" at bounding box center [1175, 560] width 36 height 17
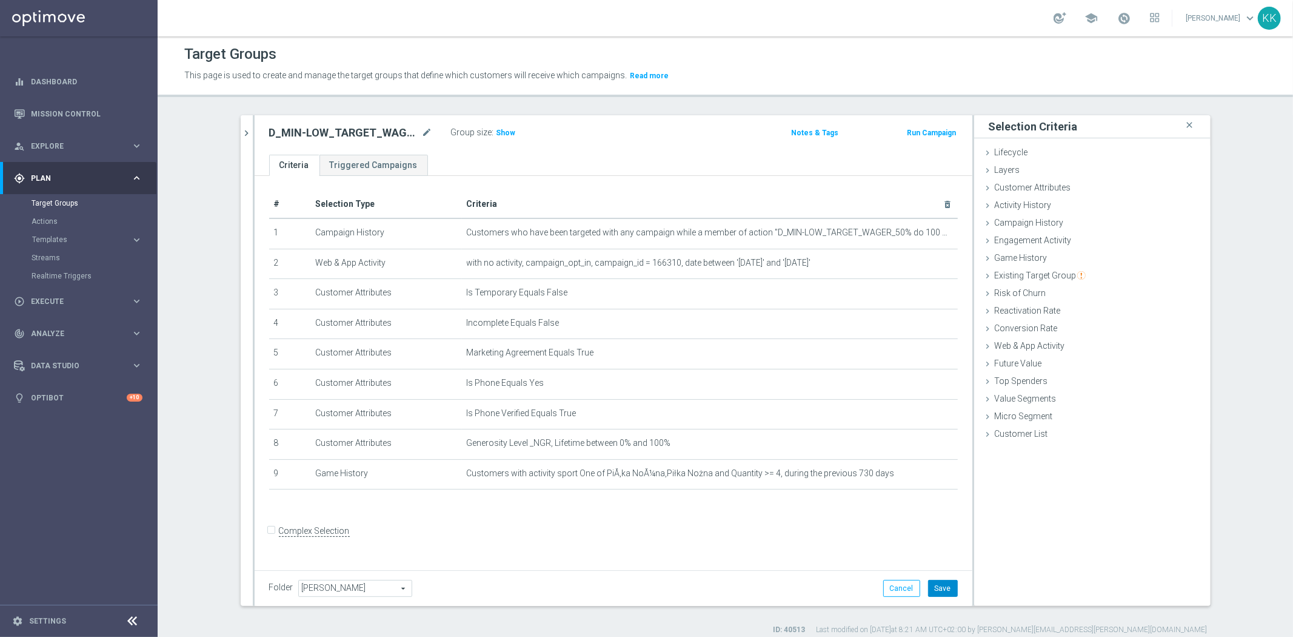
click at [942, 590] on button "Save" at bounding box center [943, 588] width 30 height 17
click at [503, 122] on div "D_MIN-LOW_TARGET_WAGER_50% do 100 PLN_120825_SMS mode_edit Group size : Show No…" at bounding box center [614, 134] width 718 height 39
drag, startPoint x: 507, startPoint y: 133, endPoint x: 515, endPoint y: 173, distance: 40.3
click at [508, 133] on h3 "Show" at bounding box center [506, 132] width 22 height 13
click at [330, 132] on h2 "D_MIN-LOW_TARGET_WAGER_50% do 100 PLN_120825_SMS" at bounding box center [344, 132] width 150 height 15
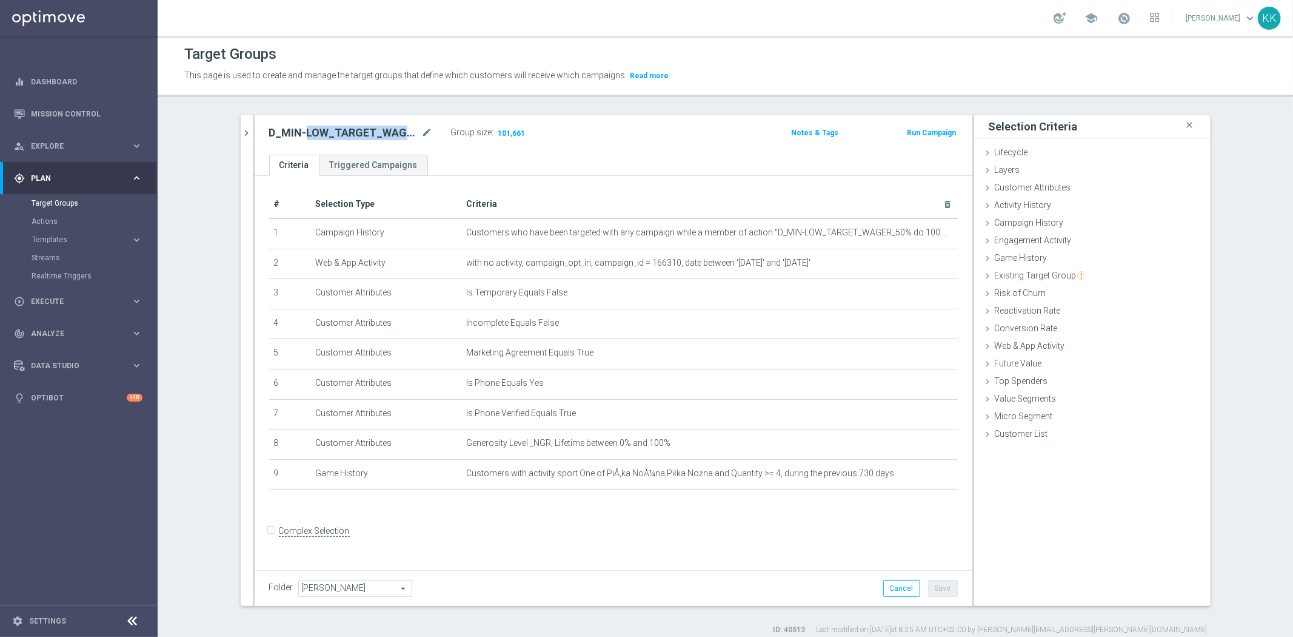
click at [330, 132] on h2 "D_MIN-LOW_TARGET_WAGER_50% do 100 PLN_120825_SMS" at bounding box center [344, 132] width 150 height 15
copy div "D_MIN-LOW_TARGET_WAGER_50% do 100 PLN_120825_SMS"
click at [241, 118] on button "chevron_right" at bounding box center [247, 133] width 12 height 36
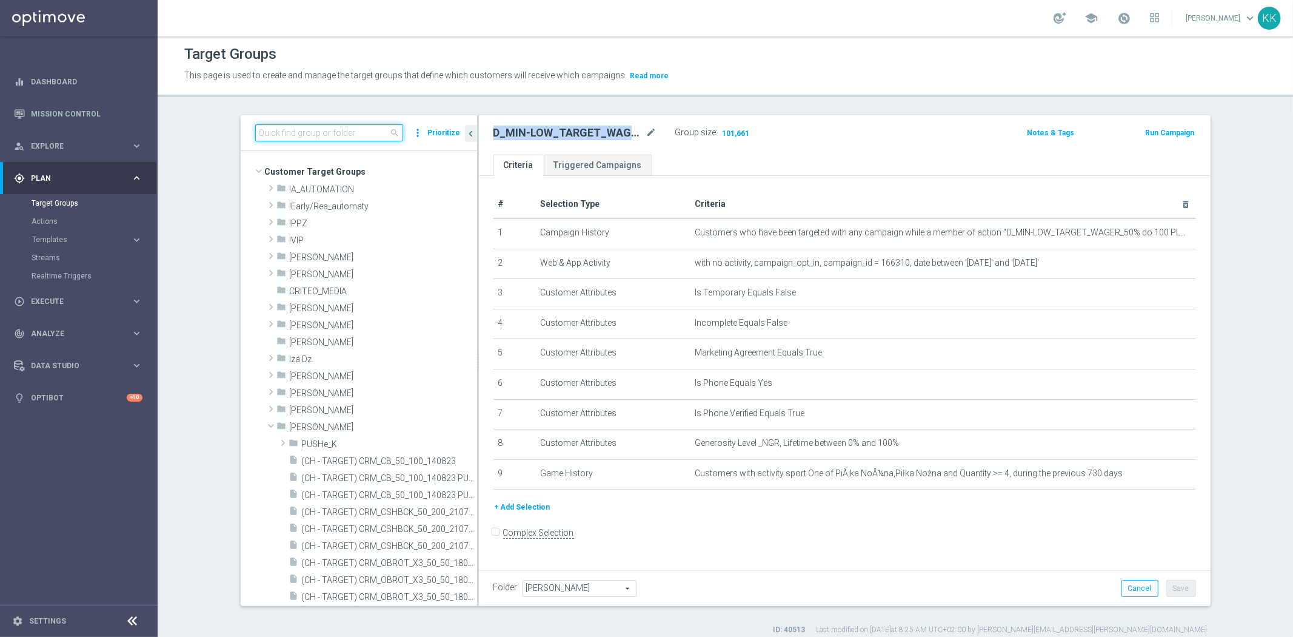
click at [321, 135] on input at bounding box center [329, 132] width 148 height 17
paste input "D_MIN-LOW_TARGET_WAGER_50% do 100 PLN_120825_SMS"
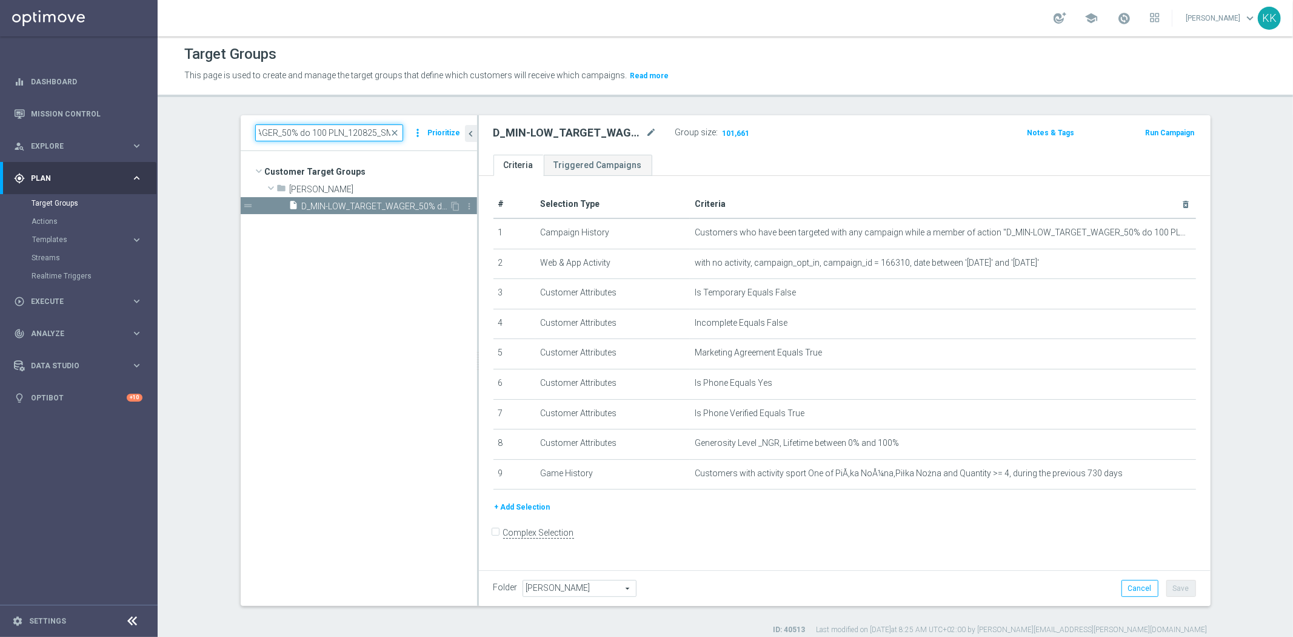
type input "D_MIN-LOW_TARGET_WAGER_50% do 100 PLN_120825_SMS"
click at [329, 209] on span "D_MIN-LOW_TARGET_WAGER_50% do 100 PLN_120825_SMS" at bounding box center [376, 206] width 148 height 10
click at [452, 202] on icon "content_copy" at bounding box center [456, 206] width 10 height 10
click at [455, 202] on icon "content_copy" at bounding box center [456, 206] width 10 height 10
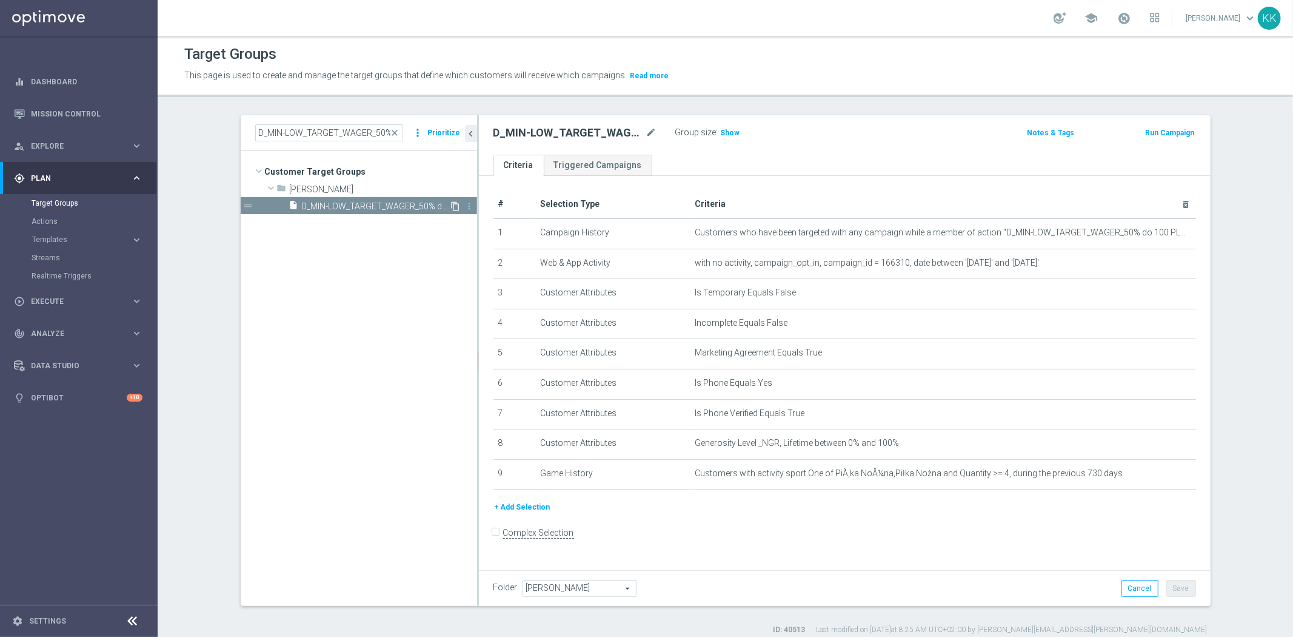
click at [451, 203] on icon "content_copy" at bounding box center [456, 206] width 10 height 10
click at [425, 203] on span "D_MIN-LOW_TARGET_WAGER_50% do 100 PLN_120825_SMS" at bounding box center [376, 206] width 148 height 10
click at [425, 202] on span "D_MIN-LOW_TARGET_WAGER_50% do 100 PLN_120825_SMS" at bounding box center [376, 206] width 148 height 10
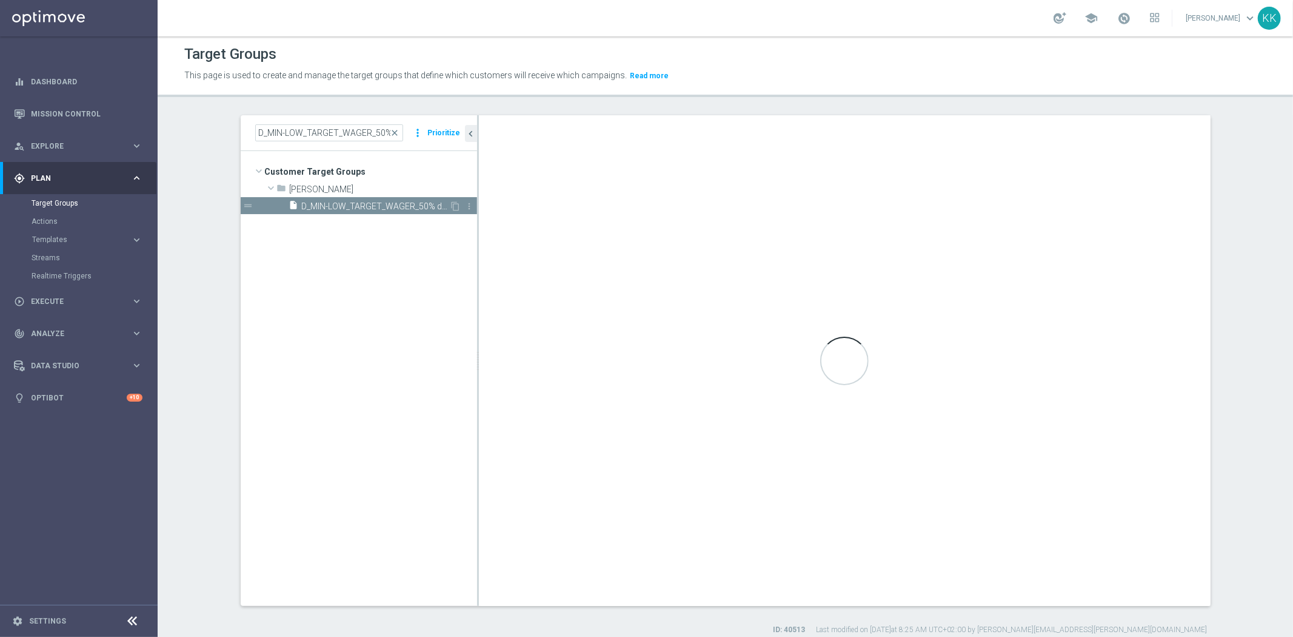
click at [425, 202] on span "D_MIN-LOW_TARGET_WAGER_50% do 100 PLN_120825_SMS" at bounding box center [376, 206] width 148 height 10
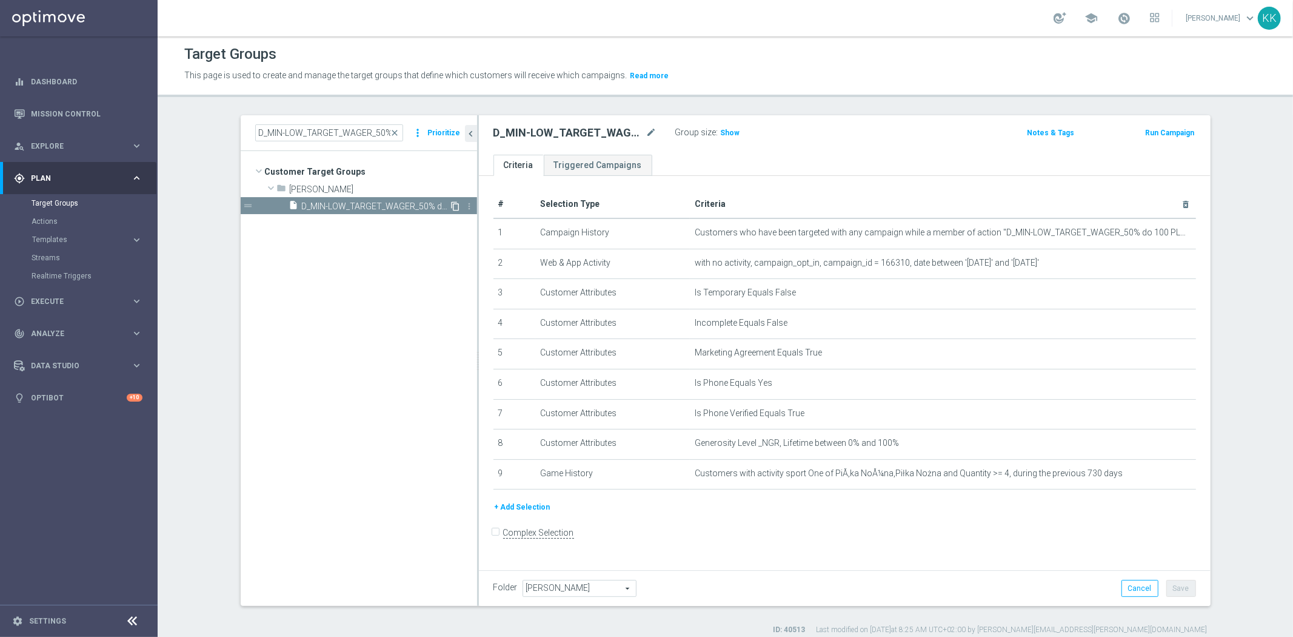
click at [451, 204] on icon "content_copy" at bounding box center [456, 206] width 10 height 10
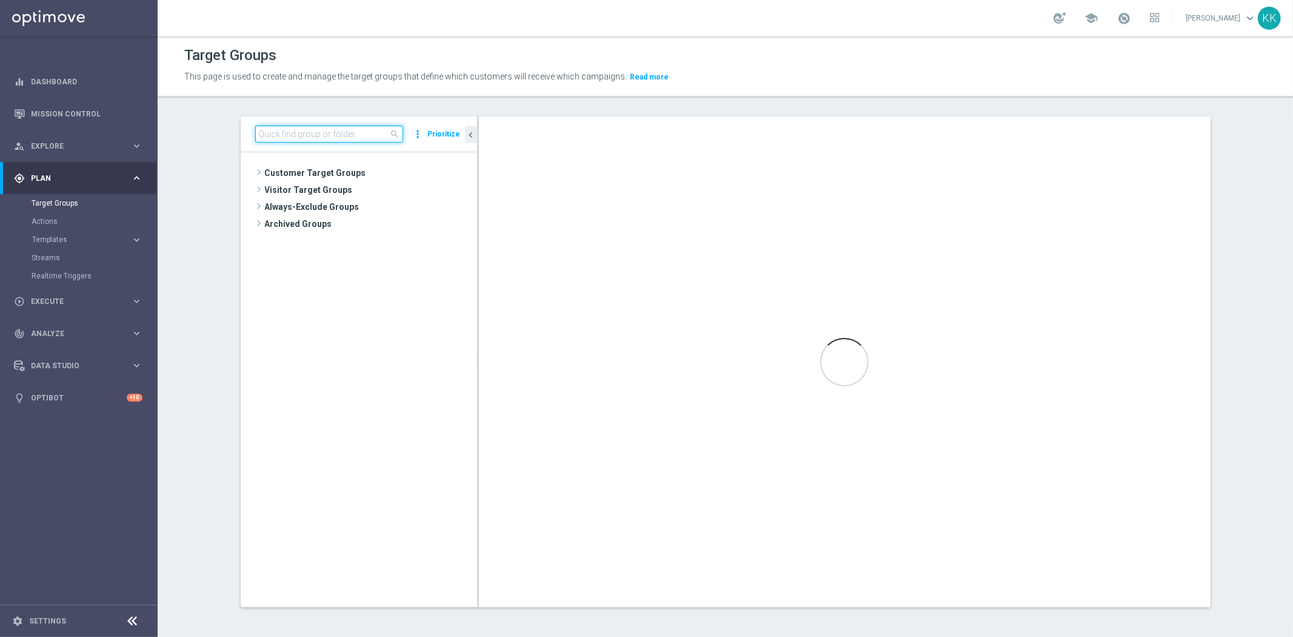
click at [266, 129] on input at bounding box center [329, 133] width 148 height 17
paste input "D_MIN-LOW_TARGET_WAGER_50% do 100 PLN_120825_SMS"
type input "D_MIN-LOW_TARGET_WAGER_50% do 100 PLN_120825_SMS"
click at [379, 207] on span "D_MIN-LOW_TARGET_WAGER_50% do 100 PLN_120825_SMS" at bounding box center [376, 207] width 148 height 10
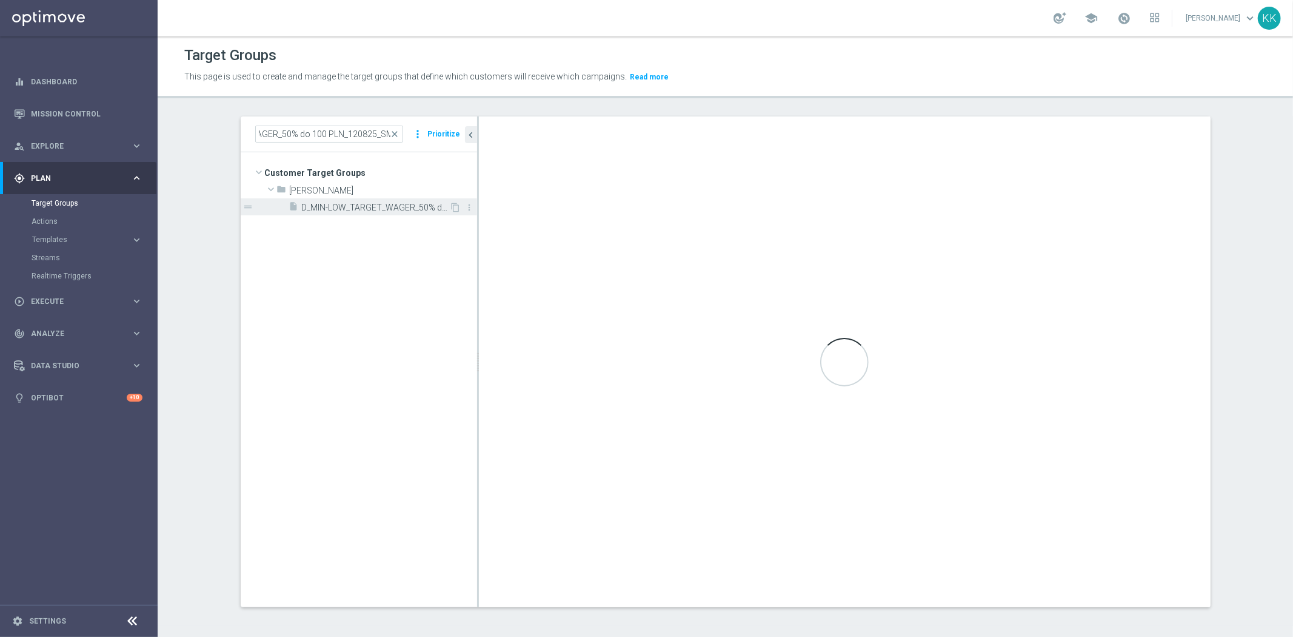
scroll to position [0, 0]
click at [380, 207] on span "D_MIN-LOW_TARGET_WAGER_50% do 100 PLN_120825_SMS" at bounding box center [376, 207] width 148 height 10
click at [381, 209] on span "D_MIN-LOW_TARGET_WAGER_50% do 100 PLN_120825_SMS" at bounding box center [376, 207] width 148 height 10
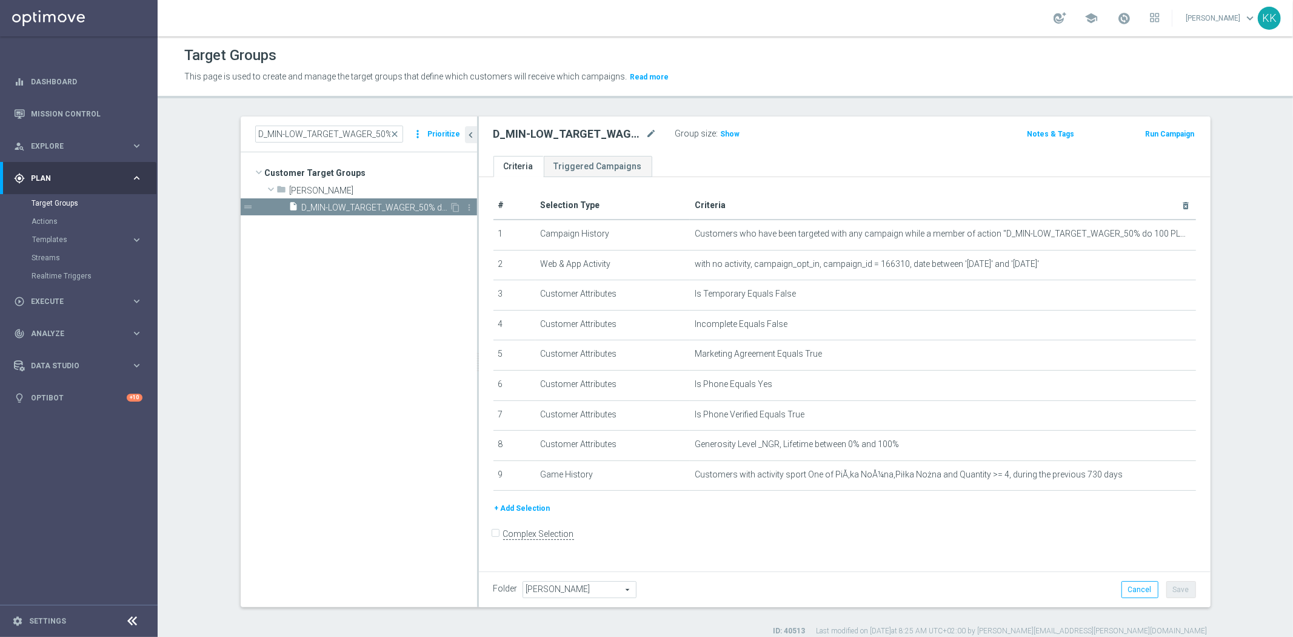
click at [450, 204] on div "content_copy more_vert" at bounding box center [463, 208] width 26 height 13
click at [451, 204] on icon "content_copy" at bounding box center [456, 207] width 10 height 10
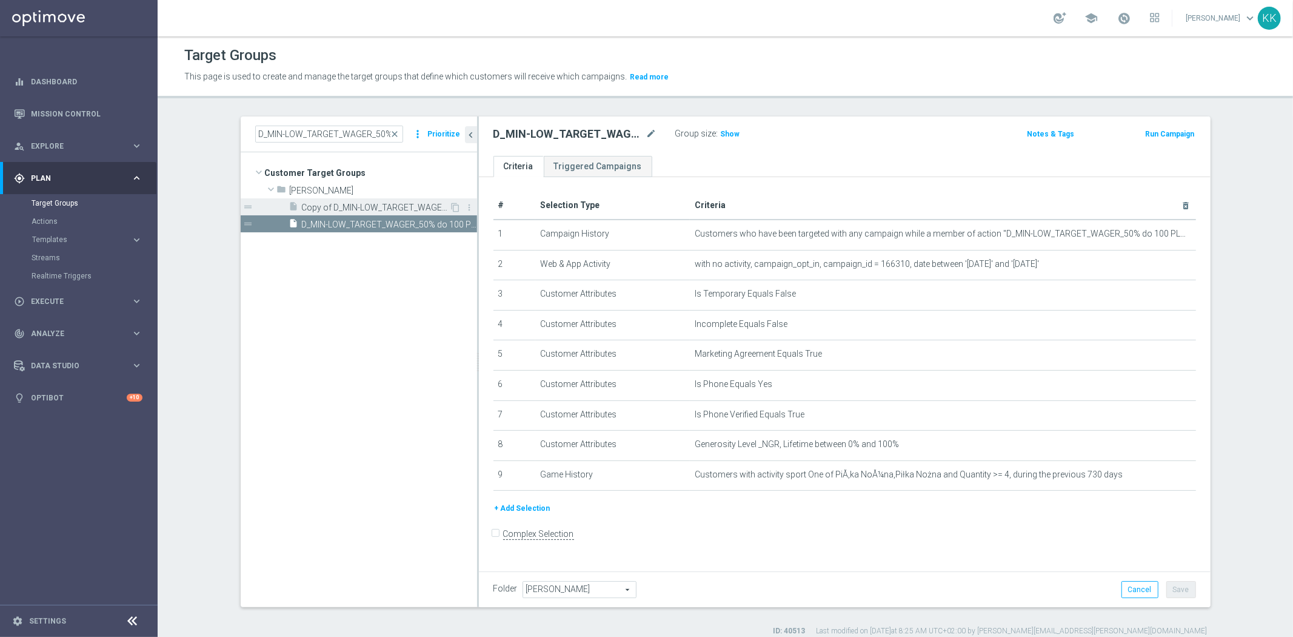
click at [352, 201] on div "insert_drive_file Copy of D_MIN-LOW_TARGET_WAGER_50% do 100 PLN_120825_SMS (1)" at bounding box center [369, 206] width 161 height 17
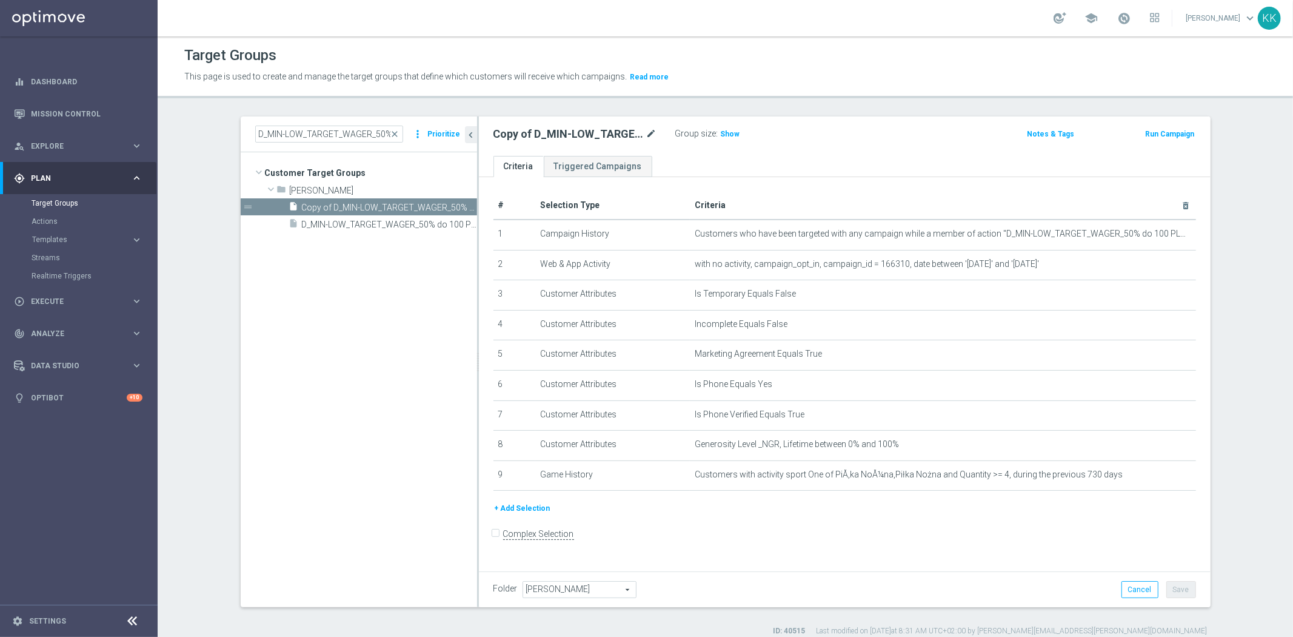
click at [647, 134] on icon "mode_edit" at bounding box center [651, 134] width 11 height 15
type input "D_MED_TARGET_WAGER_50% do 300 PLN_120825_SMS"
click at [796, 129] on div "D_MED_TARGET_WAGER_50% do 300 PLN_120825_SMS Group size : Show" at bounding box center [724, 134] width 481 height 18
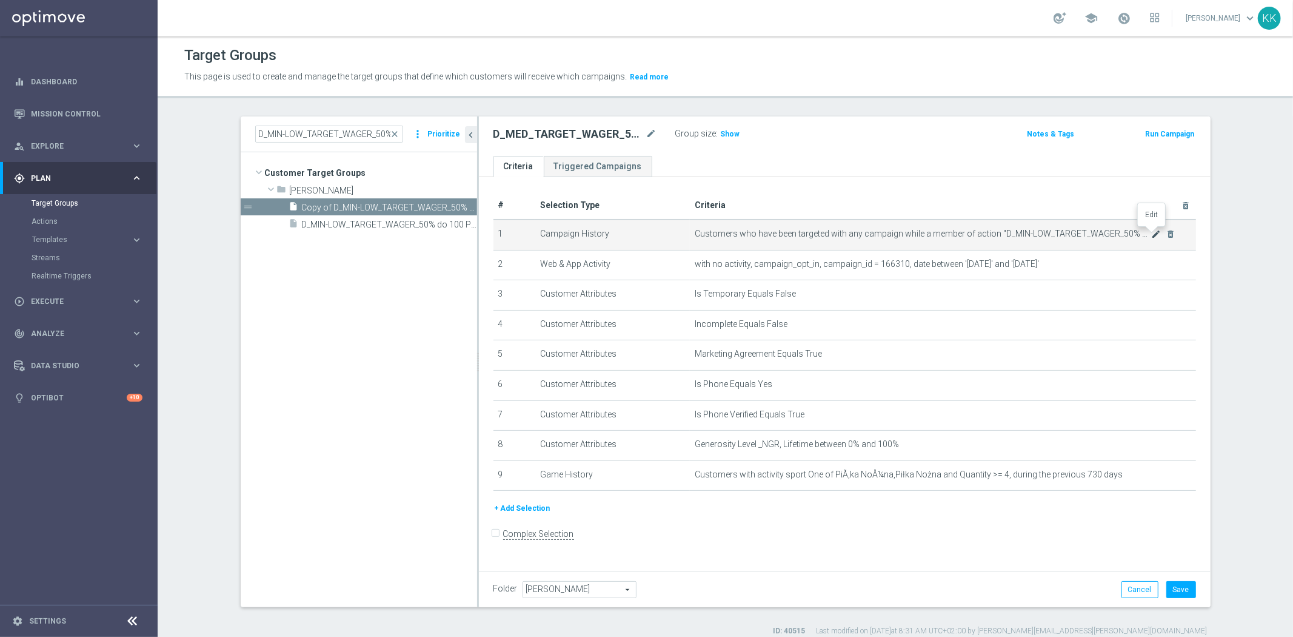
click at [1155, 235] on icon "mode_edit" at bounding box center [1156, 234] width 10 height 10
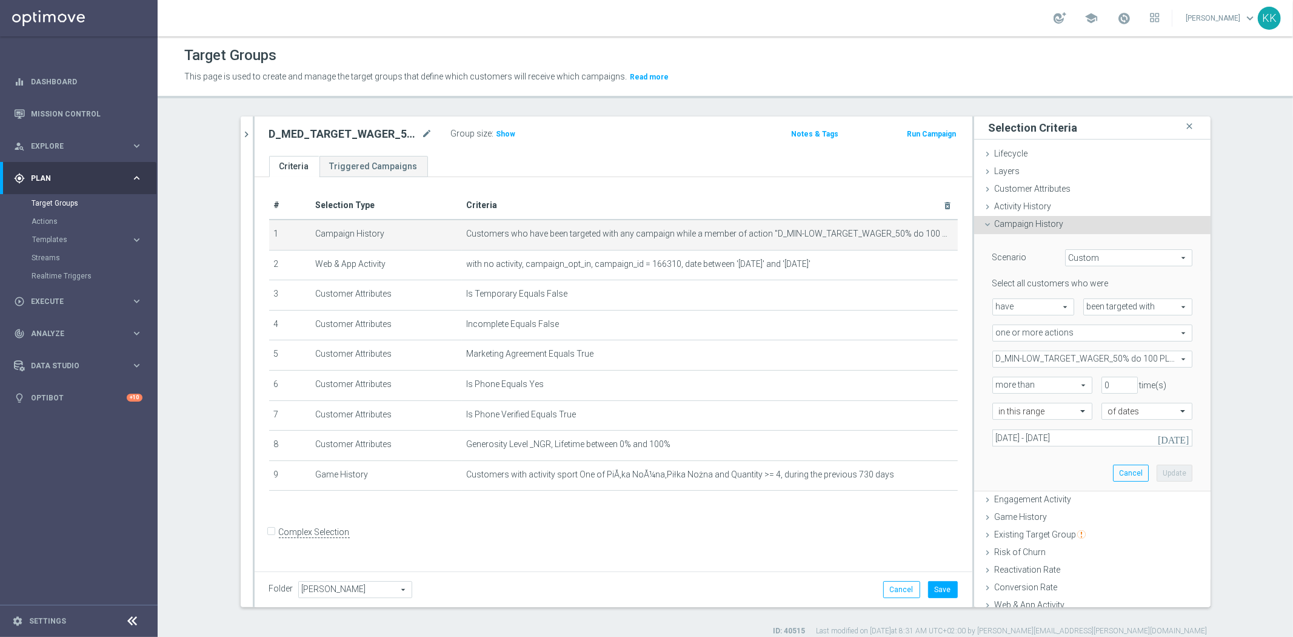
click at [1023, 363] on span "D_MIN-LOW_TARGET_WAGER_50% do 100 PLN_120825" at bounding box center [1092, 359] width 199 height 16
click at [997, 381] on input "Show Selected" at bounding box center [1001, 385] width 8 height 8
checkbox input "true"
click at [998, 425] on div "D_MIN-LOW_TARGET_WAGER_50% do 100 PLN_120825" at bounding box center [1092, 420] width 200 height 16
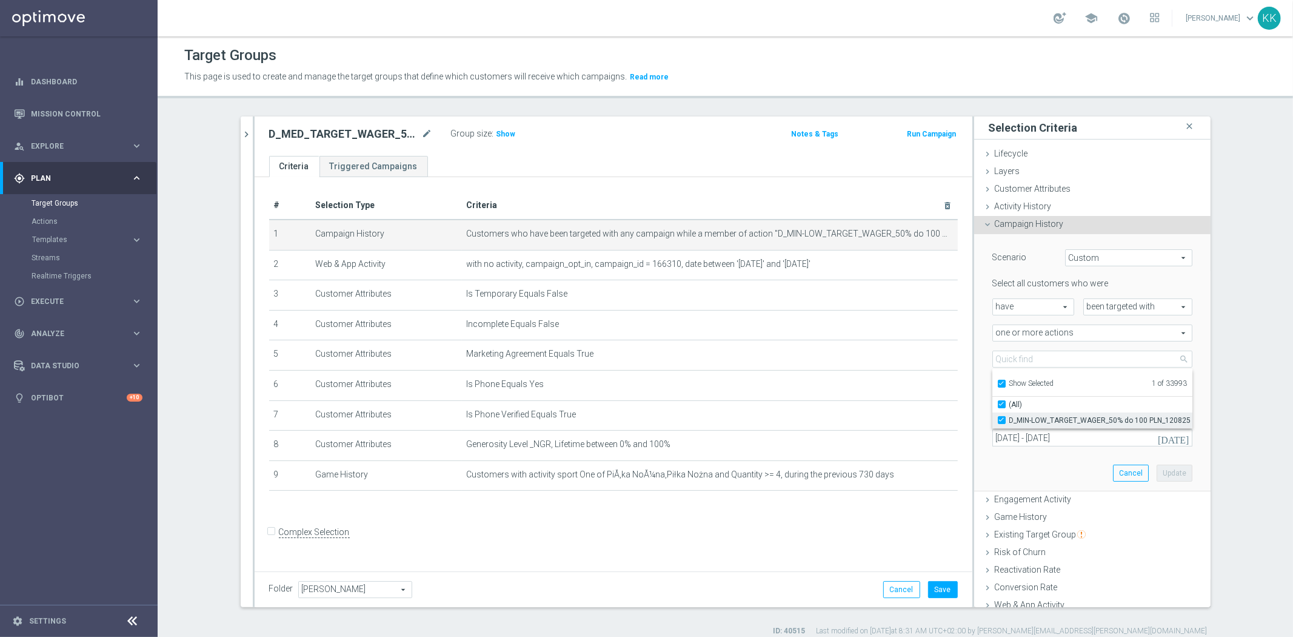
click at [1002, 419] on input "D_MIN-LOW_TARGET_WAGER_50% do 100 PLN_120825" at bounding box center [1006, 420] width 8 height 8
checkbox input "false"
type input "Select Action"
checkbox input "false"
click at [997, 383] on input "Show Selected" at bounding box center [1001, 385] width 8 height 8
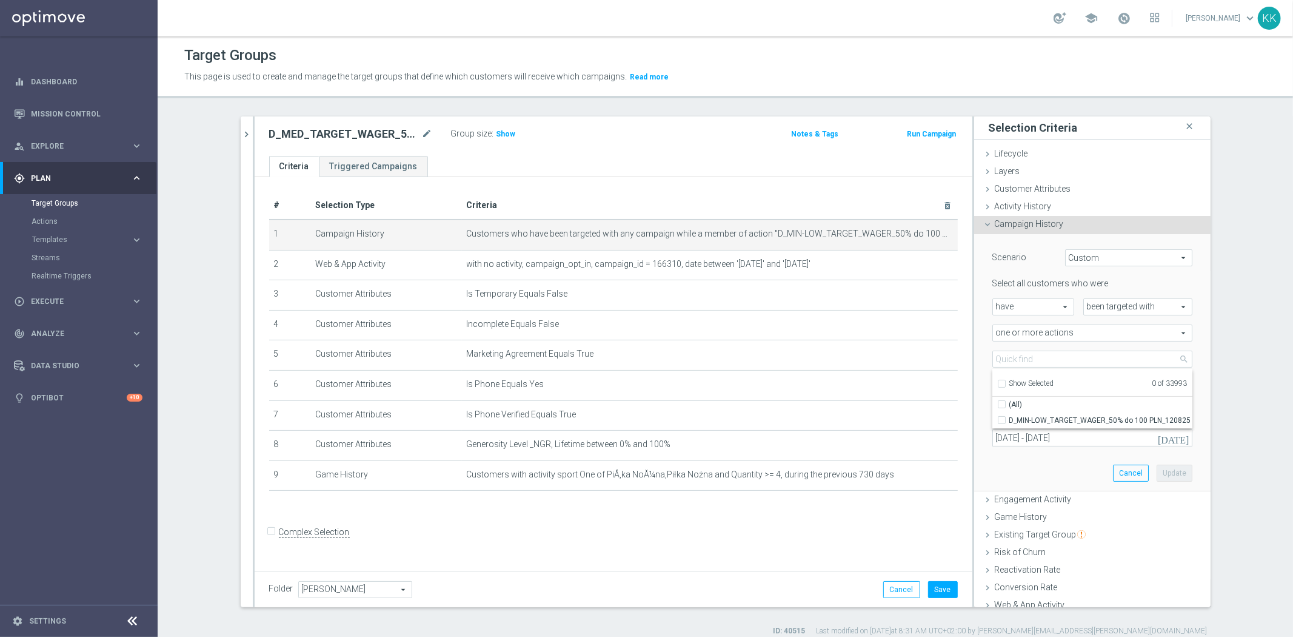
checkbox input "false"
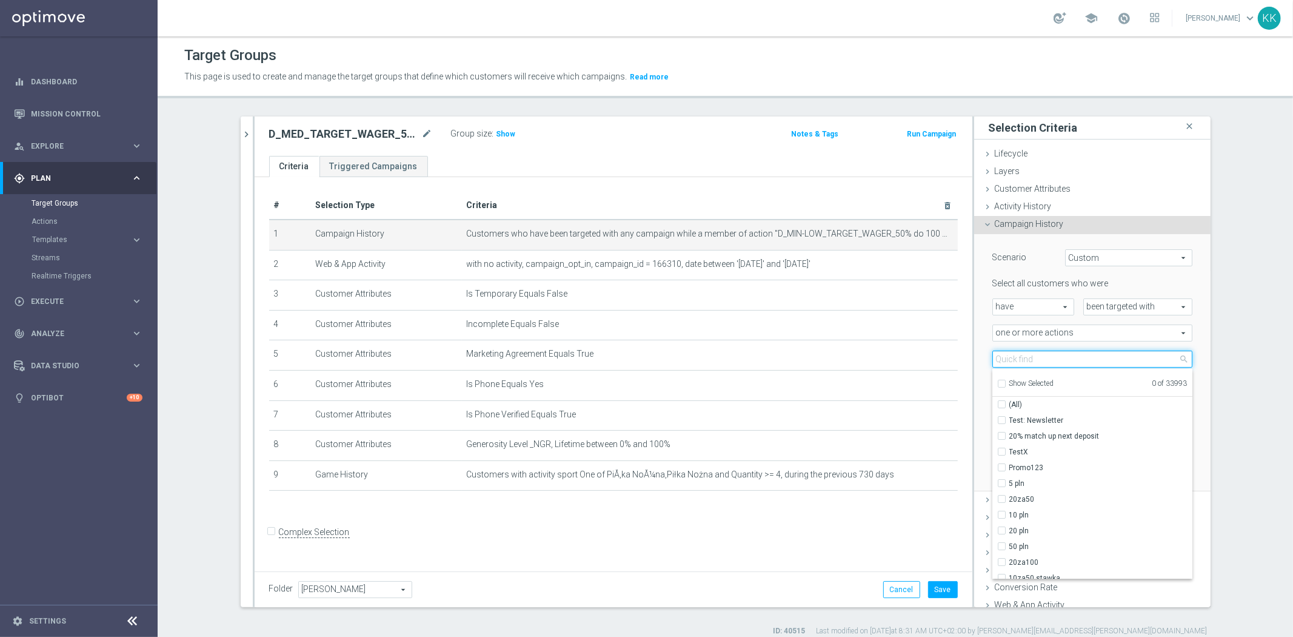
click at [1005, 352] on input "search" at bounding box center [1092, 358] width 200 height 17
paste input "D_MED_TARGET_WAGER_50% do 300 PLN_120825_SMS"
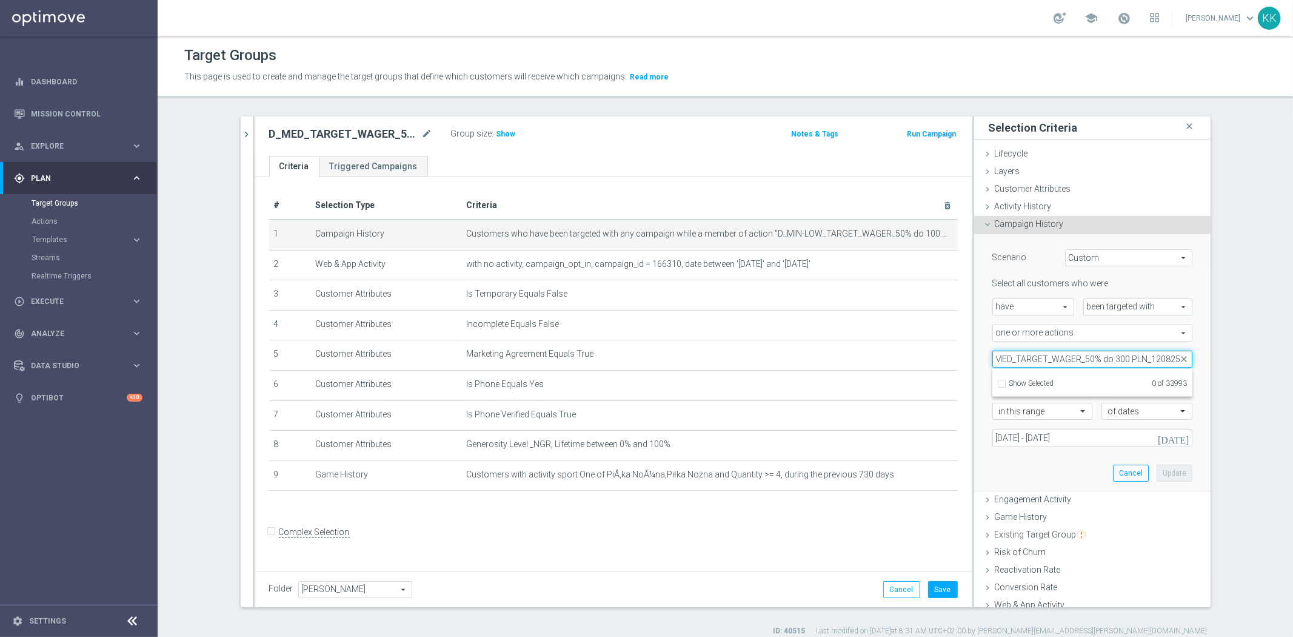
scroll to position [0, 16]
type input "D_MED_TARGET_WAGER_50% do 300 PLN_120825"
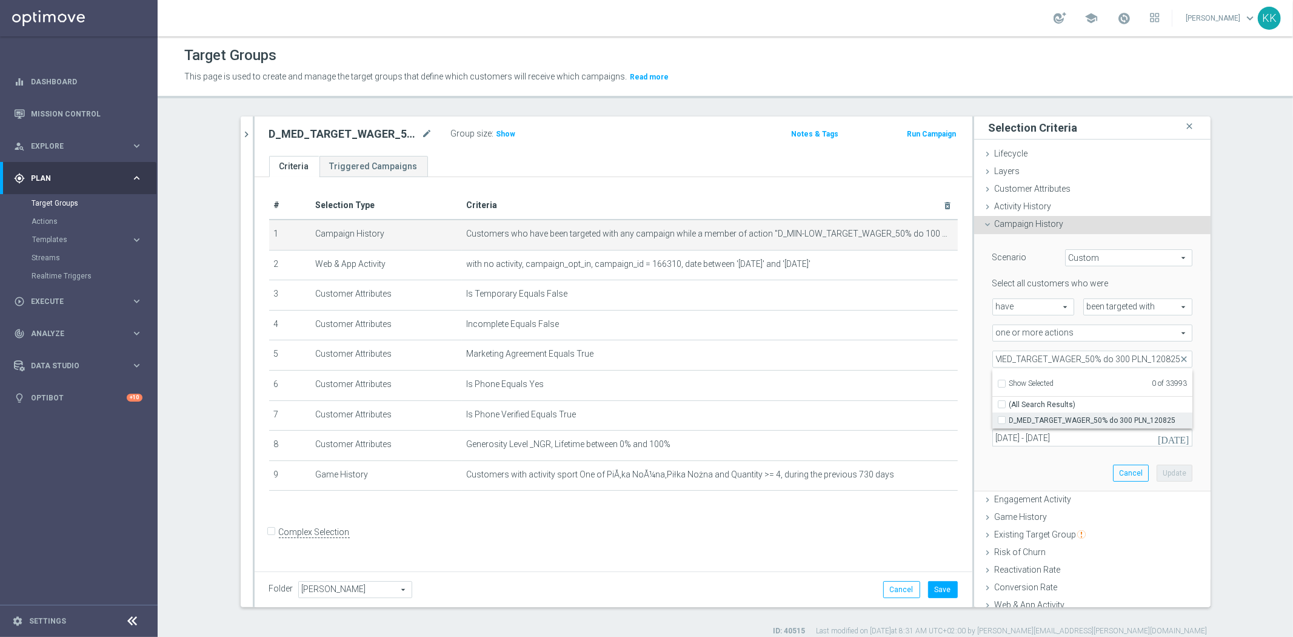
click at [1009, 416] on label "D_MED_TARGET_WAGER_50% do 300 PLN_120825" at bounding box center [1100, 420] width 183 height 16
click at [1002, 416] on input "D_MED_TARGET_WAGER_50% do 300 PLN_120825" at bounding box center [1006, 420] width 8 height 8
checkbox input "true"
type input "D_MED_TARGET_WAGER_50% do 300 PLN_120825"
checkbox input "true"
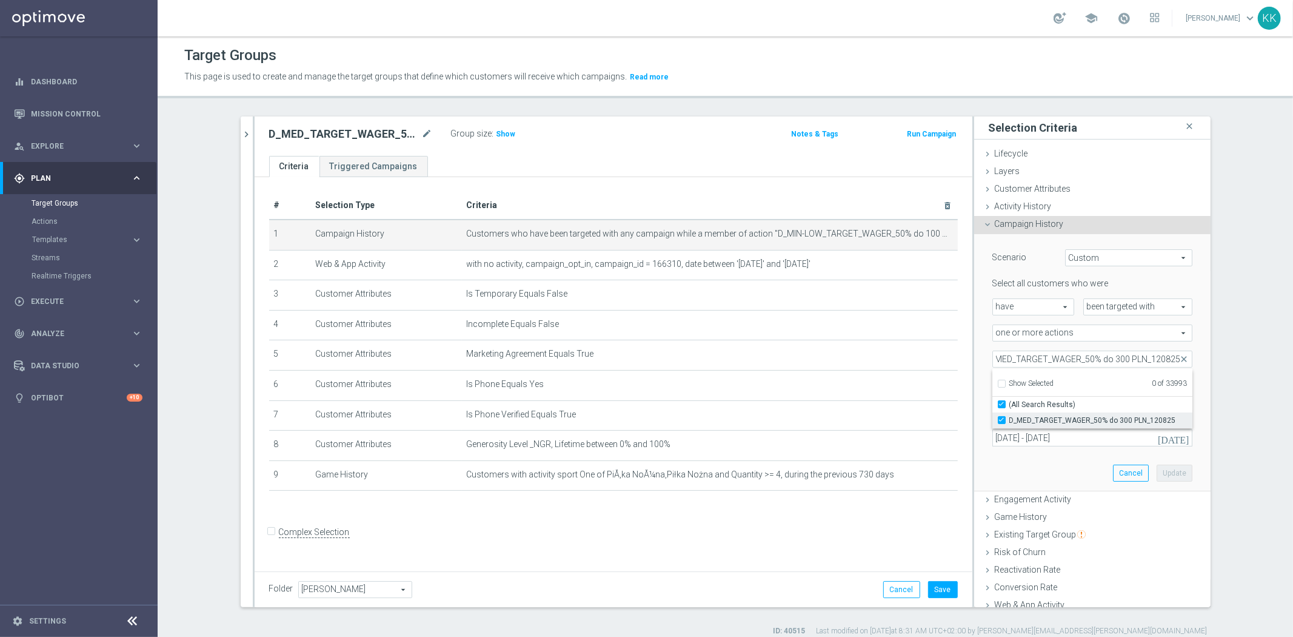
scroll to position [0, 0]
click at [976, 399] on div "Scenario Custom Custom arrow_drop_down search Select all customers who were hav…" at bounding box center [1092, 363] width 236 height 258
click at [1171, 475] on button "Update" at bounding box center [1175, 472] width 36 height 17
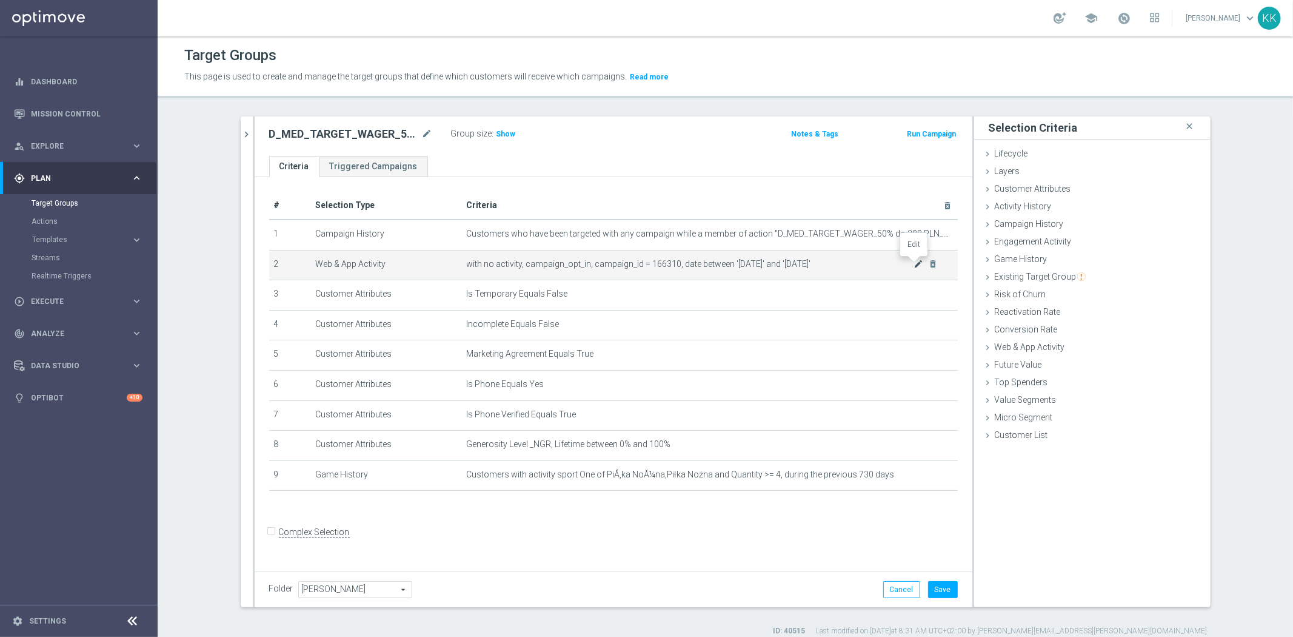
click at [914, 263] on icon "mode_edit" at bounding box center [919, 264] width 10 height 10
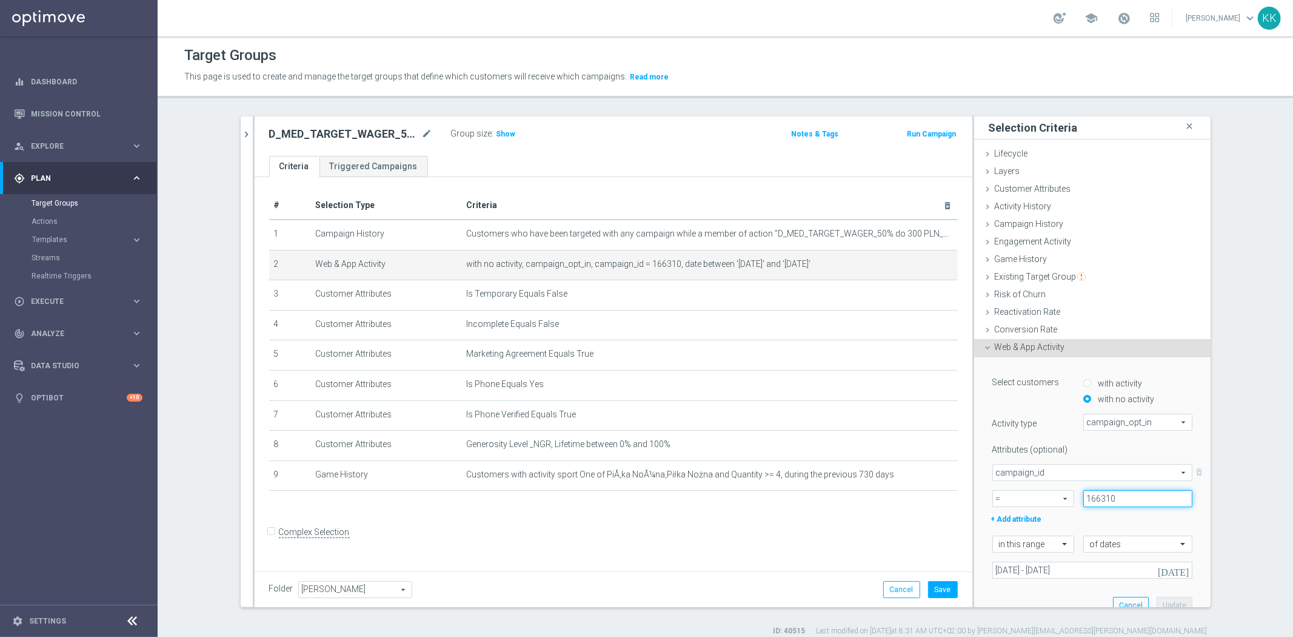
click at [1126, 496] on input "166310" at bounding box center [1137, 498] width 109 height 17
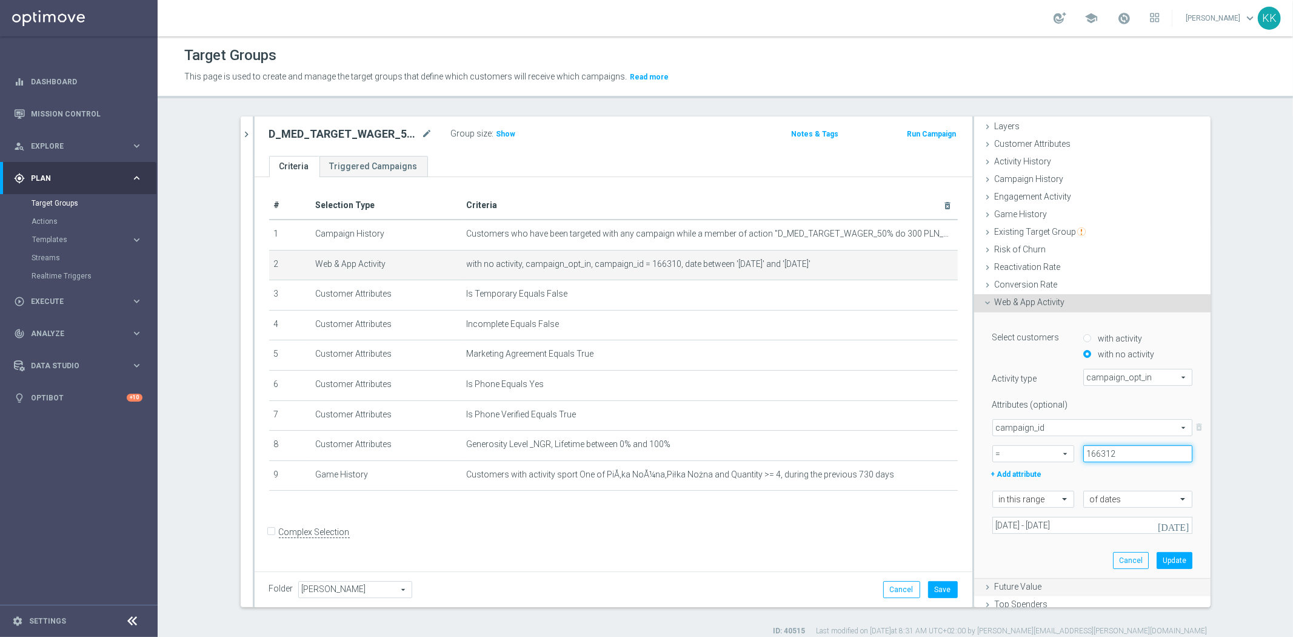
scroll to position [104, 0]
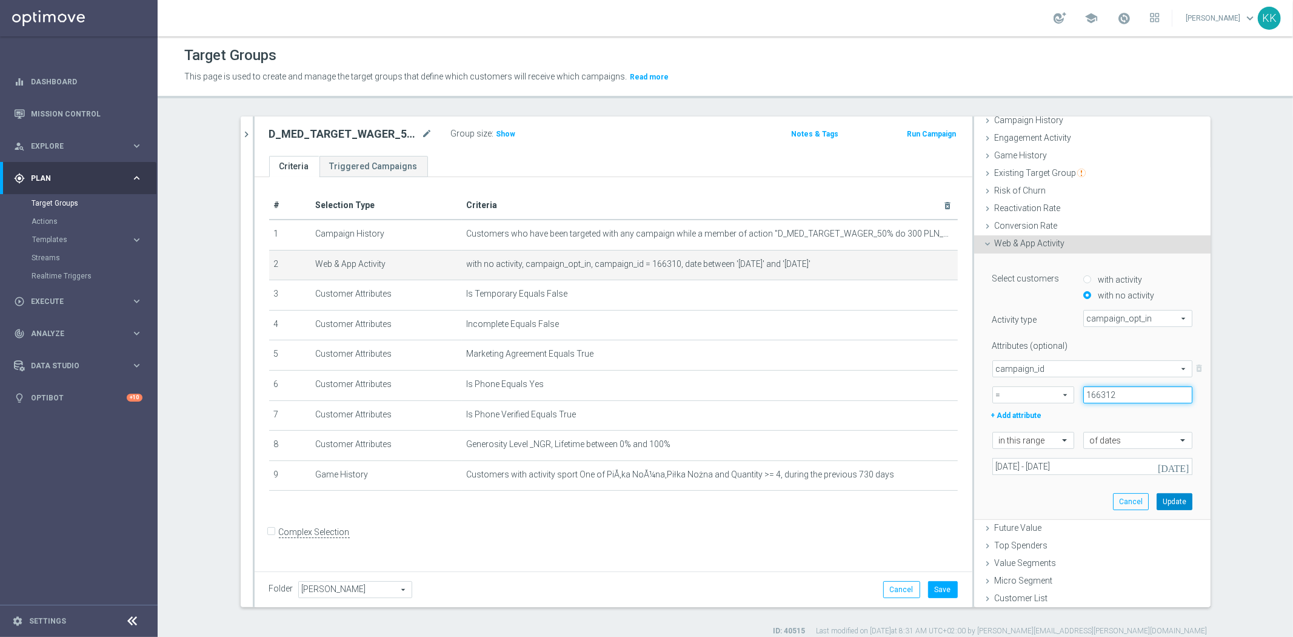
type input "166312"
click at [1165, 499] on button "Update" at bounding box center [1175, 501] width 36 height 17
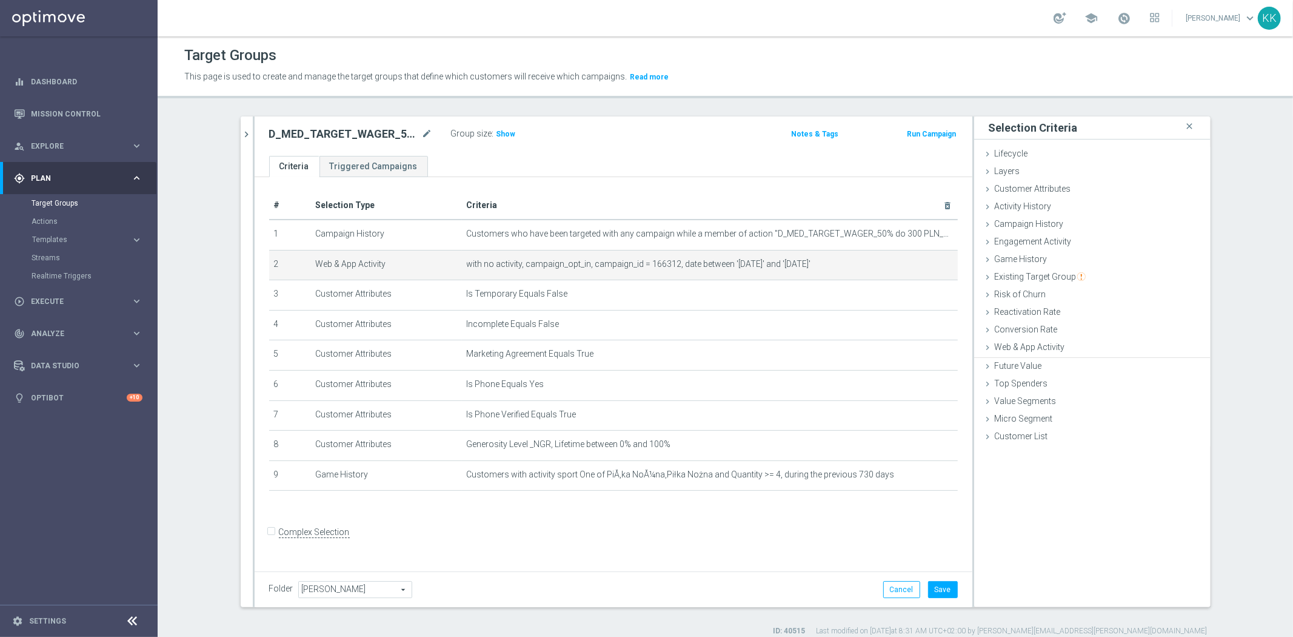
scroll to position [0, 0]
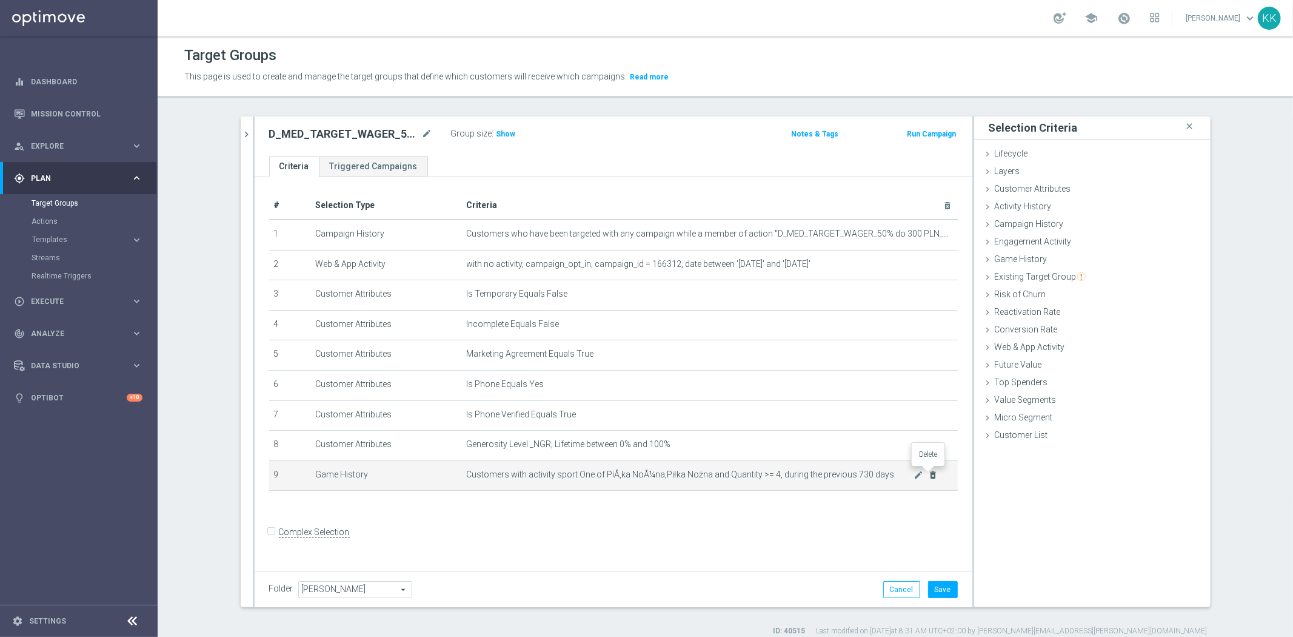
click at [932, 475] on icon "delete_forever" at bounding box center [933, 475] width 10 height 10
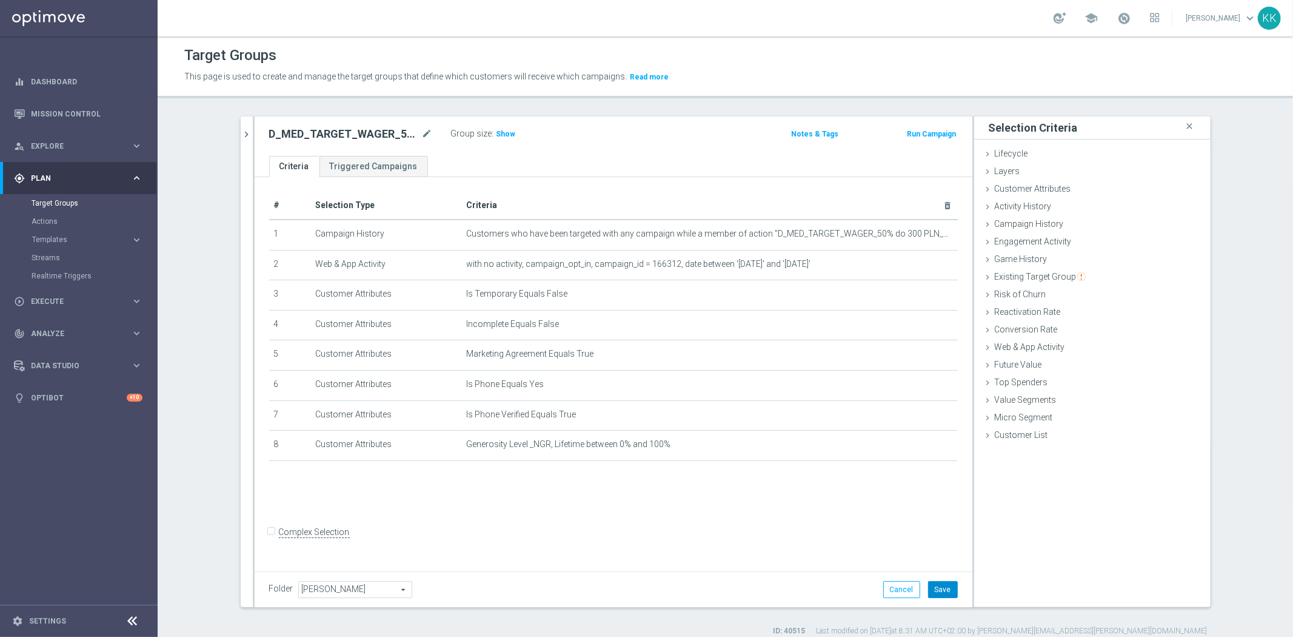
click at [946, 586] on button "Save" at bounding box center [943, 589] width 30 height 17
click at [497, 130] on span "Show" at bounding box center [506, 134] width 19 height 8
click at [241, 121] on button "chevron_right" at bounding box center [247, 134] width 12 height 36
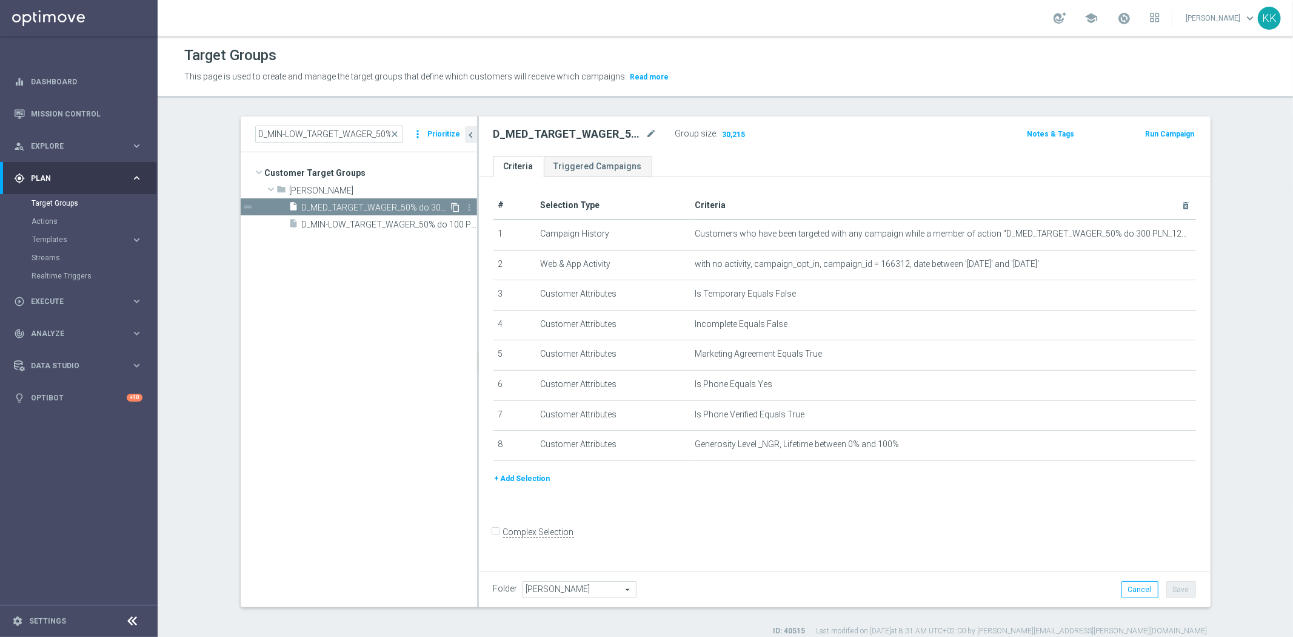
click at [451, 207] on icon "content_copy" at bounding box center [456, 207] width 10 height 10
click at [649, 135] on icon "mode_edit" at bounding box center [651, 134] width 11 height 15
type input "D_HIGH_TARGET_WAGER_100% do 500 PLN_120825_SMS"
click at [795, 85] on div "This page is used to create and manage the target groups that define which cust…" at bounding box center [587, 76] width 825 height 19
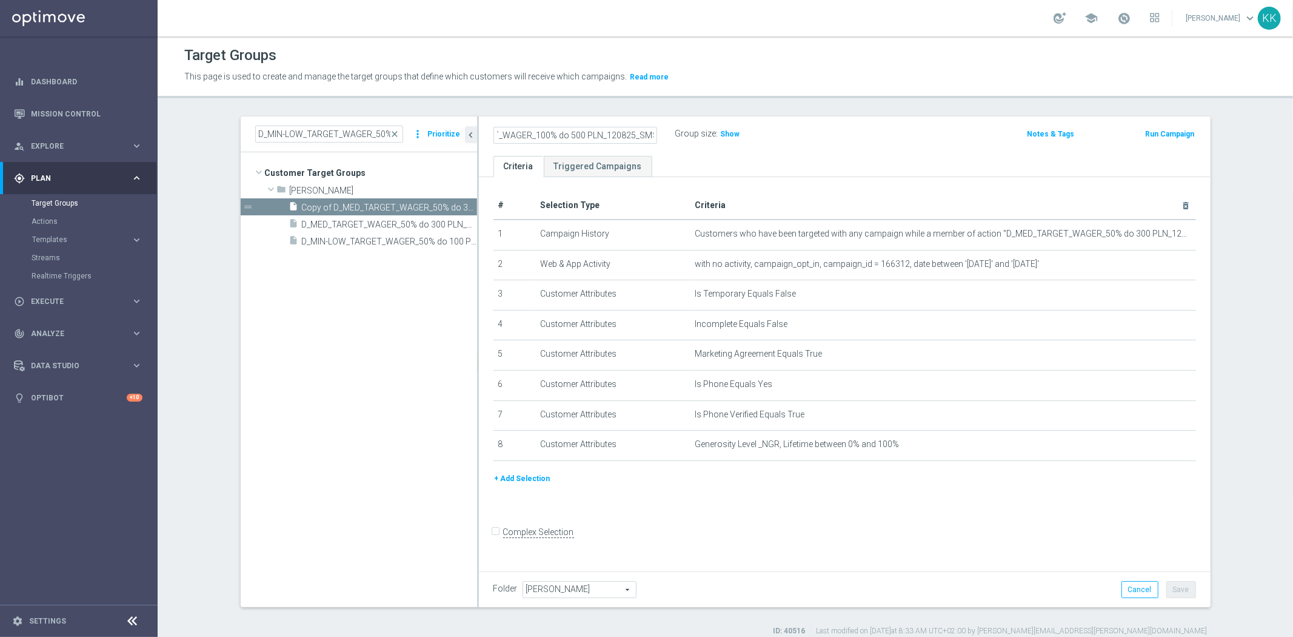
scroll to position [0, 0]
click at [1179, 579] on div "Folder Kasia K. Kasia K. arrow_drop_down search Cancel Save Saving..." at bounding box center [845, 589] width 732 height 36
click at [1182, 585] on button "Save" at bounding box center [1181, 589] width 30 height 17
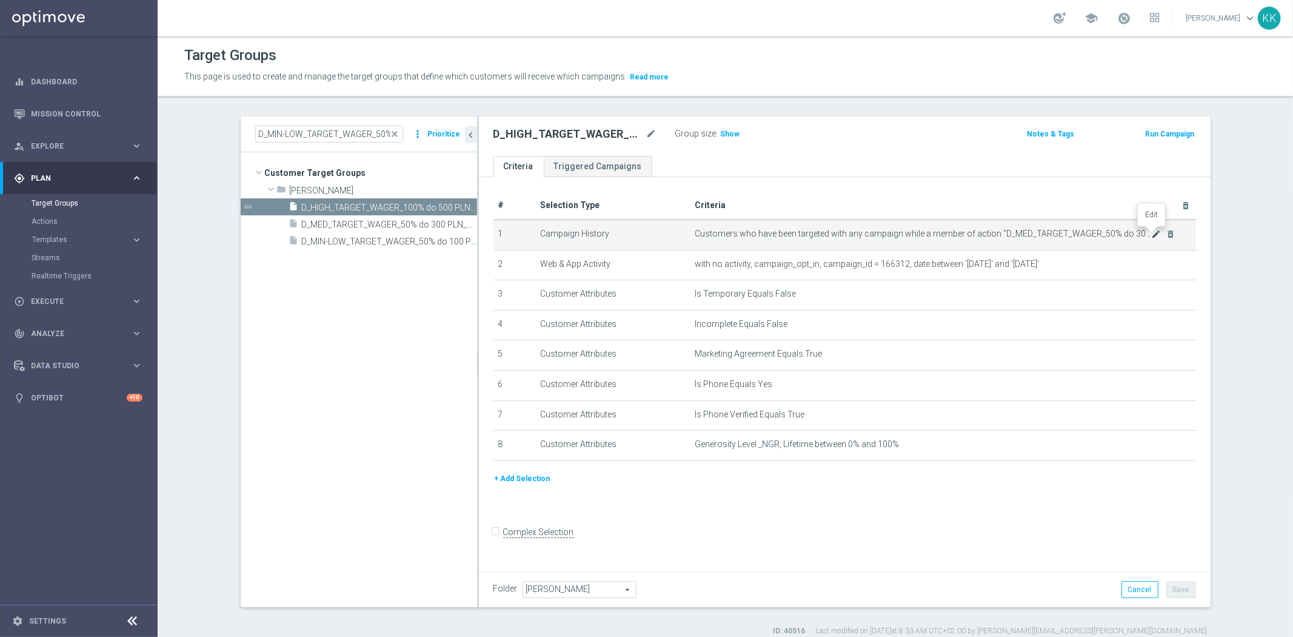
click at [1151, 229] on icon "mode_edit" at bounding box center [1156, 234] width 10 height 10
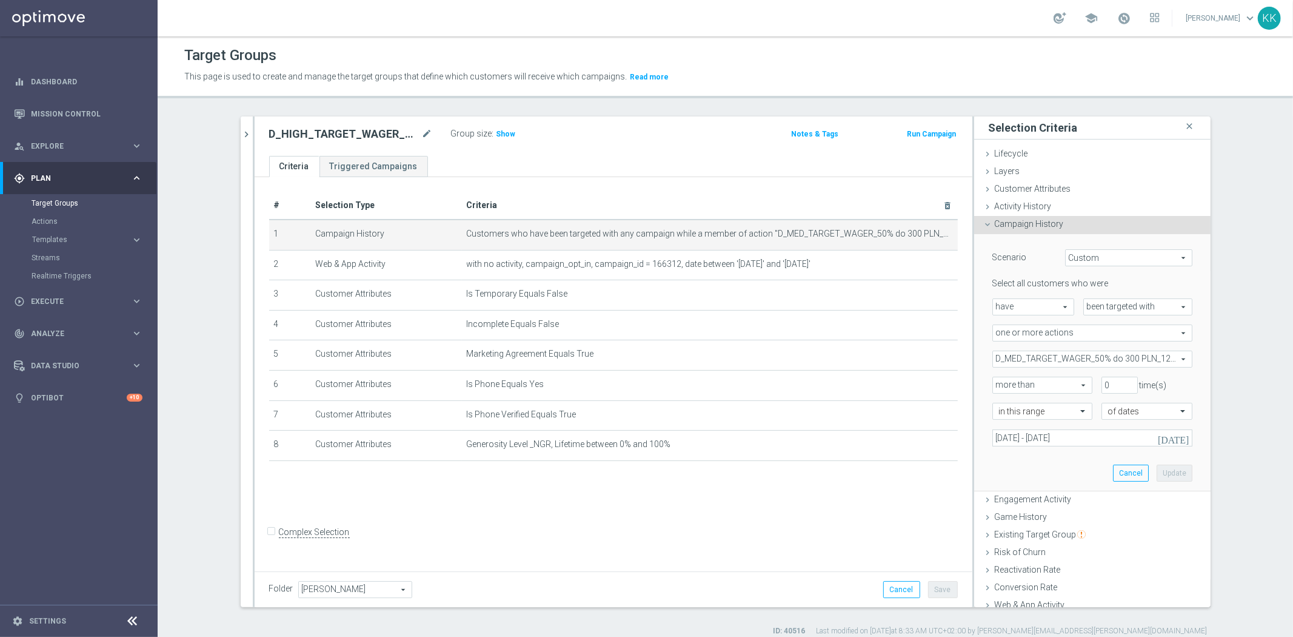
click at [1119, 361] on span "D_MED_TARGET_WAGER_50% do 300 PLN_120825" at bounding box center [1092, 359] width 199 height 16
click at [998, 384] on input "Show Selected" at bounding box center [1001, 385] width 8 height 8
checkbox input "true"
click at [1002, 420] on input "D_MED_TARGET_WAGER_50% do 300 PLN_120825" at bounding box center [1006, 420] width 8 height 8
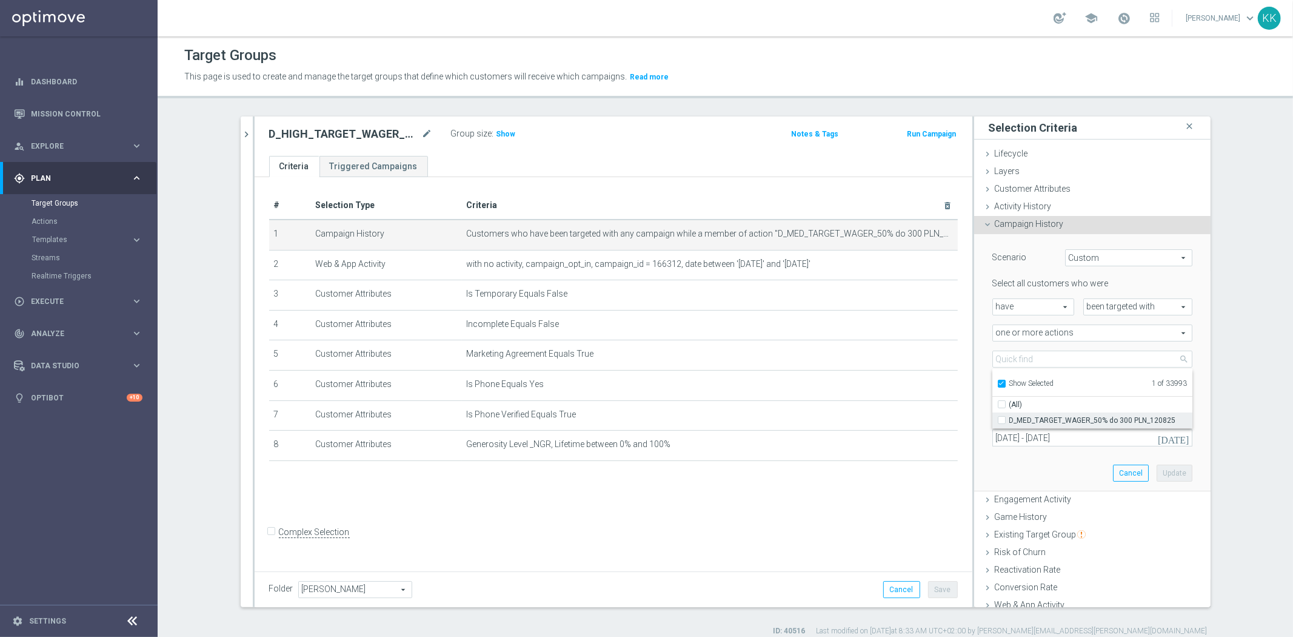
checkbox input "false"
type input "Select Action"
checkbox input "false"
click at [1009, 379] on label "Show Selected" at bounding box center [1031, 384] width 45 height 11
click at [999, 381] on input "Show Selected" at bounding box center [1001, 385] width 8 height 8
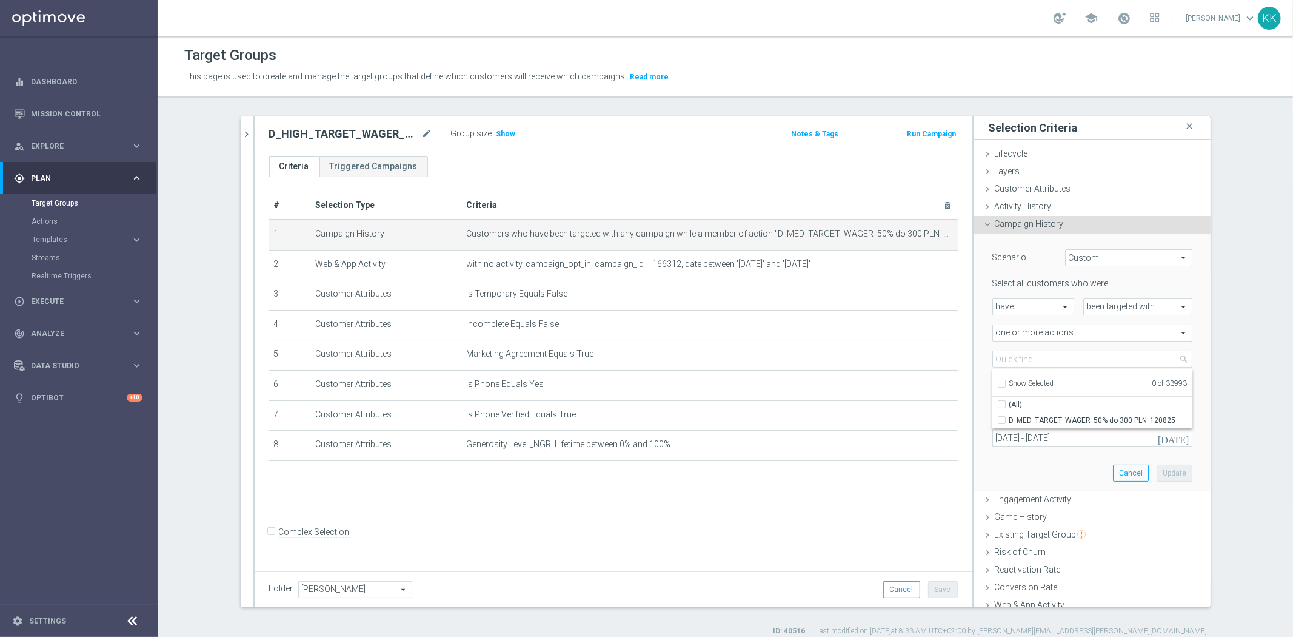
checkbox input "false"
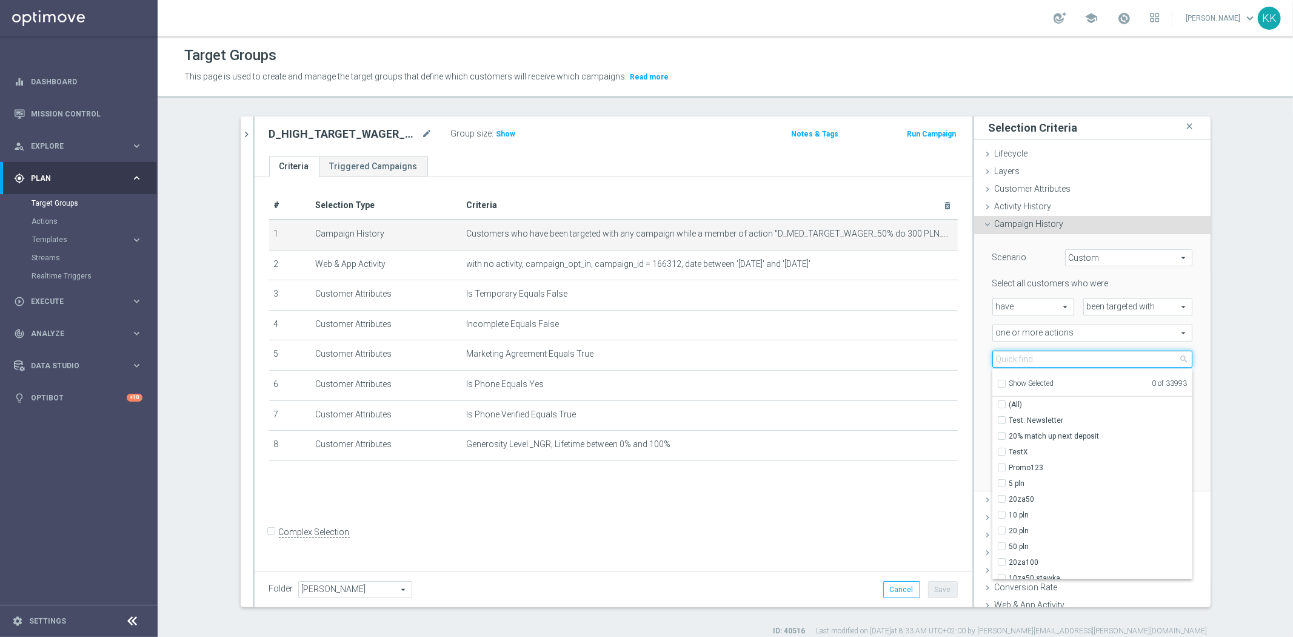
click at [1005, 359] on input "search" at bounding box center [1092, 358] width 200 height 17
paste input "D_HIGH_TARGET_WAGER_100% do 500 PLN_120825_SMS"
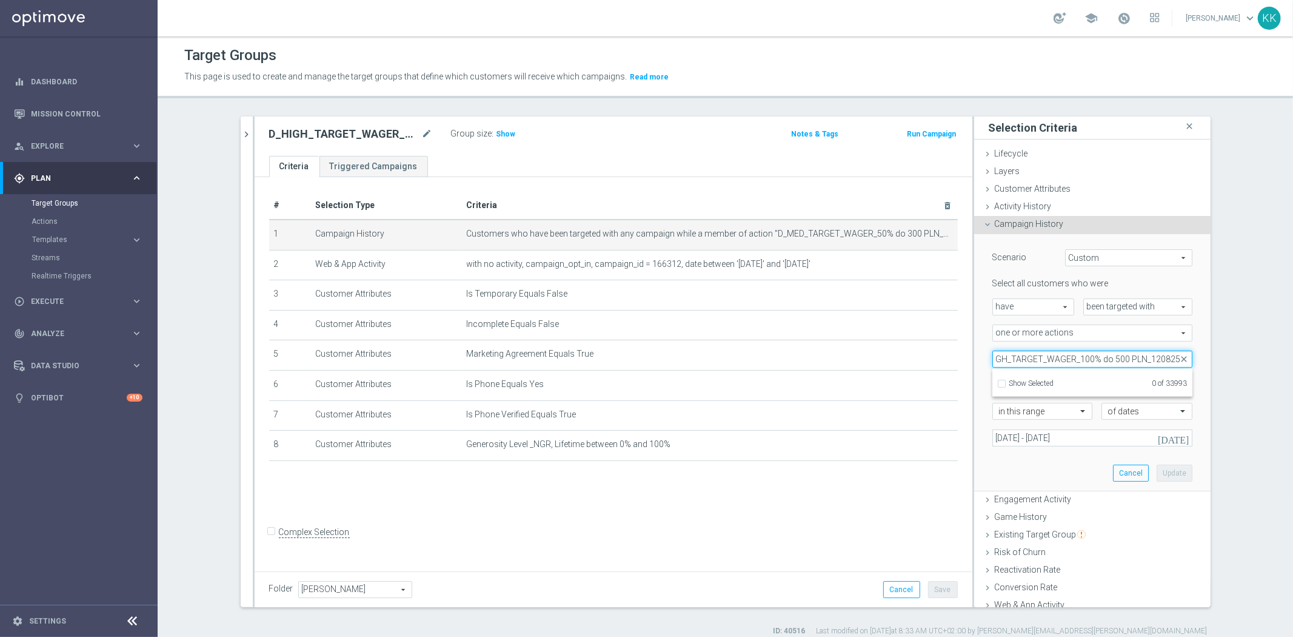
scroll to position [0, 23]
type input "D_HIGH_TARGET_WAGER_100% do 500 PLN_120825"
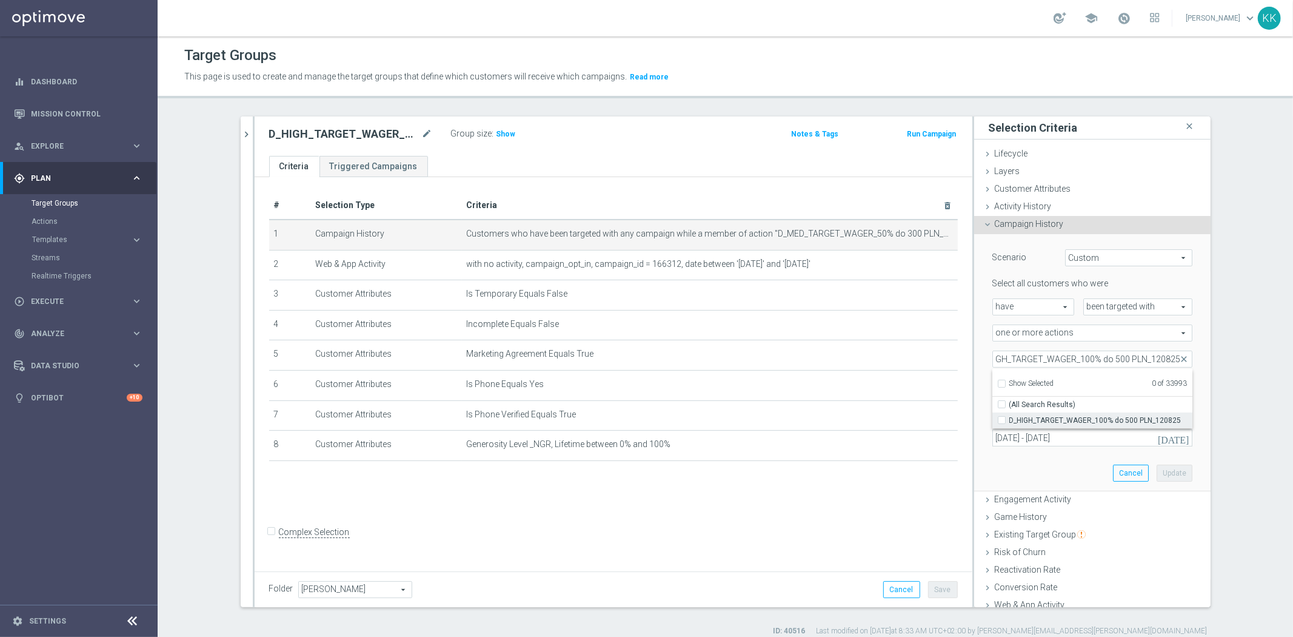
click at [1009, 419] on label "D_HIGH_TARGET_WAGER_100% do 500 PLN_120825" at bounding box center [1100, 420] width 183 height 16
click at [1002, 419] on input "D_HIGH_TARGET_WAGER_100% do 500 PLN_120825" at bounding box center [1006, 420] width 8 height 8
checkbox input "true"
type input "D_HIGH_TARGET_WAGER_100% do 500 PLN_120825"
checkbox input "true"
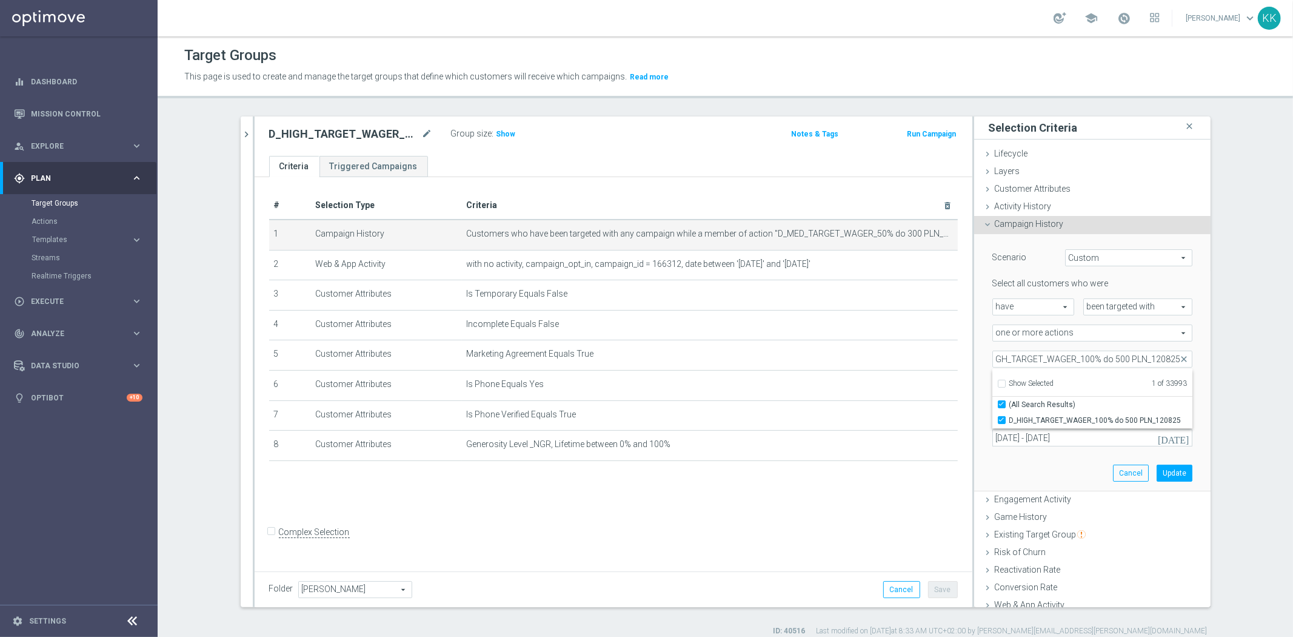
scroll to position [0, 0]
click at [1011, 487] on div "Scenario Custom Custom arrow_drop_down search Select all customers who were hav…" at bounding box center [1092, 362] width 218 height 256
click at [1177, 473] on div "Scenario Custom Custom arrow_drop_down search Select all customers who were hav…" at bounding box center [1092, 362] width 218 height 256
click at [1168, 474] on button "Update" at bounding box center [1175, 472] width 36 height 17
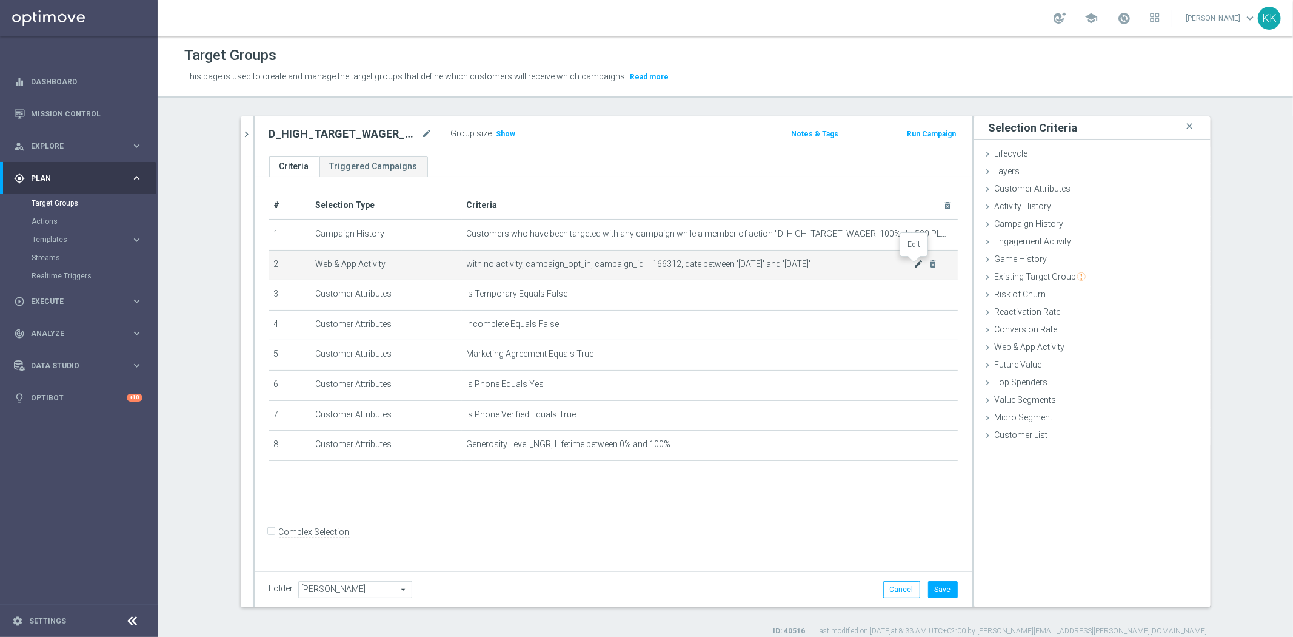
click at [914, 264] on icon "mode_edit" at bounding box center [919, 264] width 10 height 10
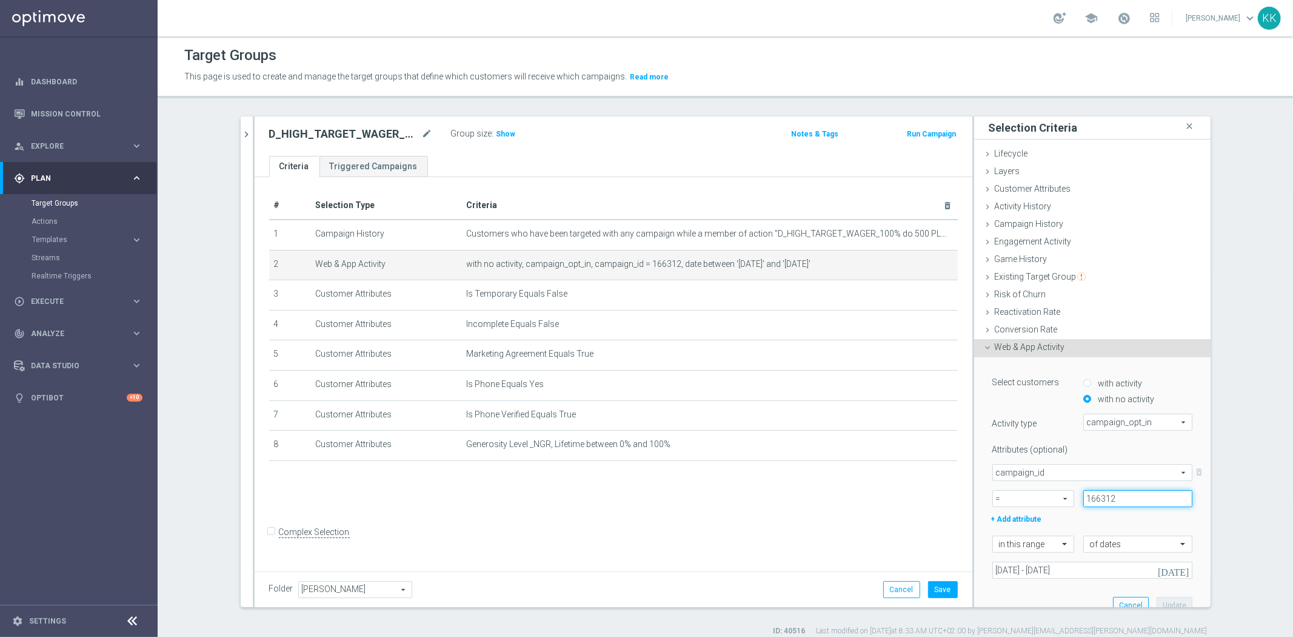
click at [1131, 499] on input "166312" at bounding box center [1137, 498] width 109 height 17
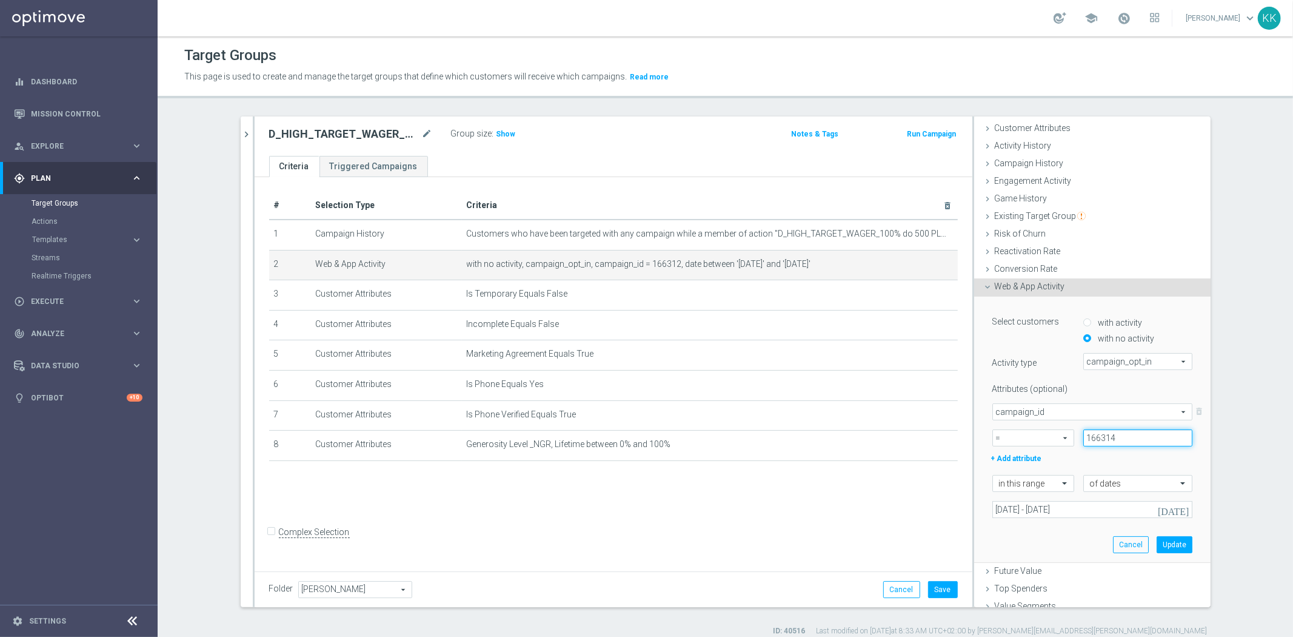
scroll to position [104, 0]
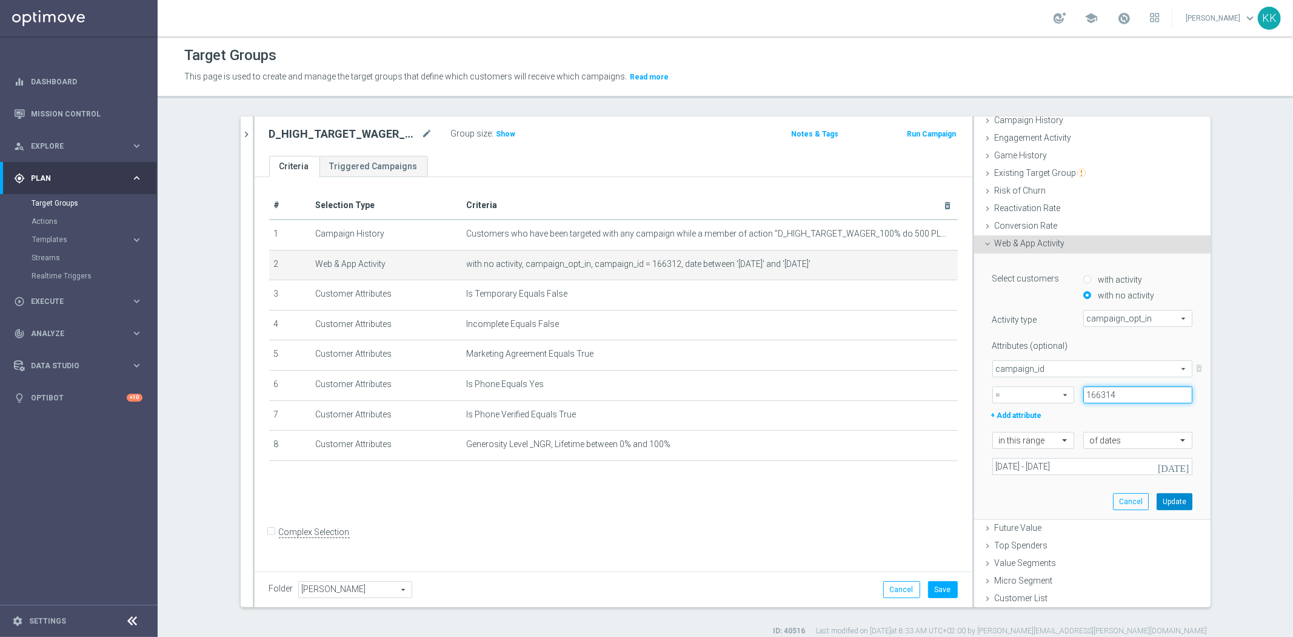
type input "166314"
click at [1157, 495] on button "Update" at bounding box center [1175, 501] width 36 height 17
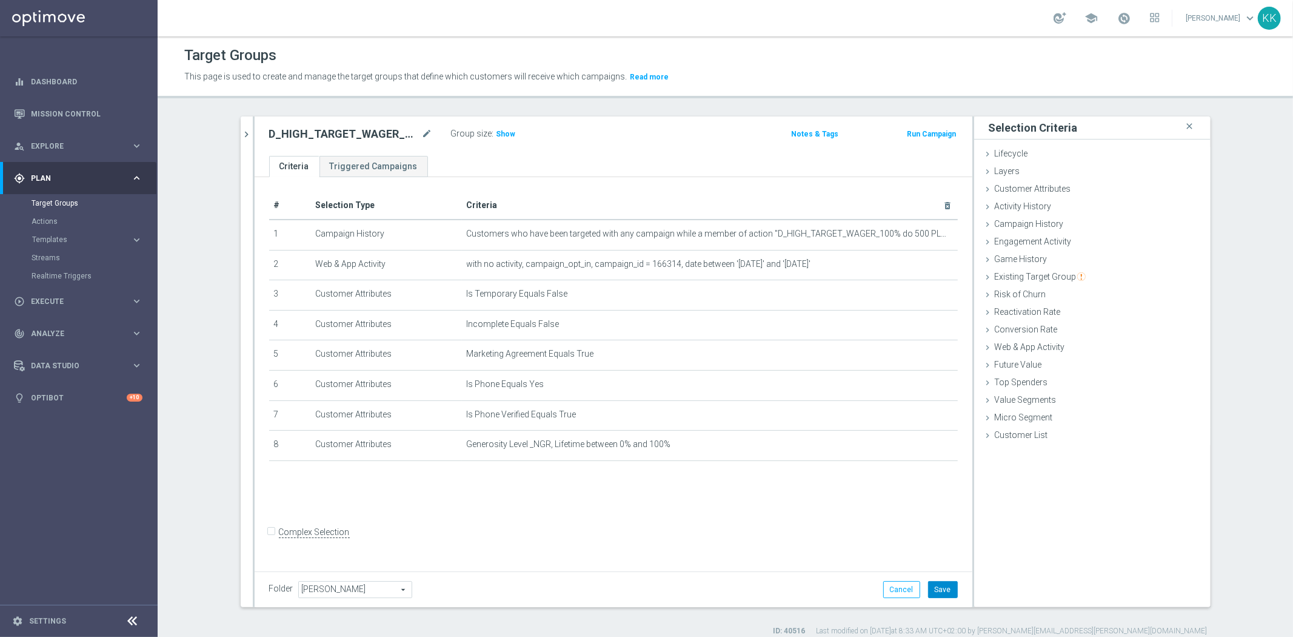
click at [946, 589] on button "Save" at bounding box center [943, 589] width 30 height 17
click at [507, 133] on h3 "Show" at bounding box center [506, 133] width 22 height 13
click at [241, 133] on icon "chevron_right" at bounding box center [247, 135] width 12 height 12
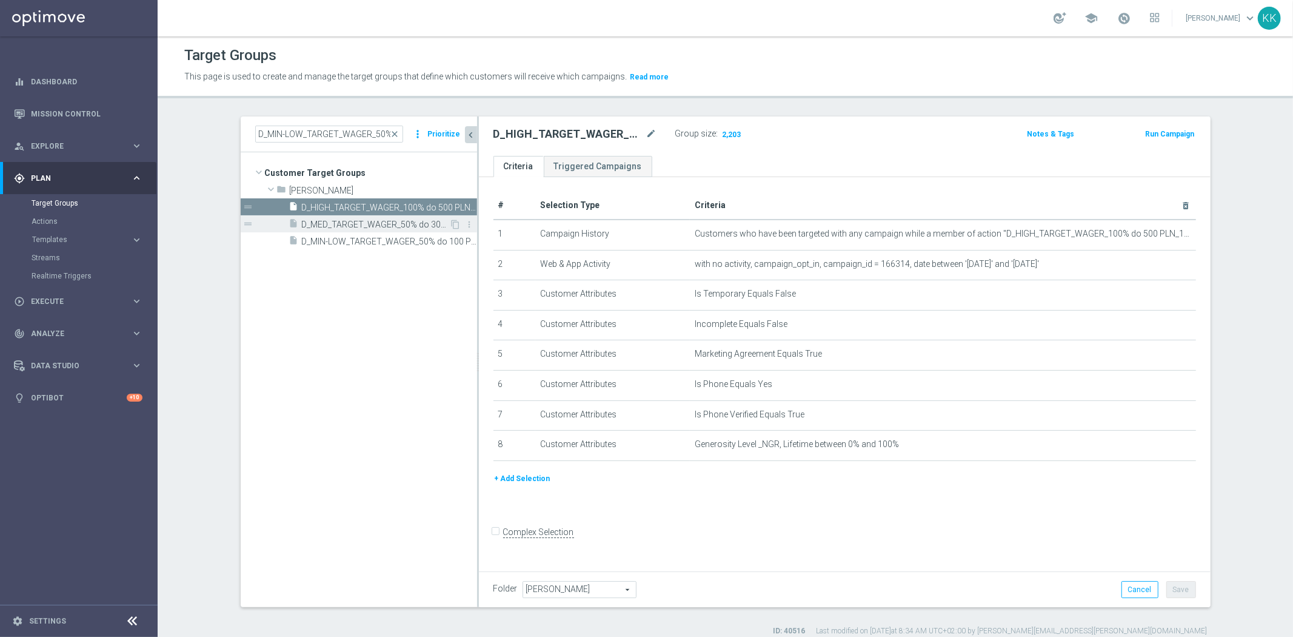
click at [317, 223] on span "D_MED_TARGET_WAGER_50% do 300 PLN_120825_SMS" at bounding box center [376, 224] width 148 height 10
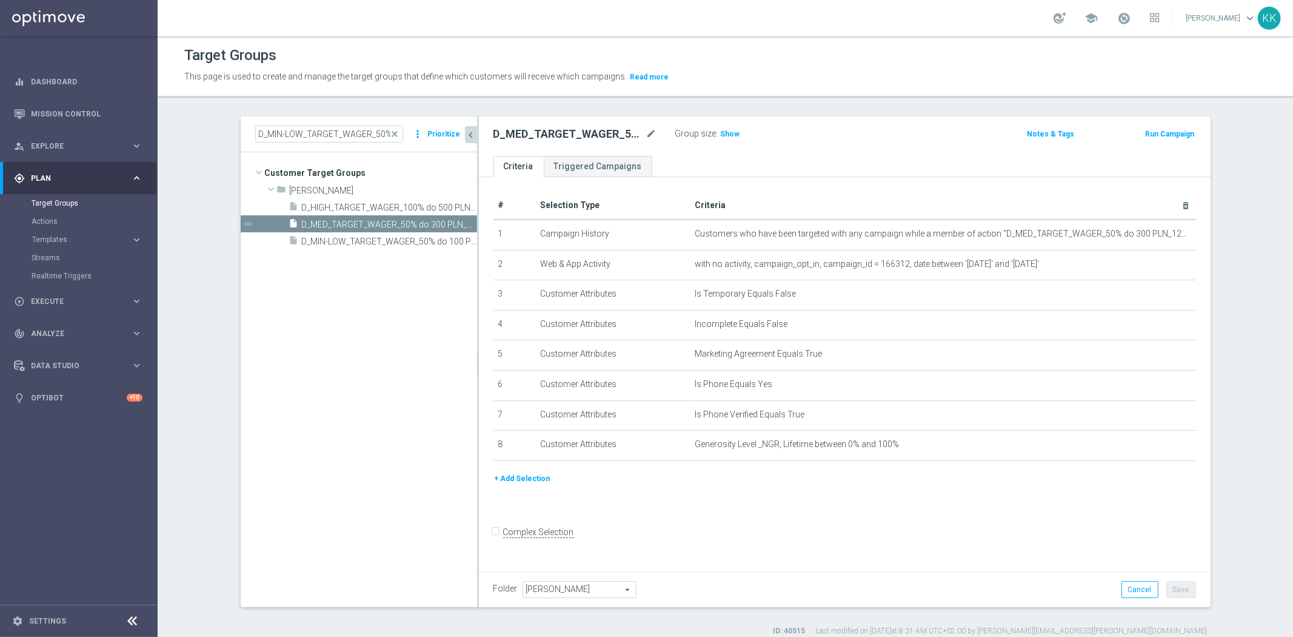
click at [389, 240] on span "D_MIN-LOW_TARGET_WAGER_50% do 100 PLN_120825_SMS" at bounding box center [389, 241] width 175 height 10
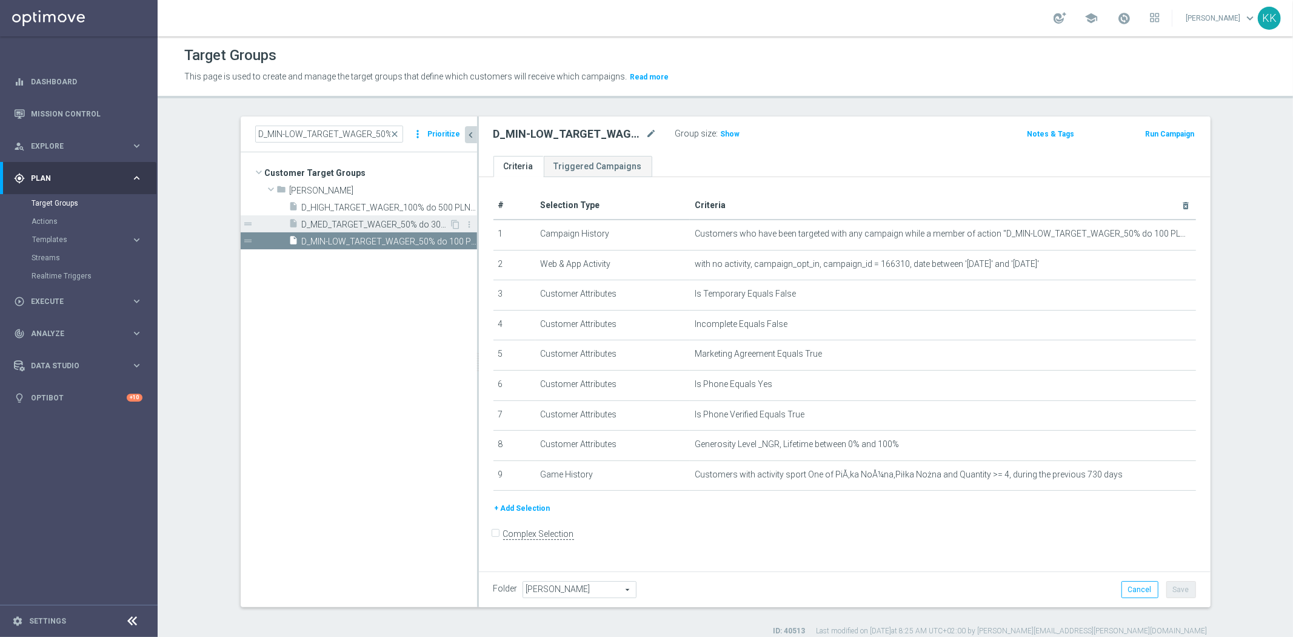
drag, startPoint x: 332, startPoint y: 215, endPoint x: 344, endPoint y: 219, distance: 12.8
click at [332, 215] on div "insert_drive_file D_MED_TARGET_WAGER_50% do 300 PLN_120825_SMS" at bounding box center [369, 223] width 161 height 17
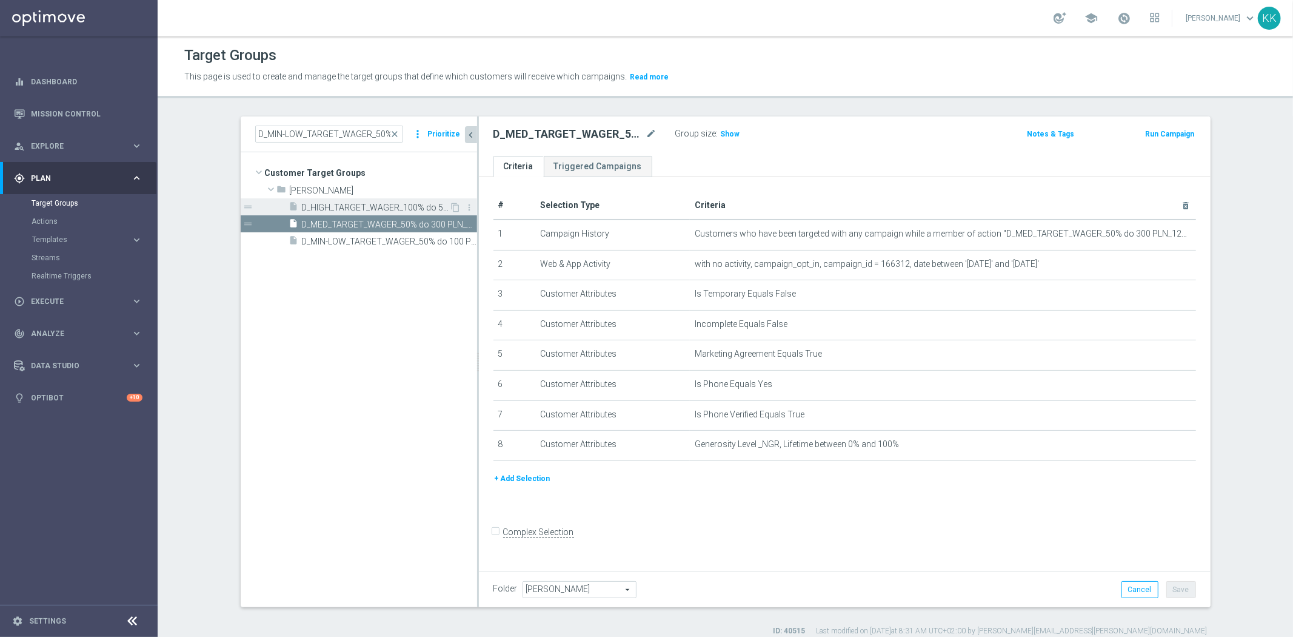
click at [304, 200] on div "insert_drive_file D_HIGH_TARGET_WAGER_100% do 500 PLN_120825_SMS" at bounding box center [369, 206] width 161 height 17
